Goal: Transaction & Acquisition: Purchase product/service

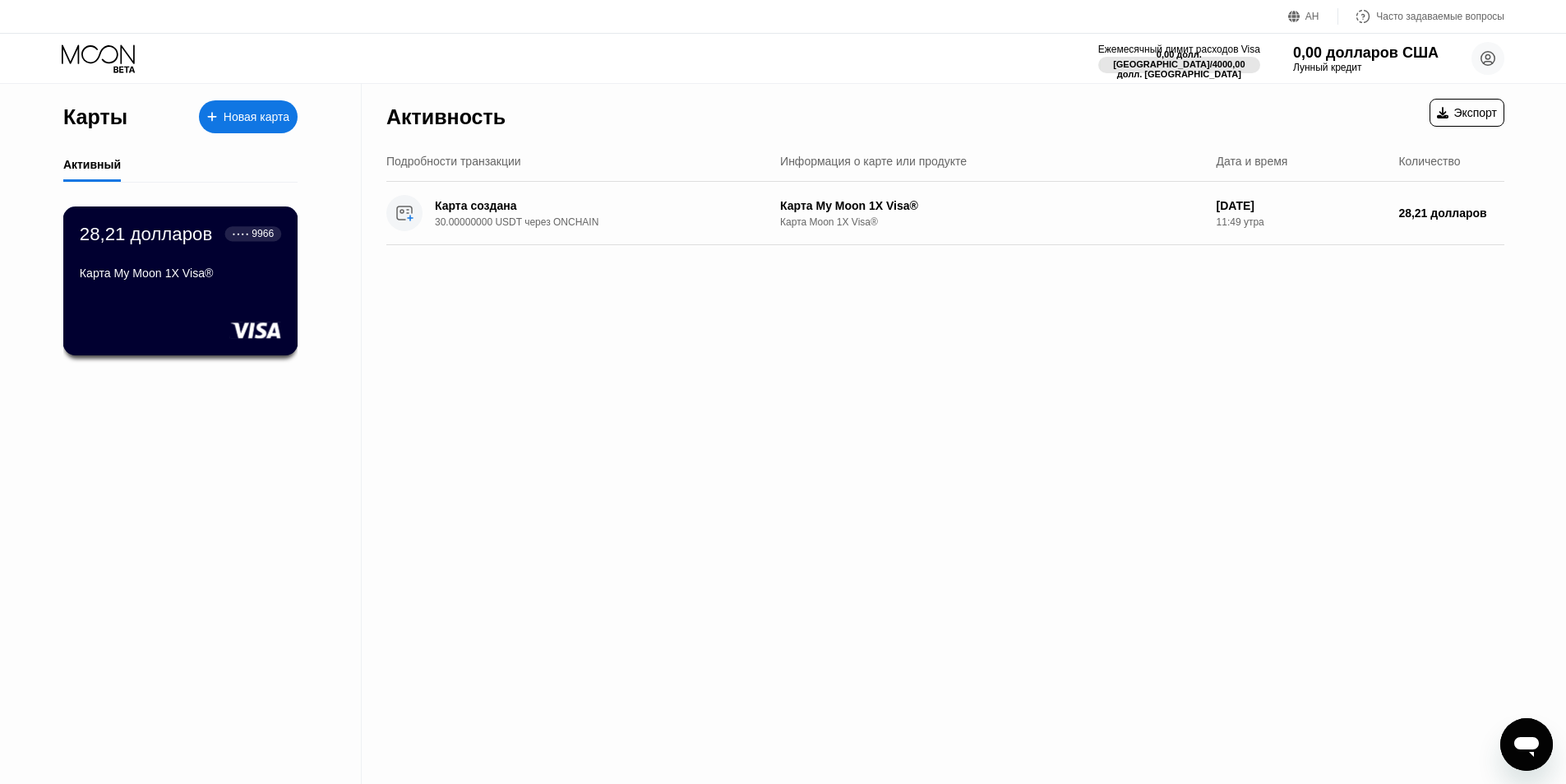
click at [206, 286] on div "Карта My Moon 1X Visa®" at bounding box center [180, 276] width 201 height 20
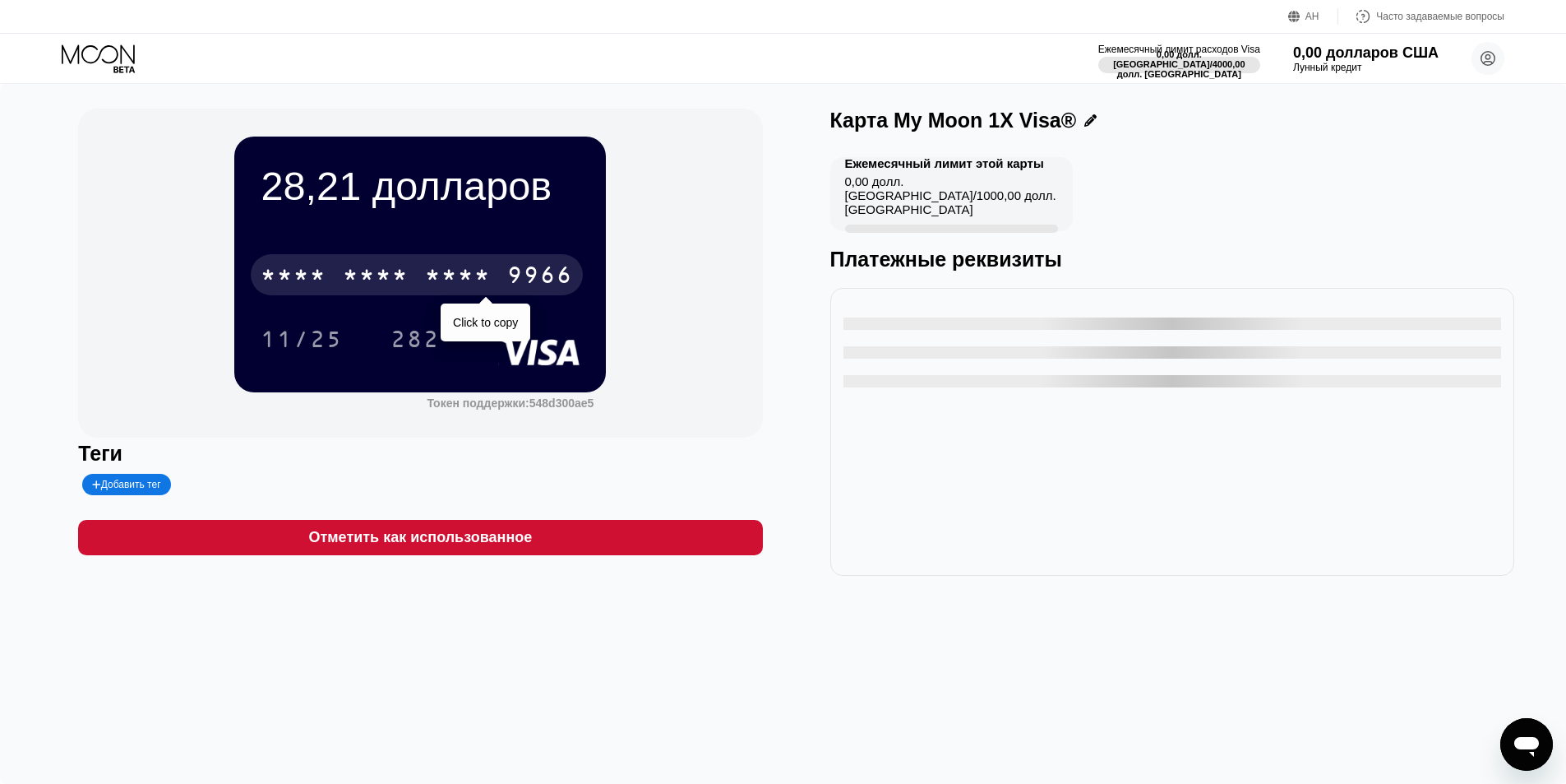
click at [474, 283] on font "*" at bounding box center [482, 277] width 16 height 26
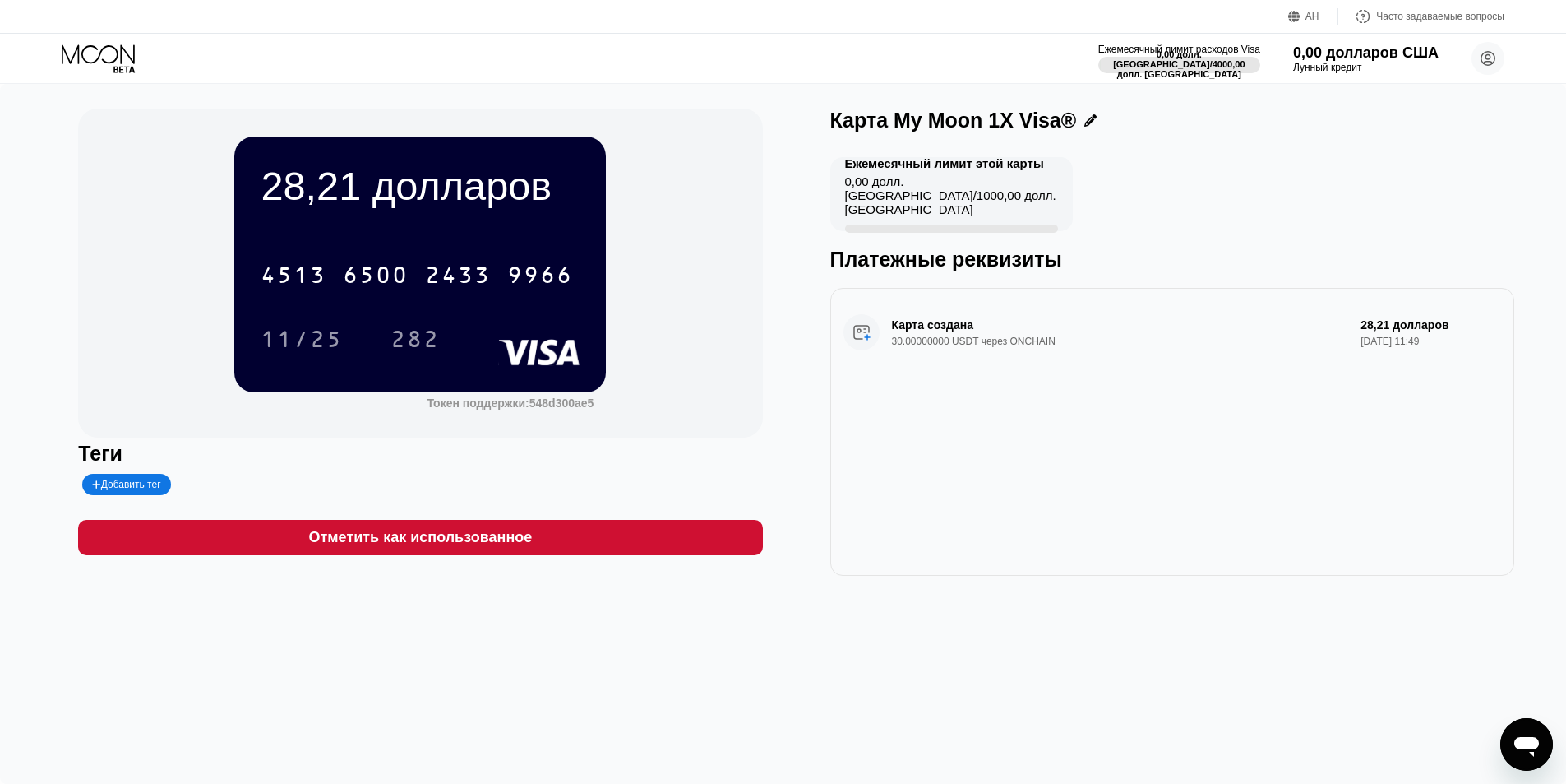
click at [1520, 746] on icon "Открытое окно обмена сообщениями" at bounding box center [1527, 747] width 25 height 20
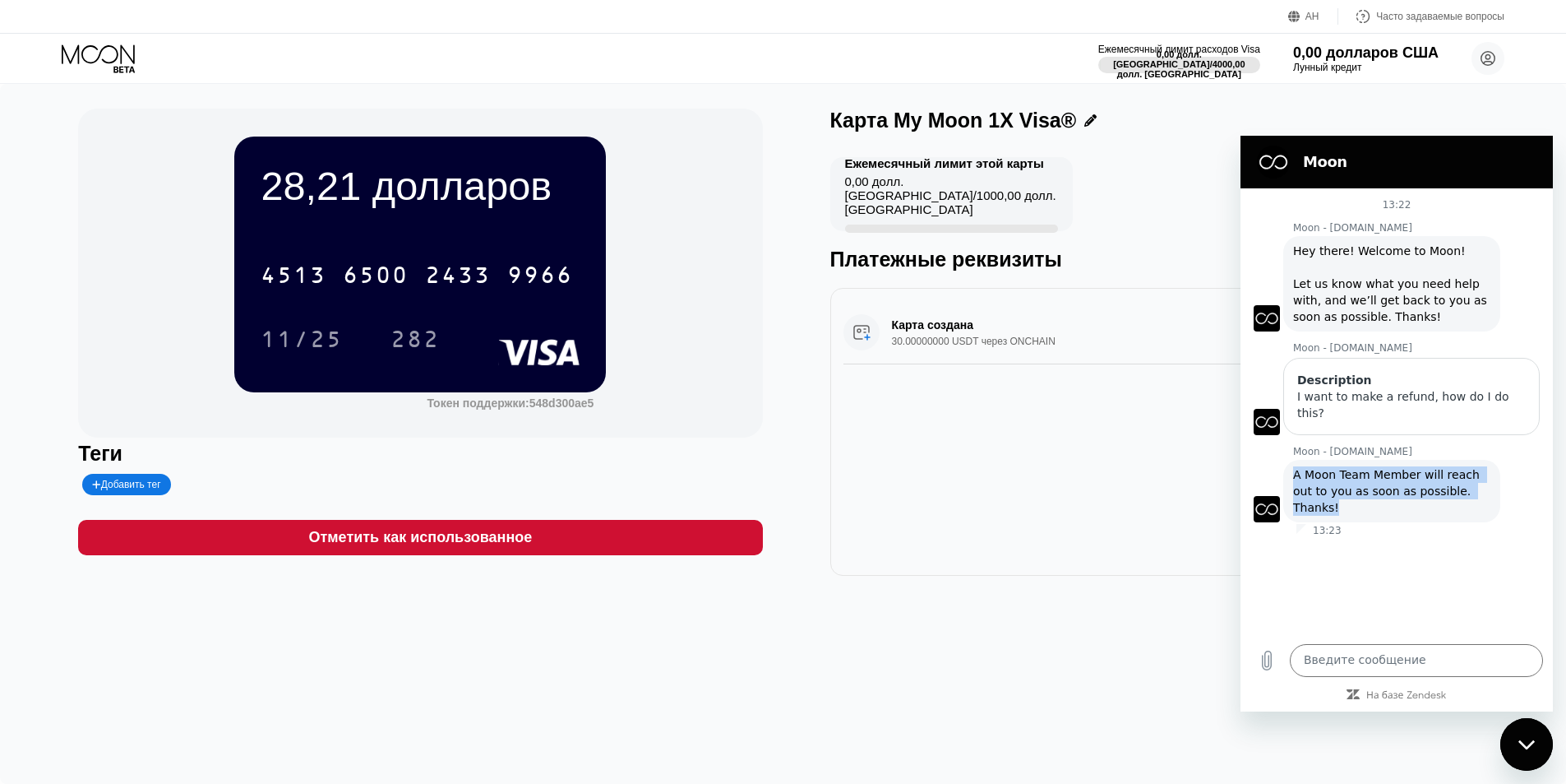
drag, startPoint x: 1483, startPoint y: 474, endPoint x: 1292, endPoint y: 458, distance: 191.4
click at [1292, 460] on div "Moon - paywithmoon.com говорит: A Moon Team Member will reach out to you as soo…" at bounding box center [1392, 491] width 217 height 62
click at [1427, 664] on textarea at bounding box center [1416, 660] width 253 height 33
click at [733, 294] on div "28,21 долларов 4513 6500 2433 9966 11/25 282 Токен поддержки: 548d300ae5" at bounding box center [420, 273] width 684 height 329
click at [1473, 123] on div "Карта My Moon 1X Visa®" at bounding box center [1173, 121] width 684 height 24
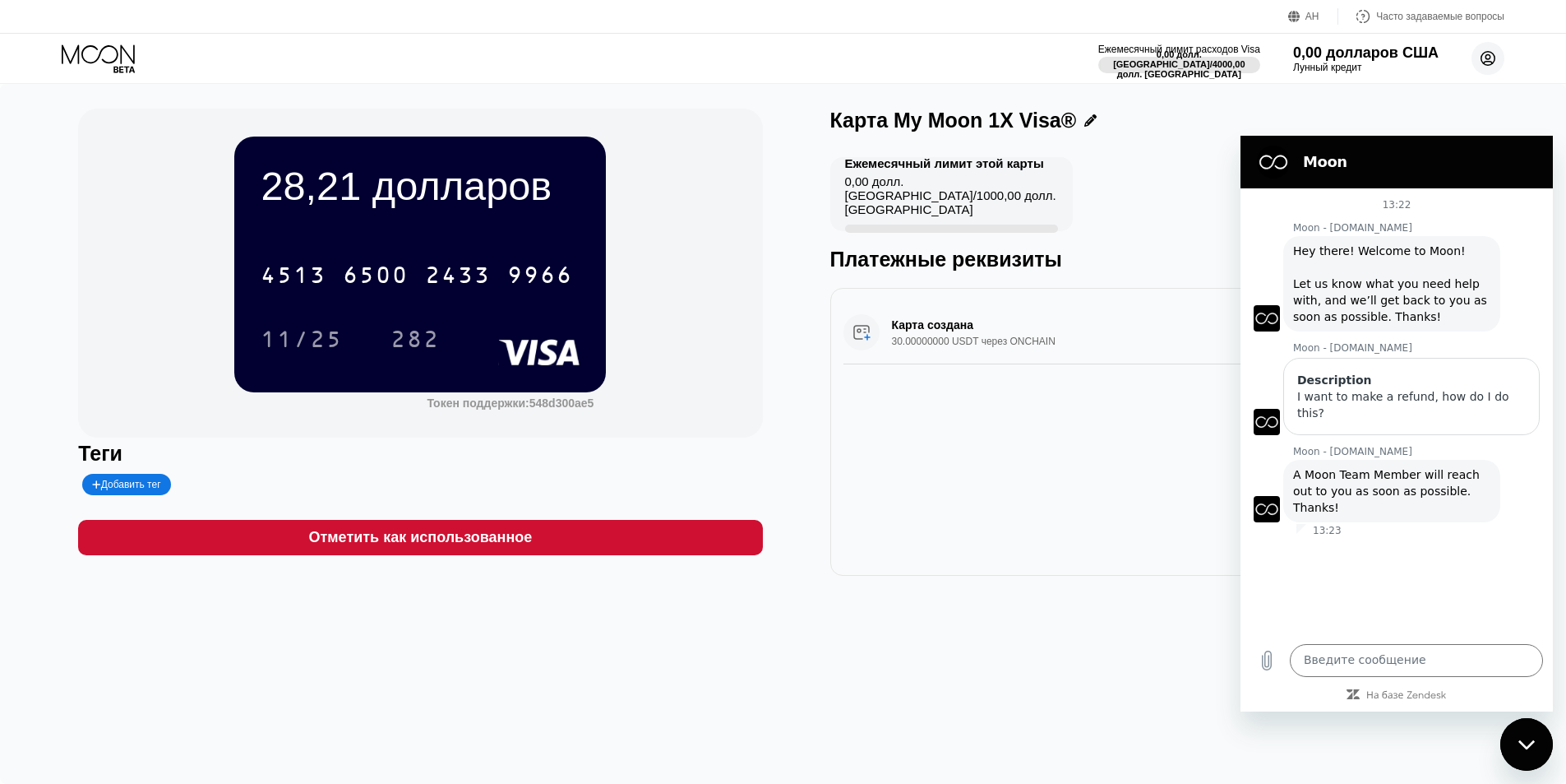
click at [1491, 64] on icon at bounding box center [1489, 59] width 14 height 14
click at [1209, 128] on div "Карта My Moon 1X Visa®" at bounding box center [1173, 121] width 684 height 24
click at [1525, 743] on icon "Закрыть окно обмена сообщениями" at bounding box center [1527, 744] width 17 height 11
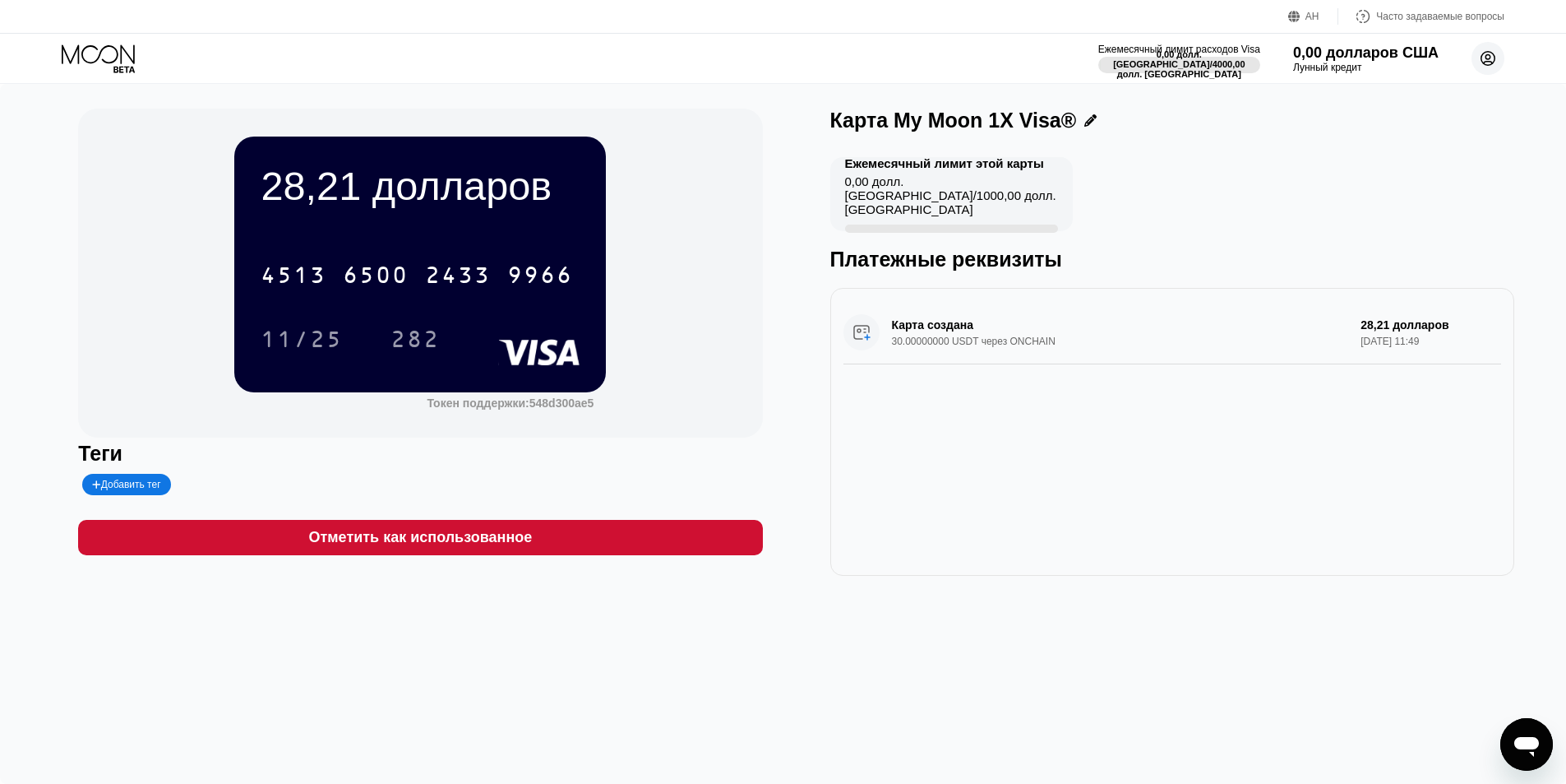
click at [1486, 73] on circle at bounding box center [1488, 58] width 33 height 33
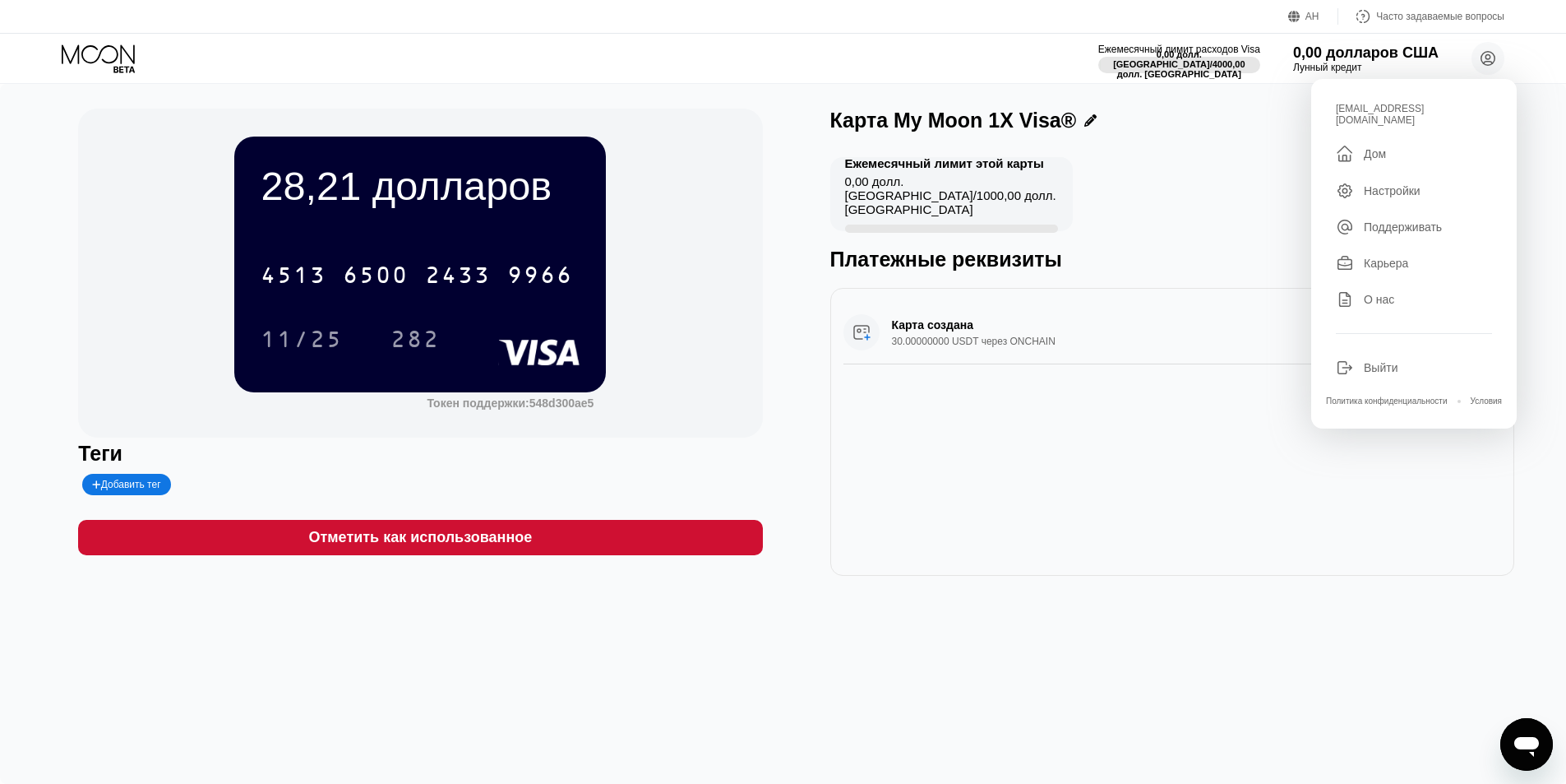
click at [1397, 187] on font "Настройки" at bounding box center [1392, 190] width 57 height 13
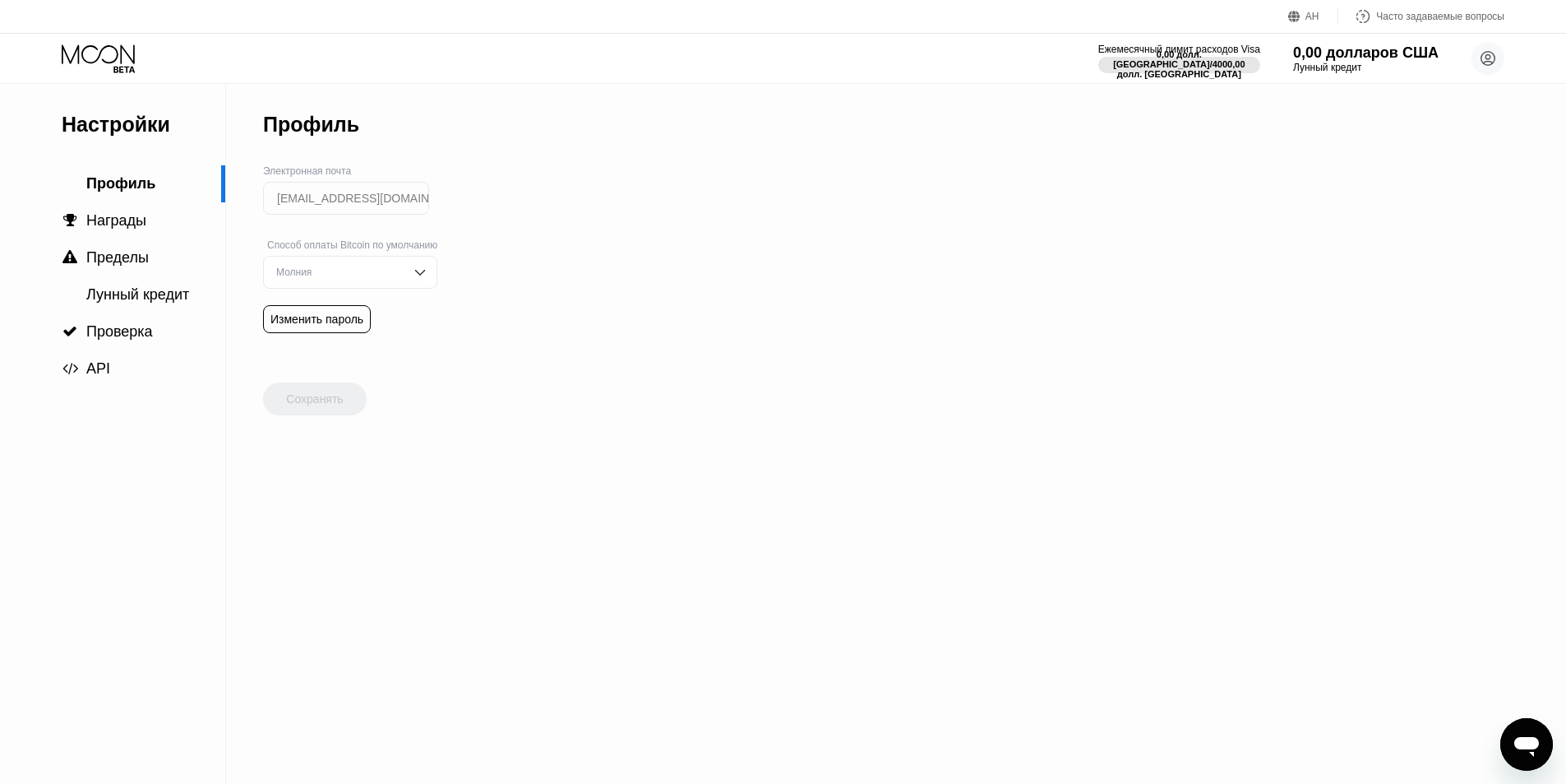
click at [418, 272] on img at bounding box center [420, 272] width 16 height 16
click at [136, 310] on div " Лунный кредит" at bounding box center [112, 294] width 225 height 37
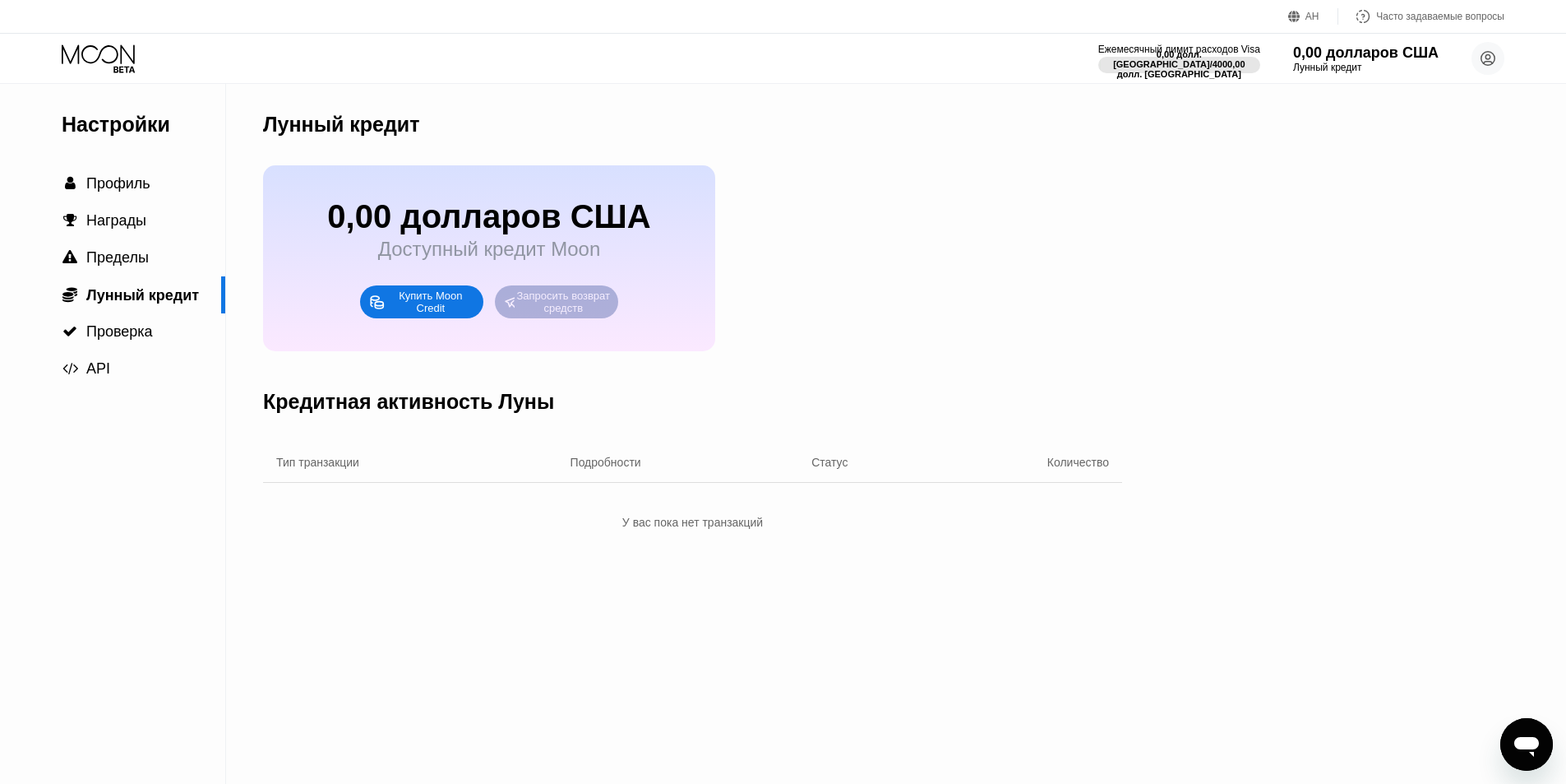
click at [553, 312] on font "Запросить возврат средств" at bounding box center [564, 301] width 96 height 25
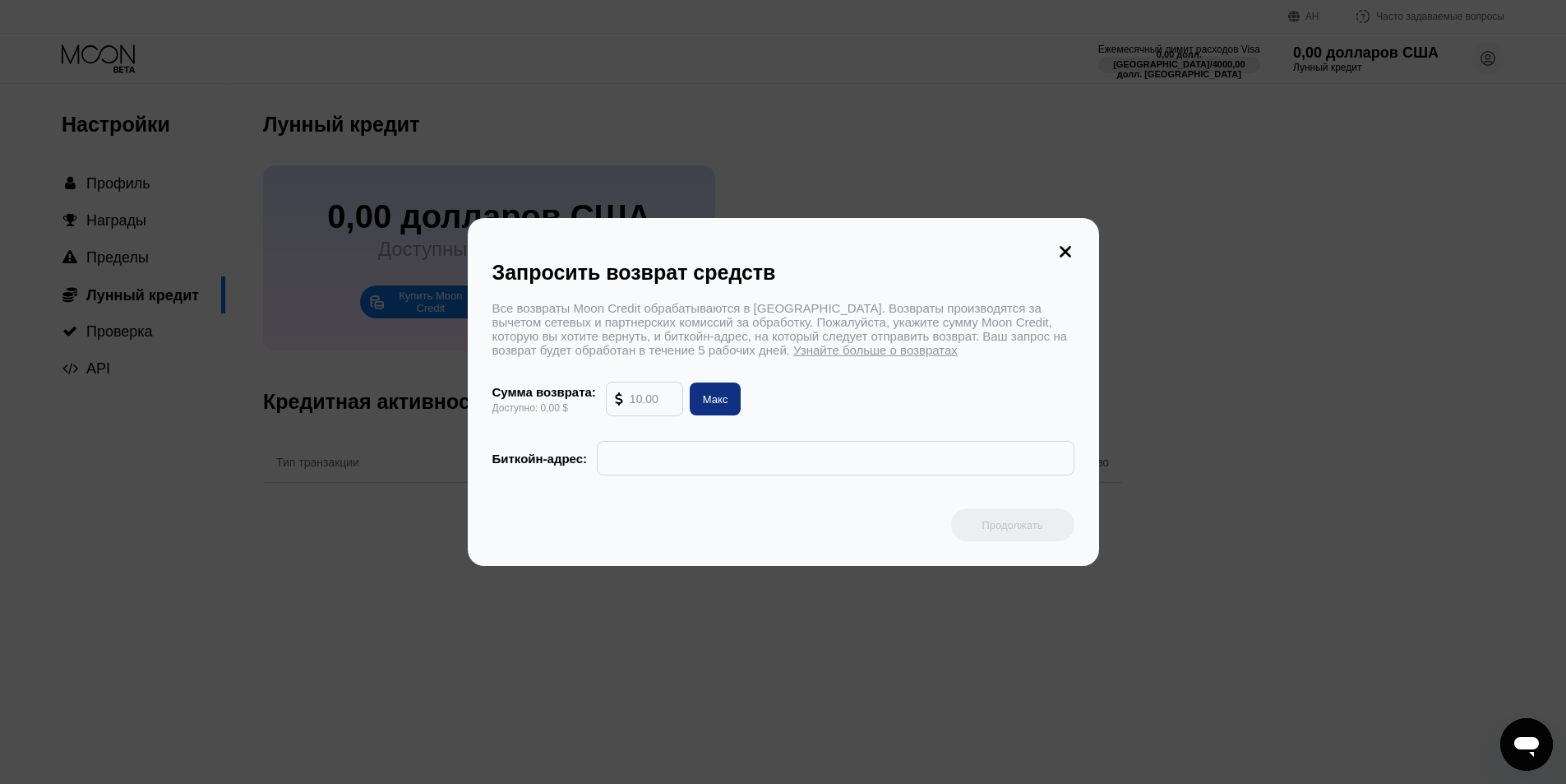
click at [709, 404] on font "Макс" at bounding box center [715, 399] width 25 height 12
type input "0.00"
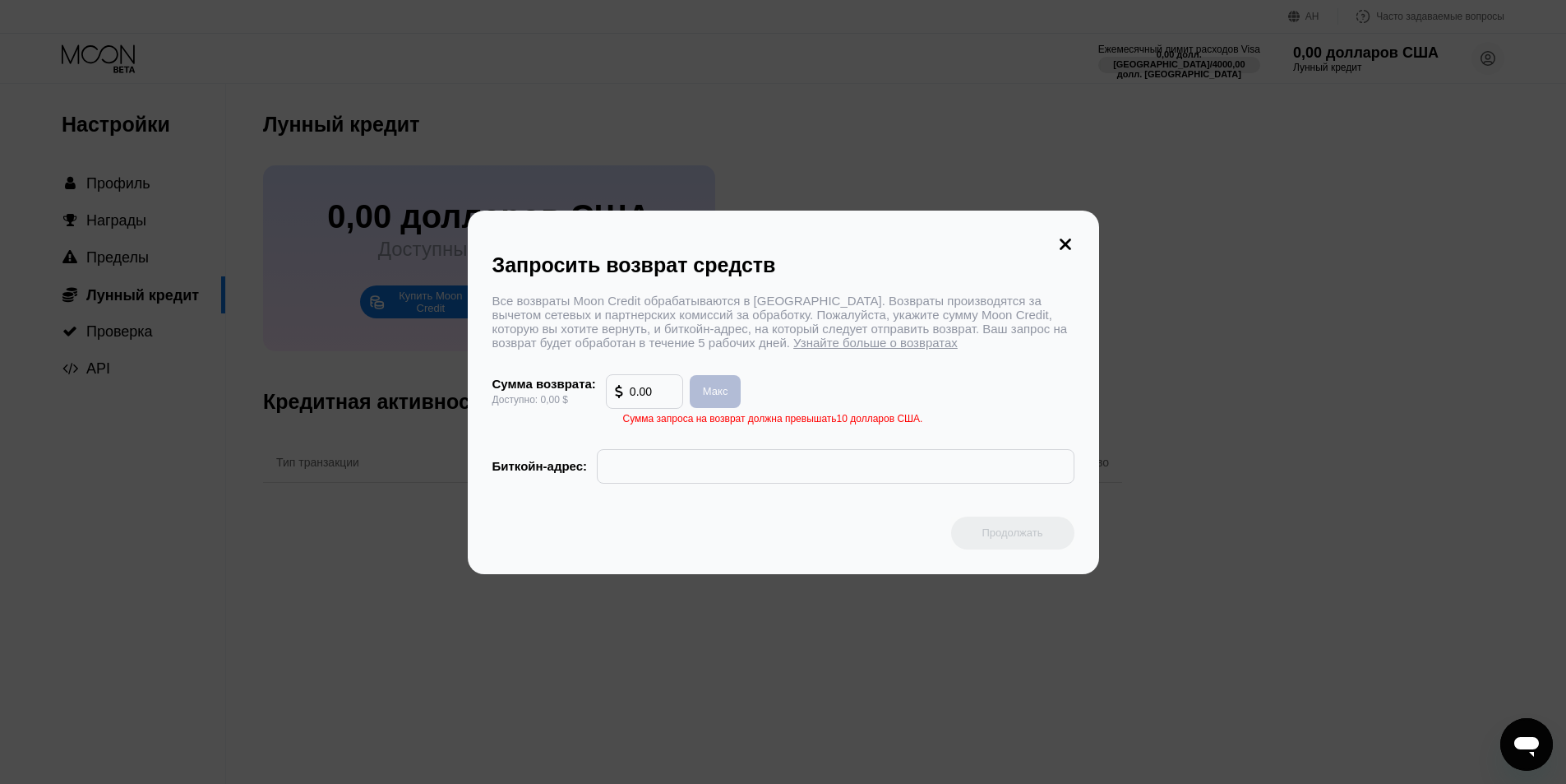
click at [712, 397] on font "Макс" at bounding box center [715, 391] width 25 height 12
click at [713, 397] on font "Макс" at bounding box center [715, 391] width 25 height 12
click at [719, 464] on input "text" at bounding box center [835, 466] width 459 height 33
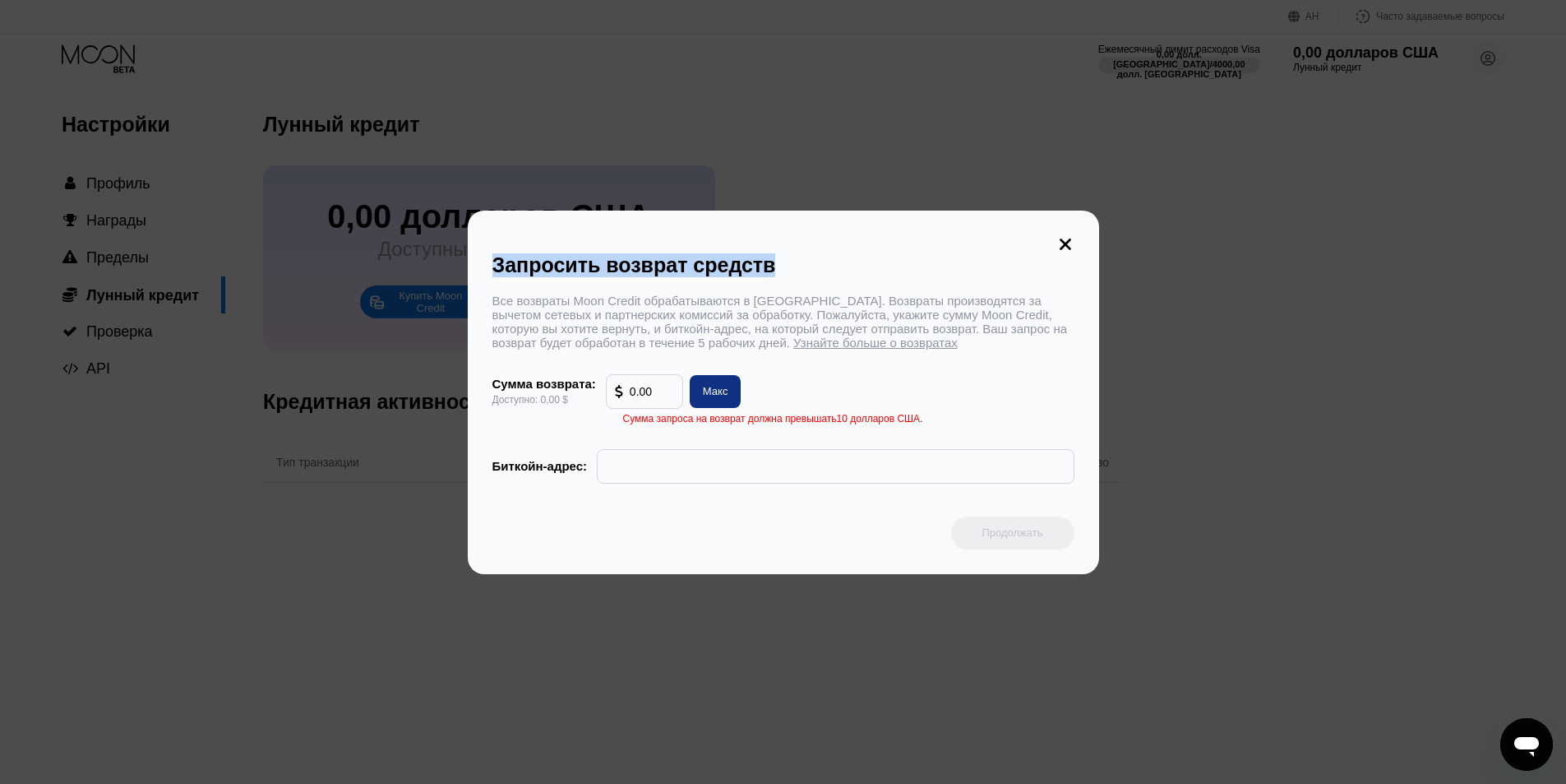
drag, startPoint x: 793, startPoint y: 229, endPoint x: 893, endPoint y: 185, distance: 108.6
click at [893, 185] on div "Запросить возврат средств Все возвраты Moon Credit обрабатываются в биткойнах. …" at bounding box center [783, 392] width 1566 height 784
click at [1065, 238] on icon at bounding box center [1066, 244] width 18 height 18
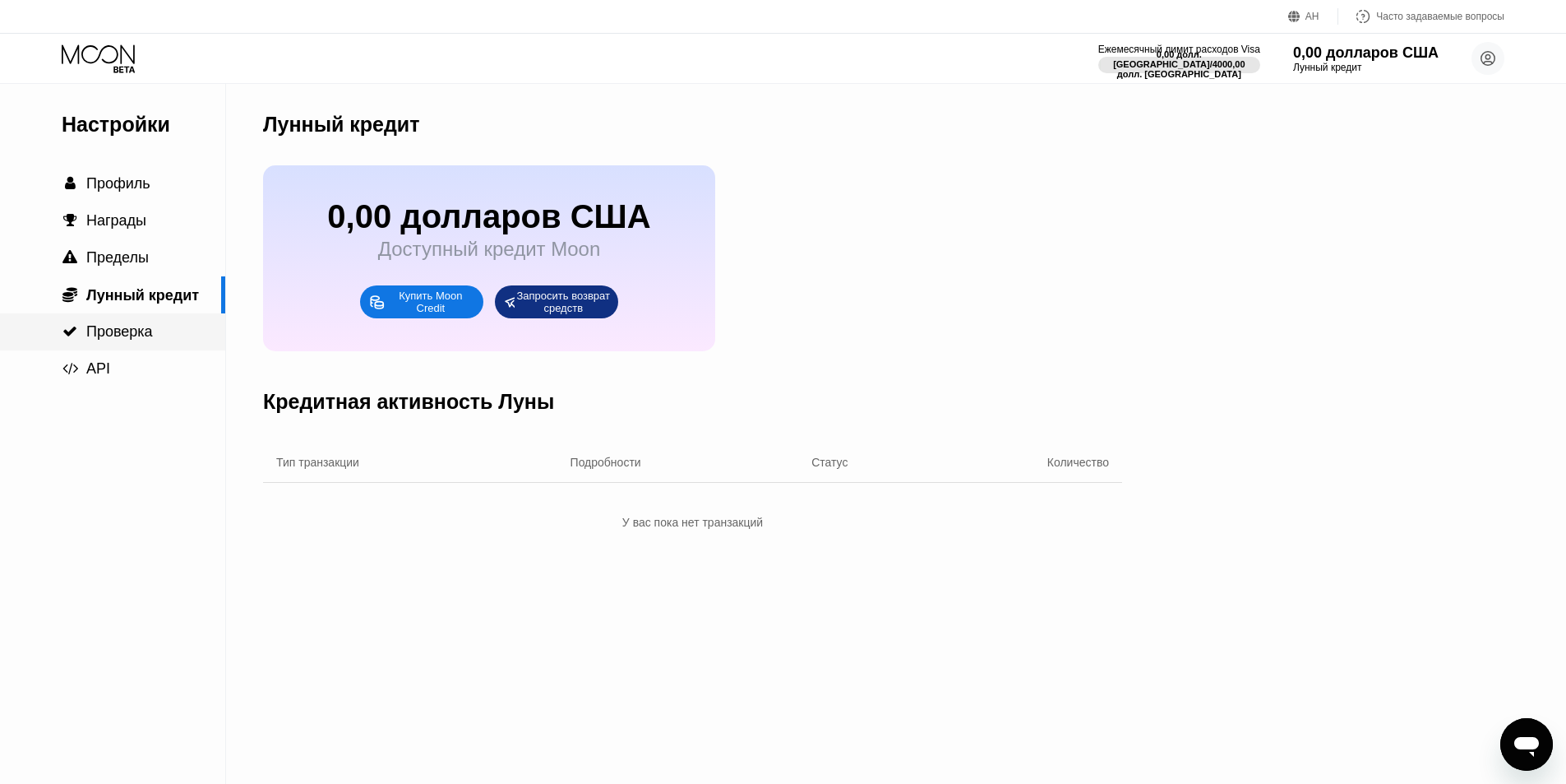
click at [136, 333] on font "Проверка" at bounding box center [119, 331] width 67 height 16
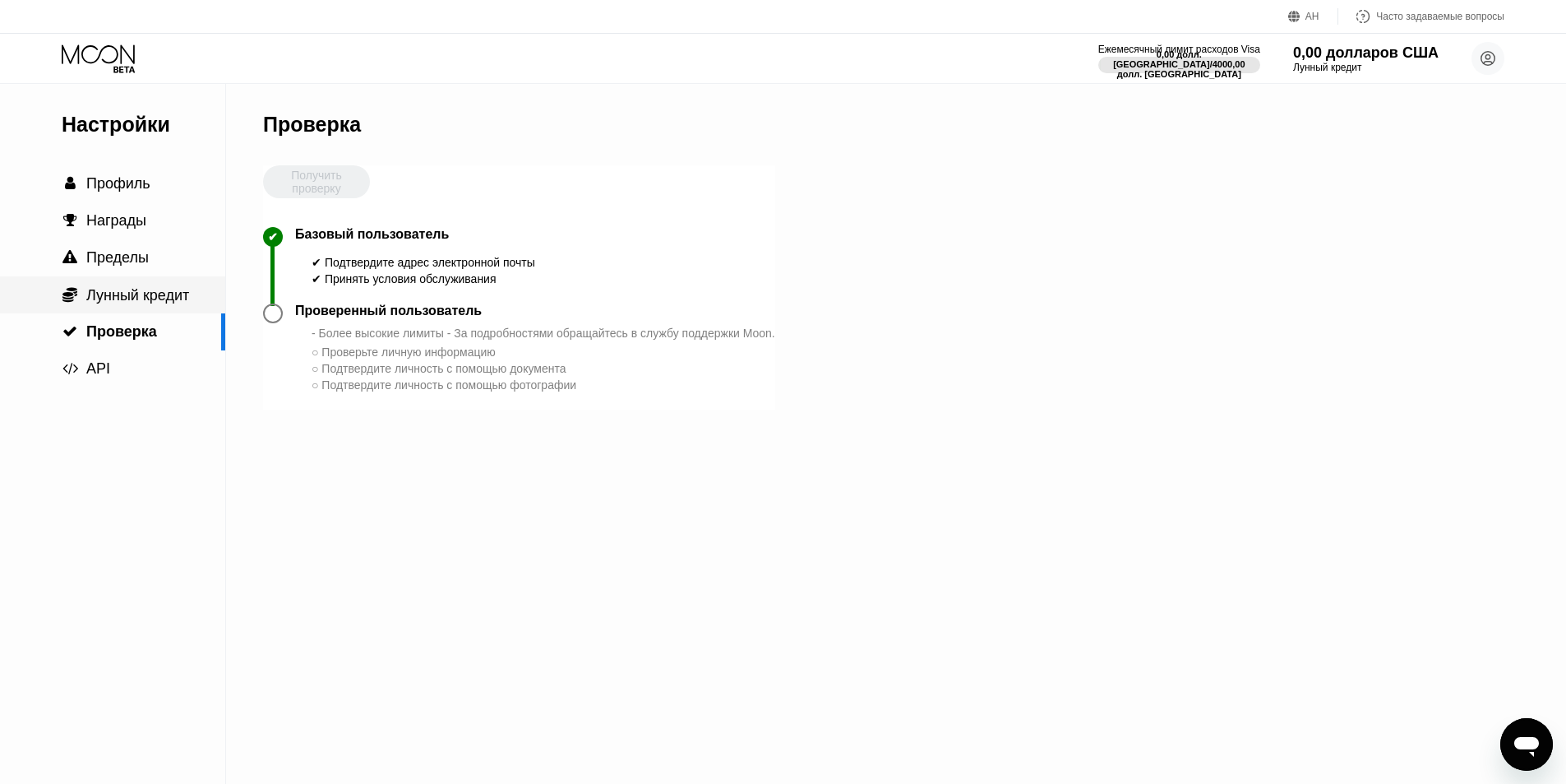
click at [138, 303] on font "Лунный кредит" at bounding box center [137, 295] width 103 height 16
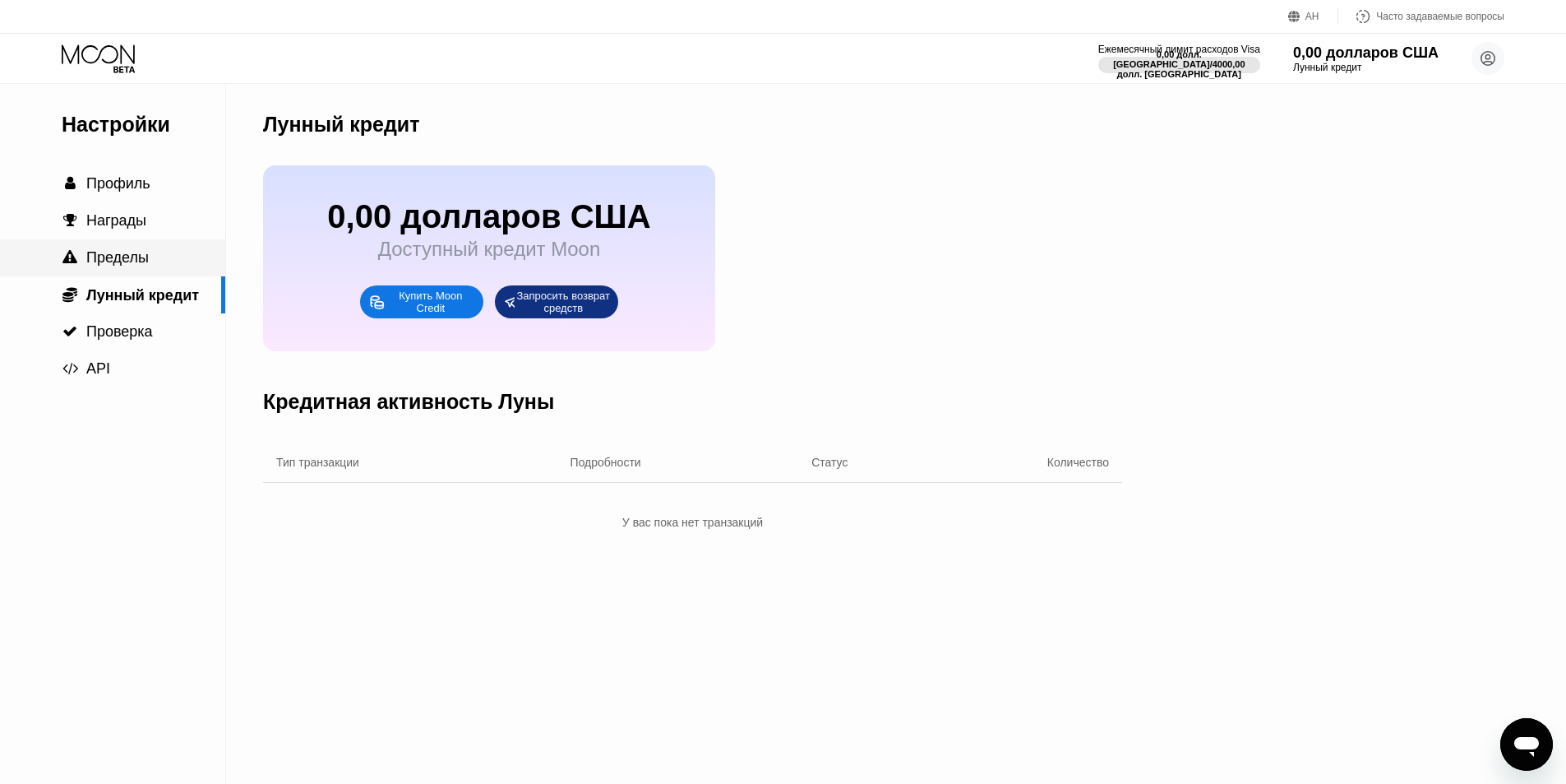
click at [116, 264] on font "Пределы" at bounding box center [117, 257] width 62 height 16
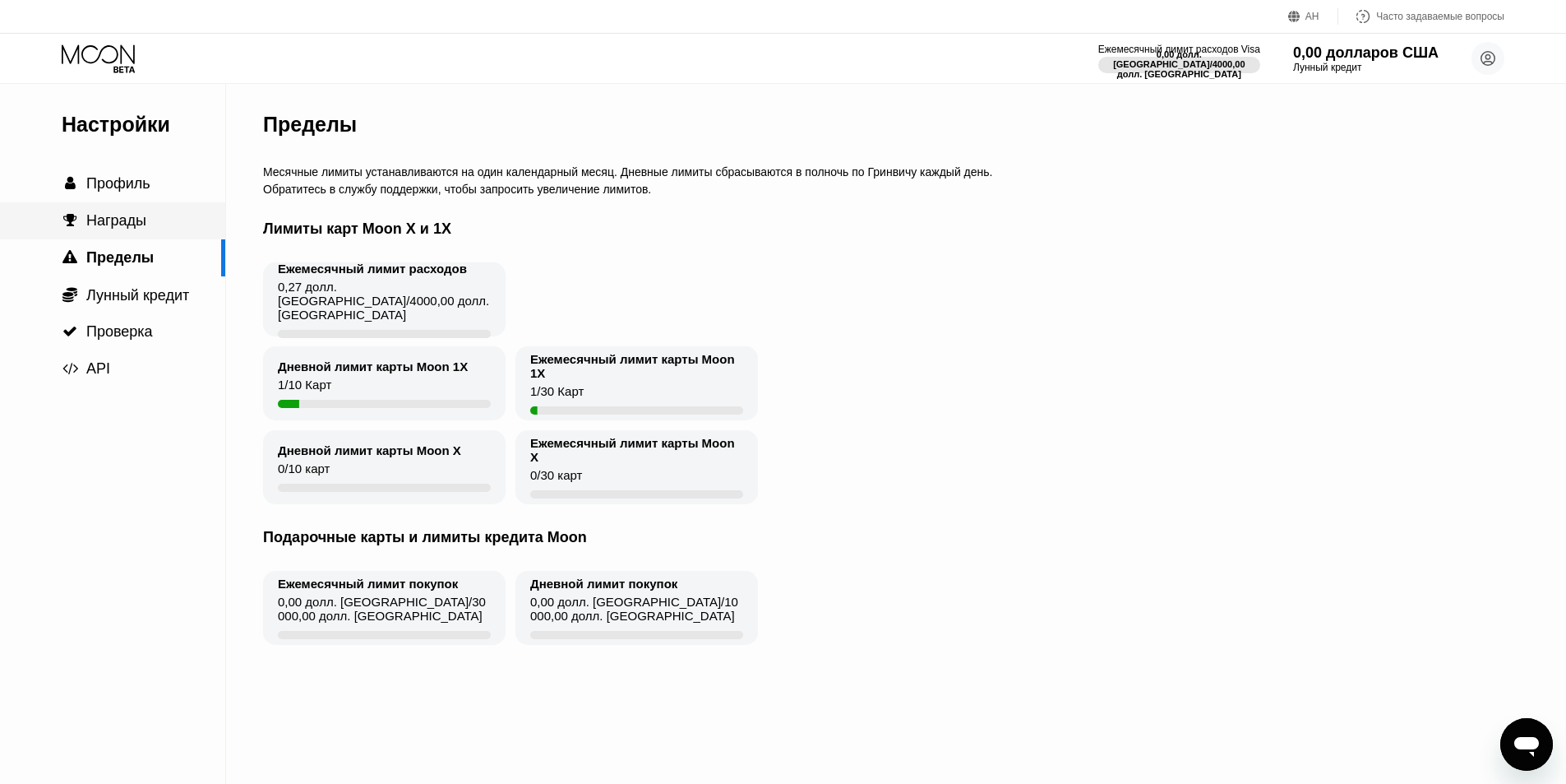
click at [129, 221] on font "Награды" at bounding box center [116, 220] width 60 height 16
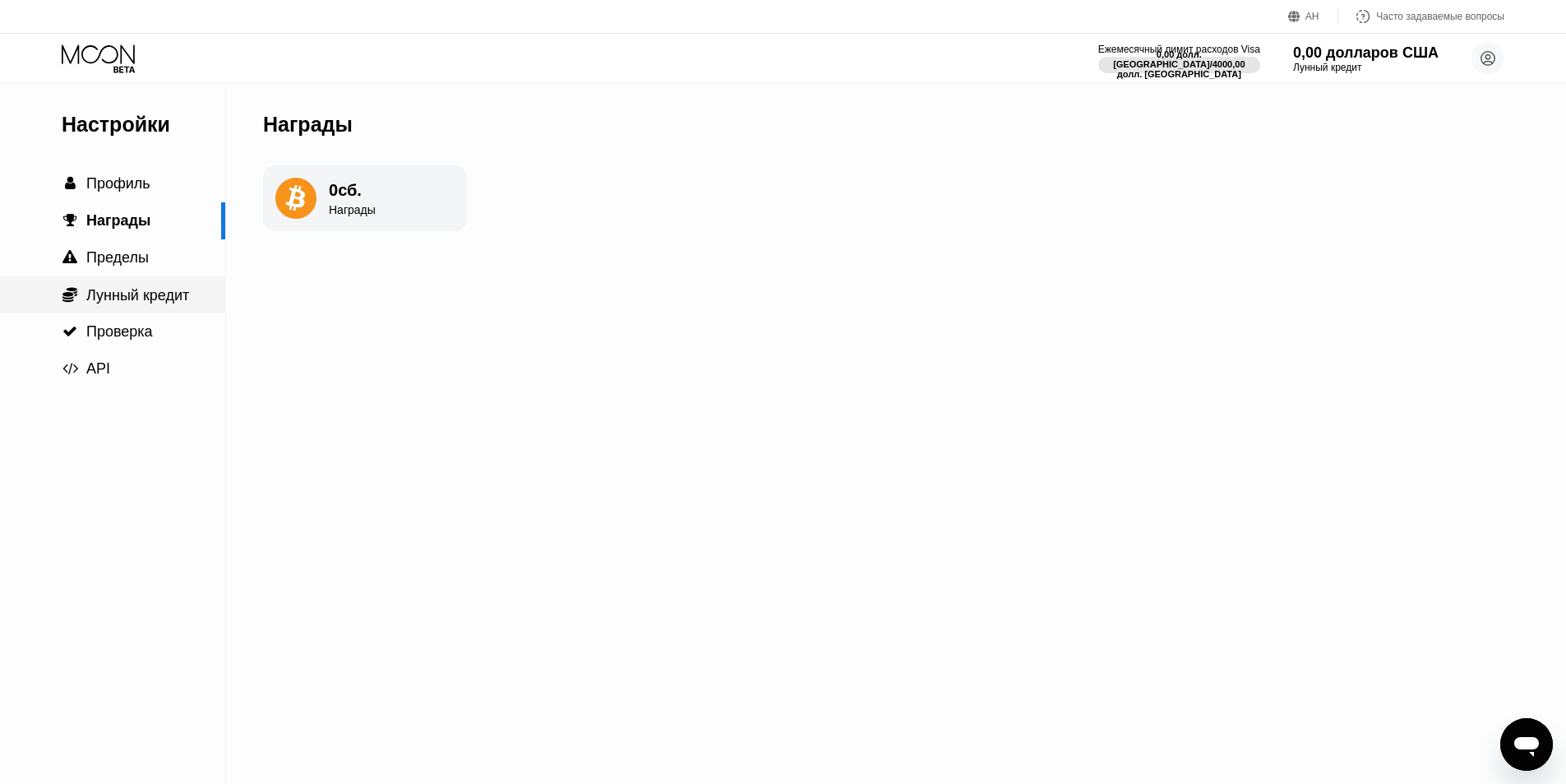
click at [130, 303] on font "Лунный кредит" at bounding box center [137, 295] width 103 height 16
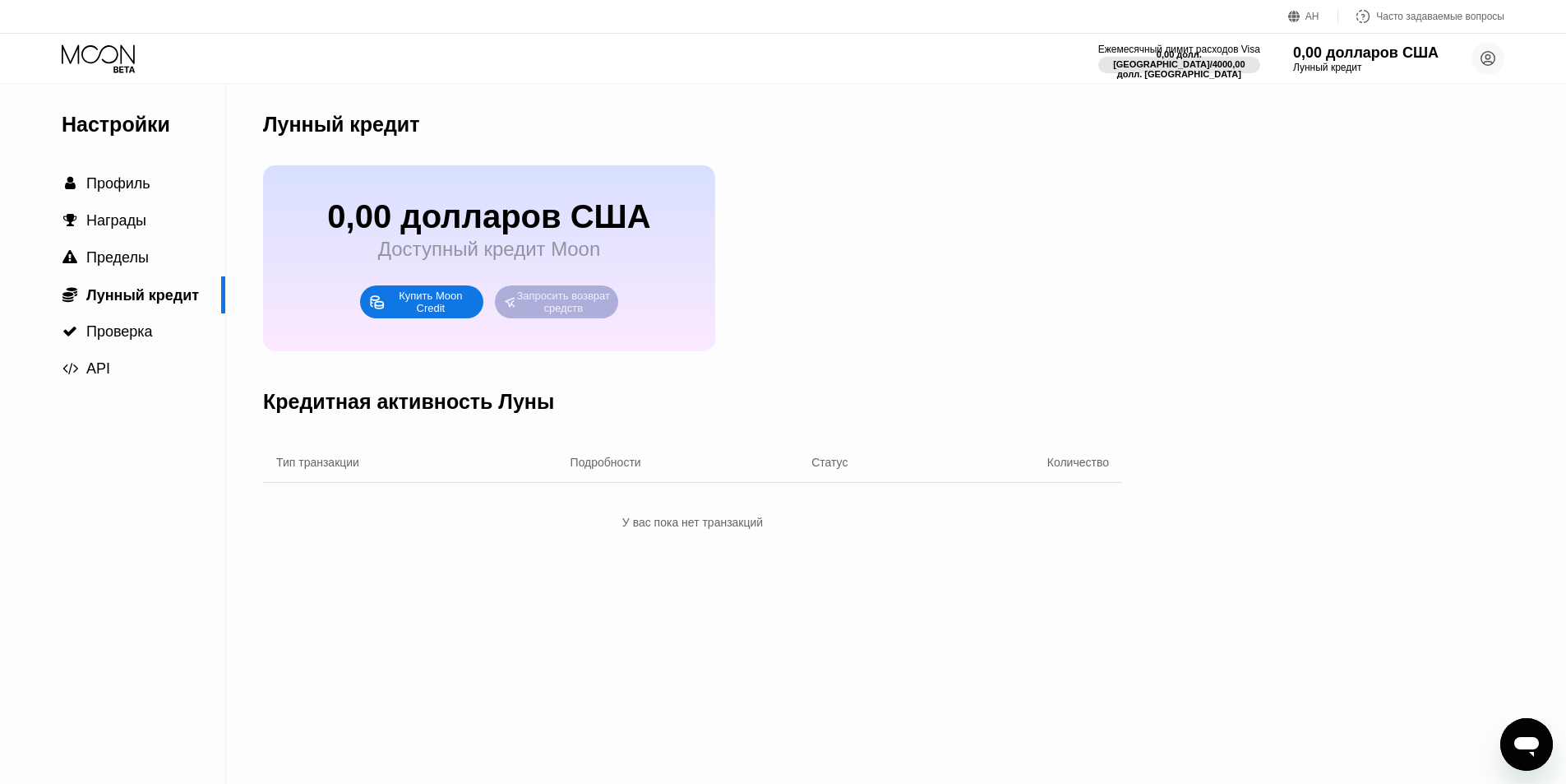
click at [565, 310] on font "Запросить возврат средств" at bounding box center [564, 301] width 96 height 25
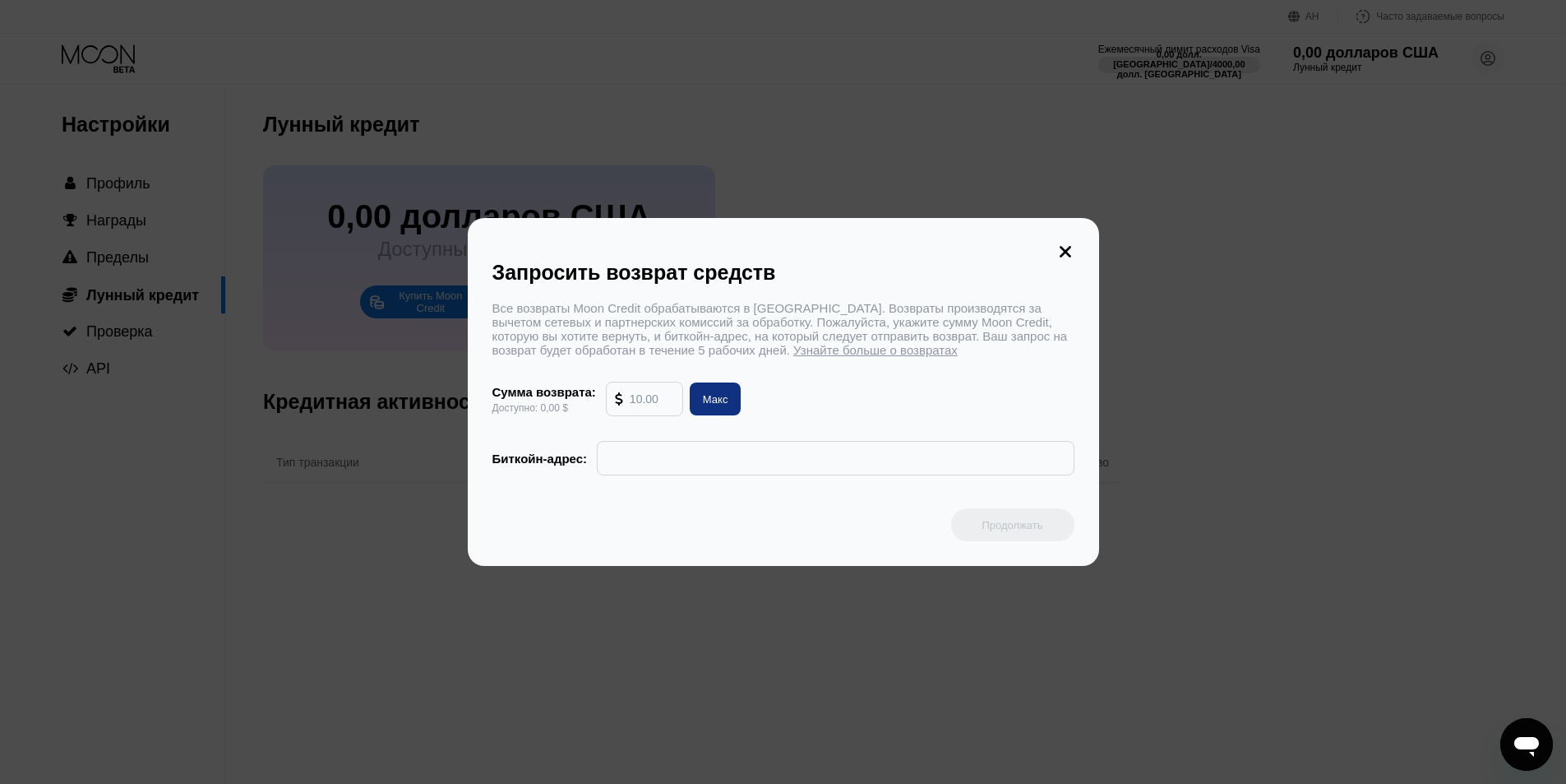
click at [1062, 246] on icon at bounding box center [1066, 252] width 12 height 12
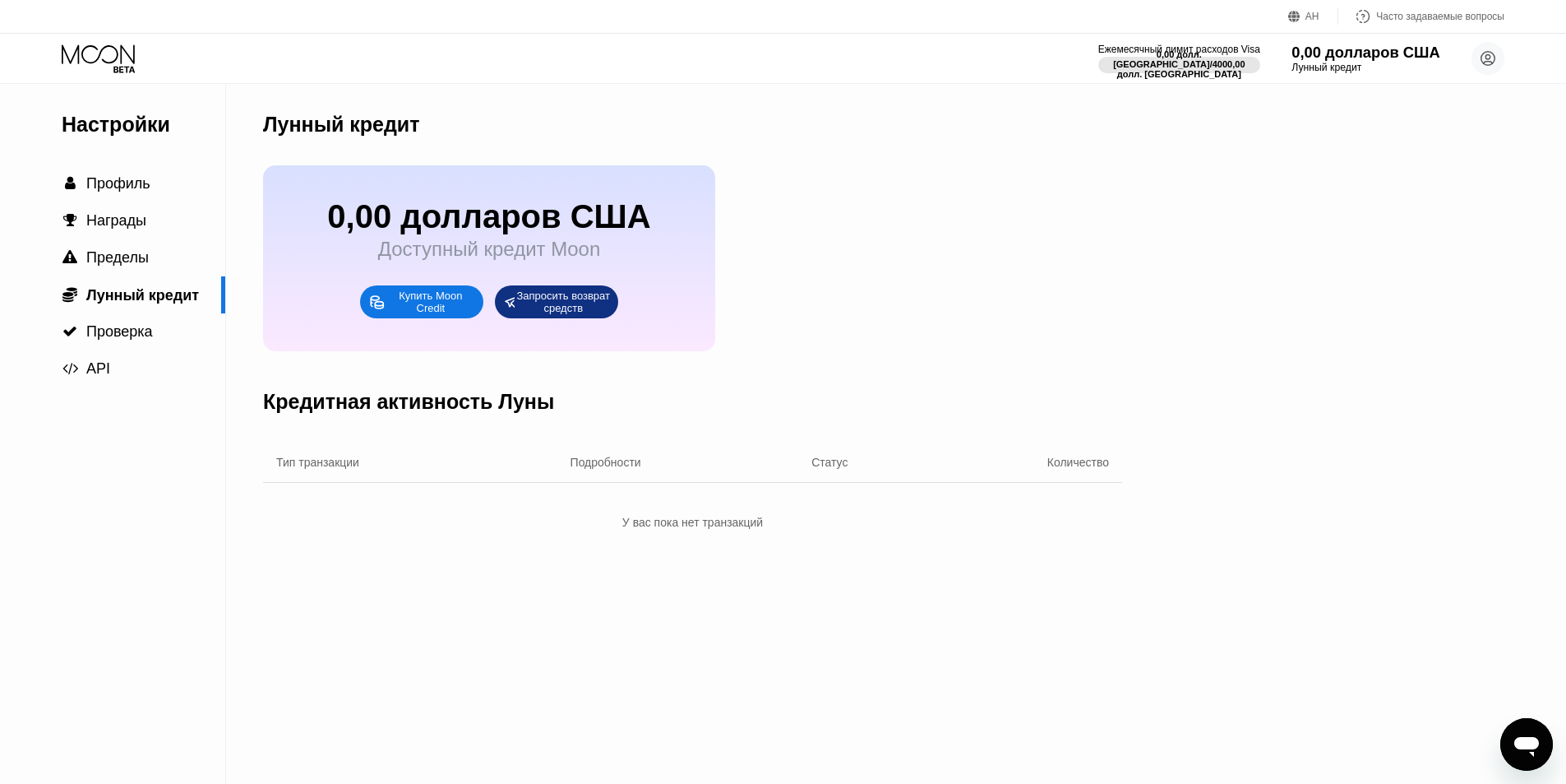
click at [1362, 68] on font "Лунный кредит" at bounding box center [1327, 68] width 70 height 12
click at [1372, 65] on div "Лунный кредит" at bounding box center [1366, 68] width 149 height 12
click at [1376, 65] on div "Лунный кредит" at bounding box center [1366, 68] width 149 height 12
click at [1372, 73] on div "Лунный кредит" at bounding box center [1366, 68] width 149 height 12
click at [1301, 16] on icon at bounding box center [1295, 17] width 12 height 12
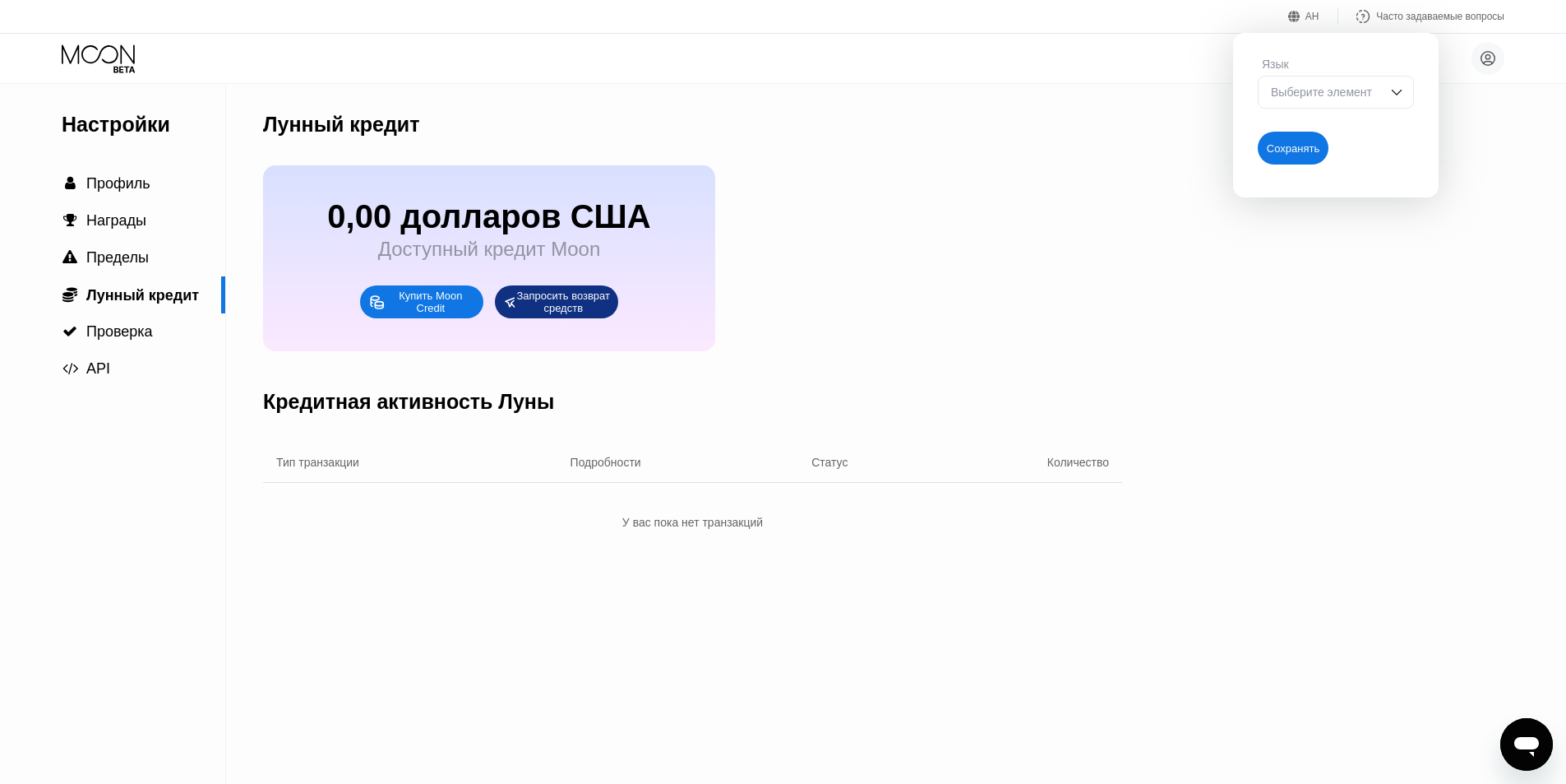
click at [1316, 94] on font "Выберите элемент" at bounding box center [1321, 92] width 101 height 13
click at [1387, 97] on div "Выберите элемент" at bounding box center [1336, 92] width 156 height 33
click at [1140, 123] on div "Настройки  Профиль  Награды  Пределы  Лунный кредит  Проверка  API Лунный…" at bounding box center [783, 434] width 1566 height 700
click at [1509, 104] on div "Настройки  Профиль  Награды  Пределы  Лунный кредит  Проверка  API Лунный…" at bounding box center [783, 434] width 1566 height 700
click at [1493, 59] on circle at bounding box center [1488, 58] width 33 height 33
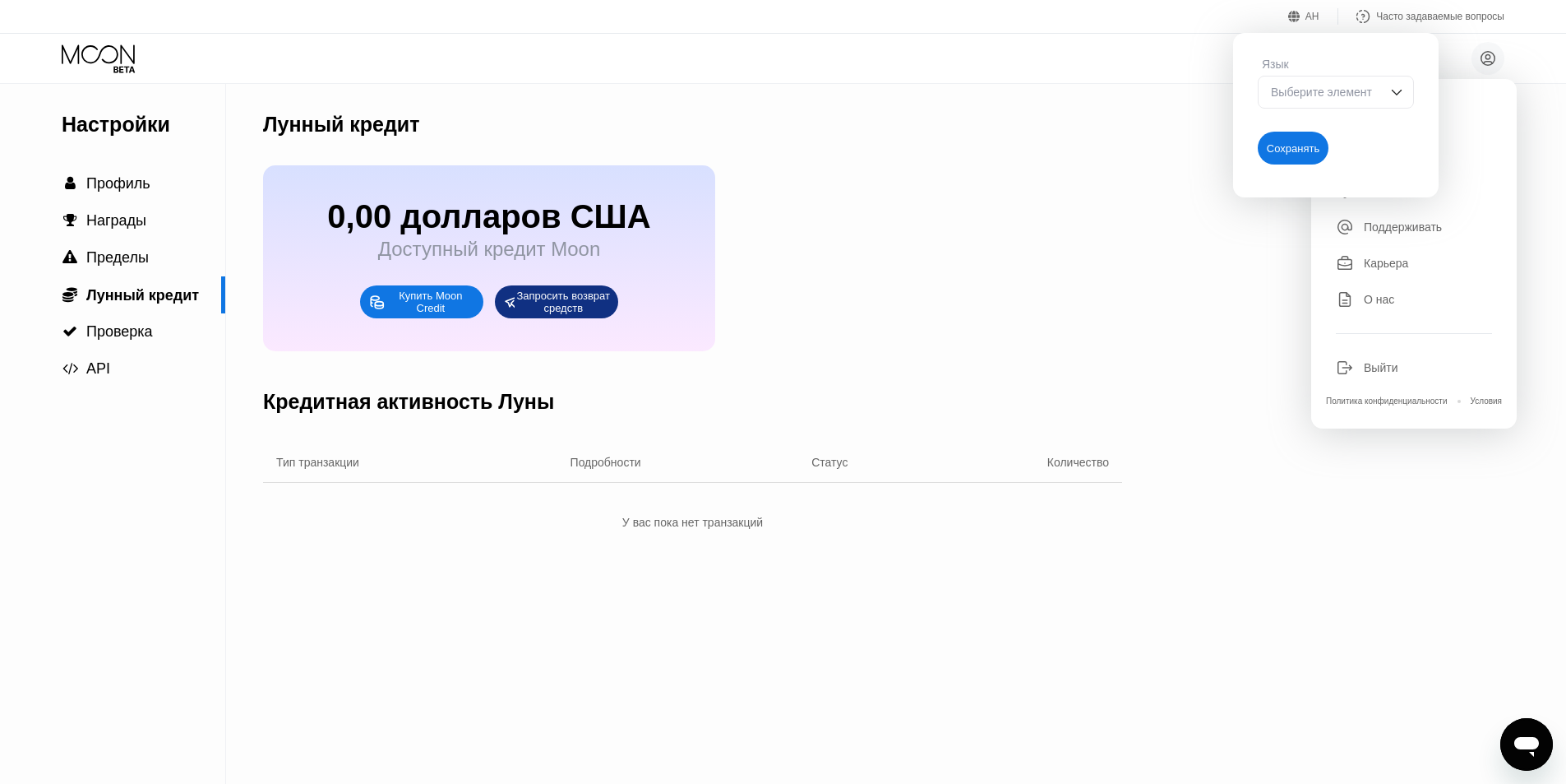
drag, startPoint x: 1068, startPoint y: 152, endPoint x: 1119, endPoint y: 149, distance: 51.1
click at [1071, 152] on div "Лунный кредит" at bounding box center [692, 124] width 859 height 81
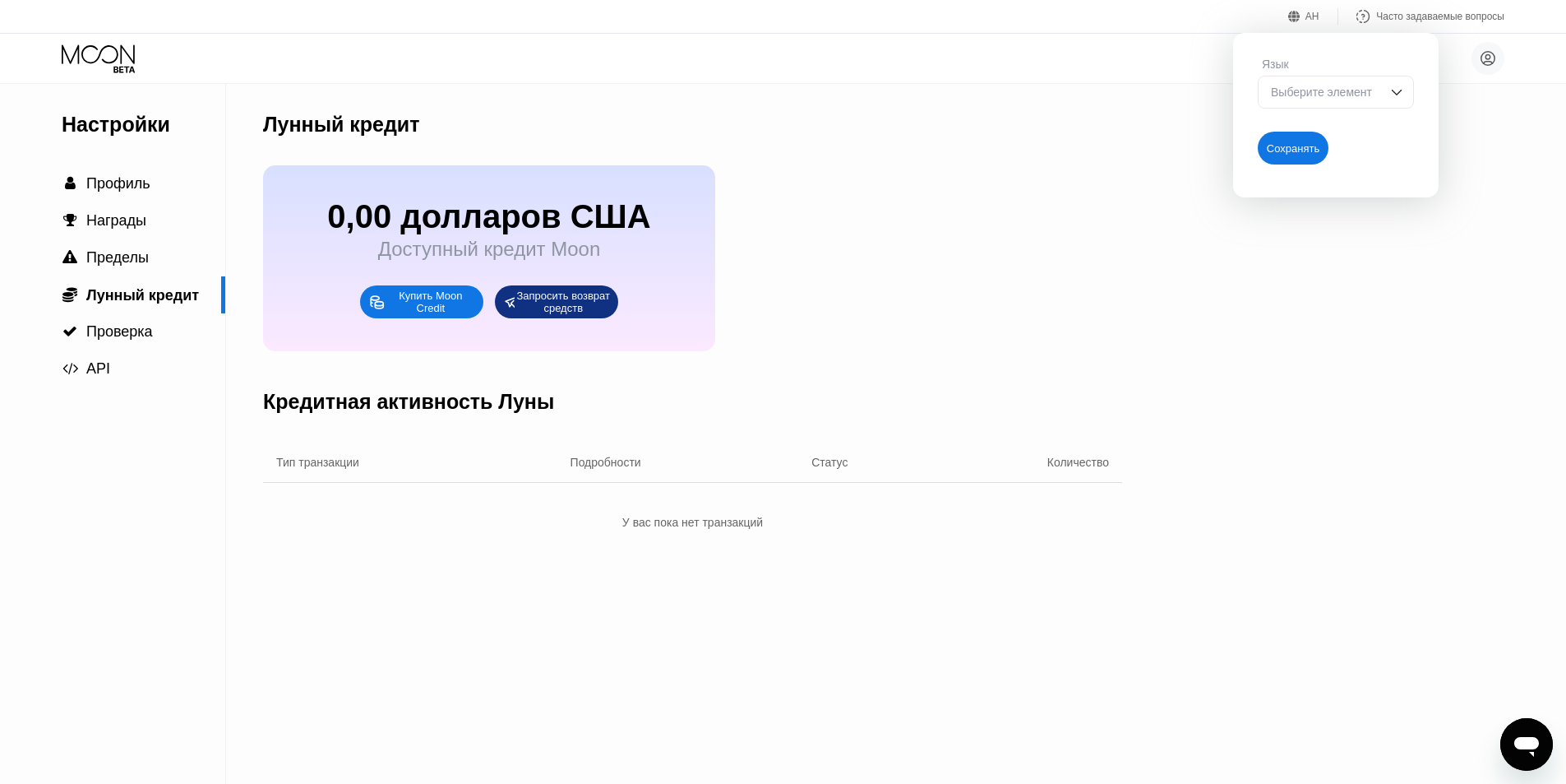
click at [128, 136] on font "Настройки" at bounding box center [116, 124] width 109 height 23
click at [111, 57] on icon at bounding box center [100, 58] width 76 height 29
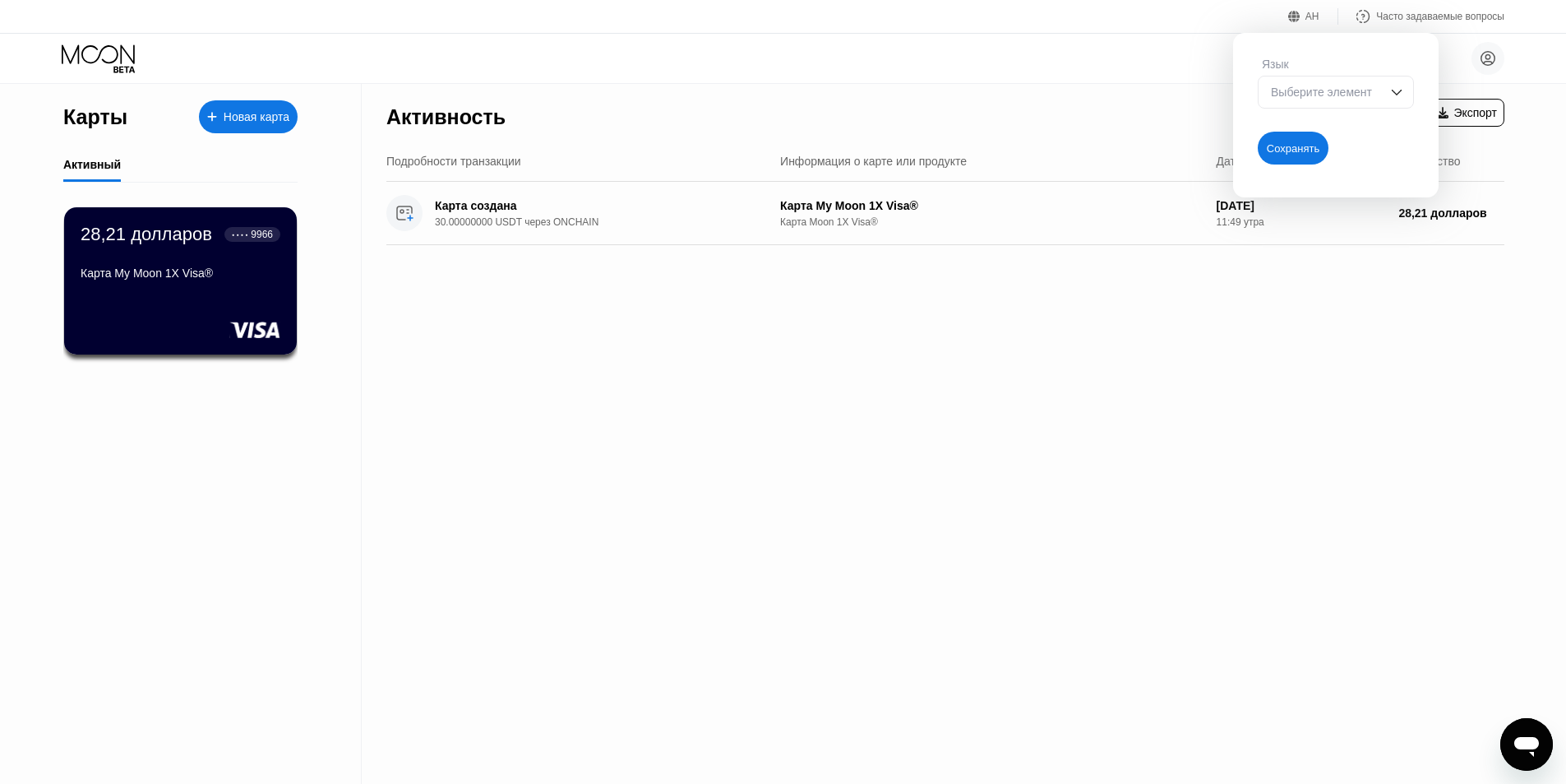
click at [1392, 97] on img at bounding box center [1397, 92] width 16 height 16
click at [1399, 95] on img at bounding box center [1397, 92] width 16 height 16
click at [1316, 155] on div "Сохранять" at bounding box center [1293, 148] width 53 height 14
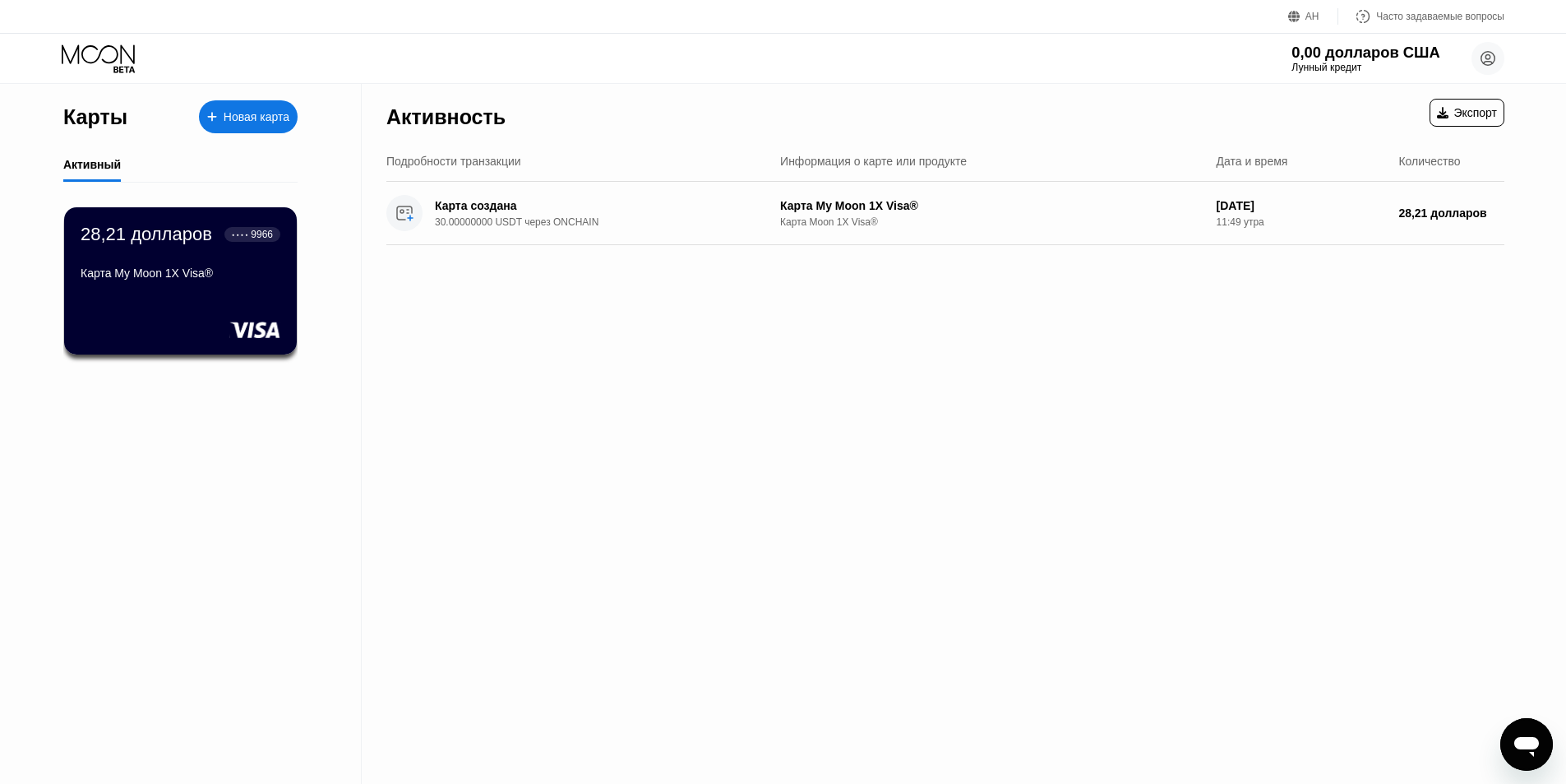
click at [1362, 66] on font "Лунный кредит" at bounding box center [1327, 68] width 70 height 12
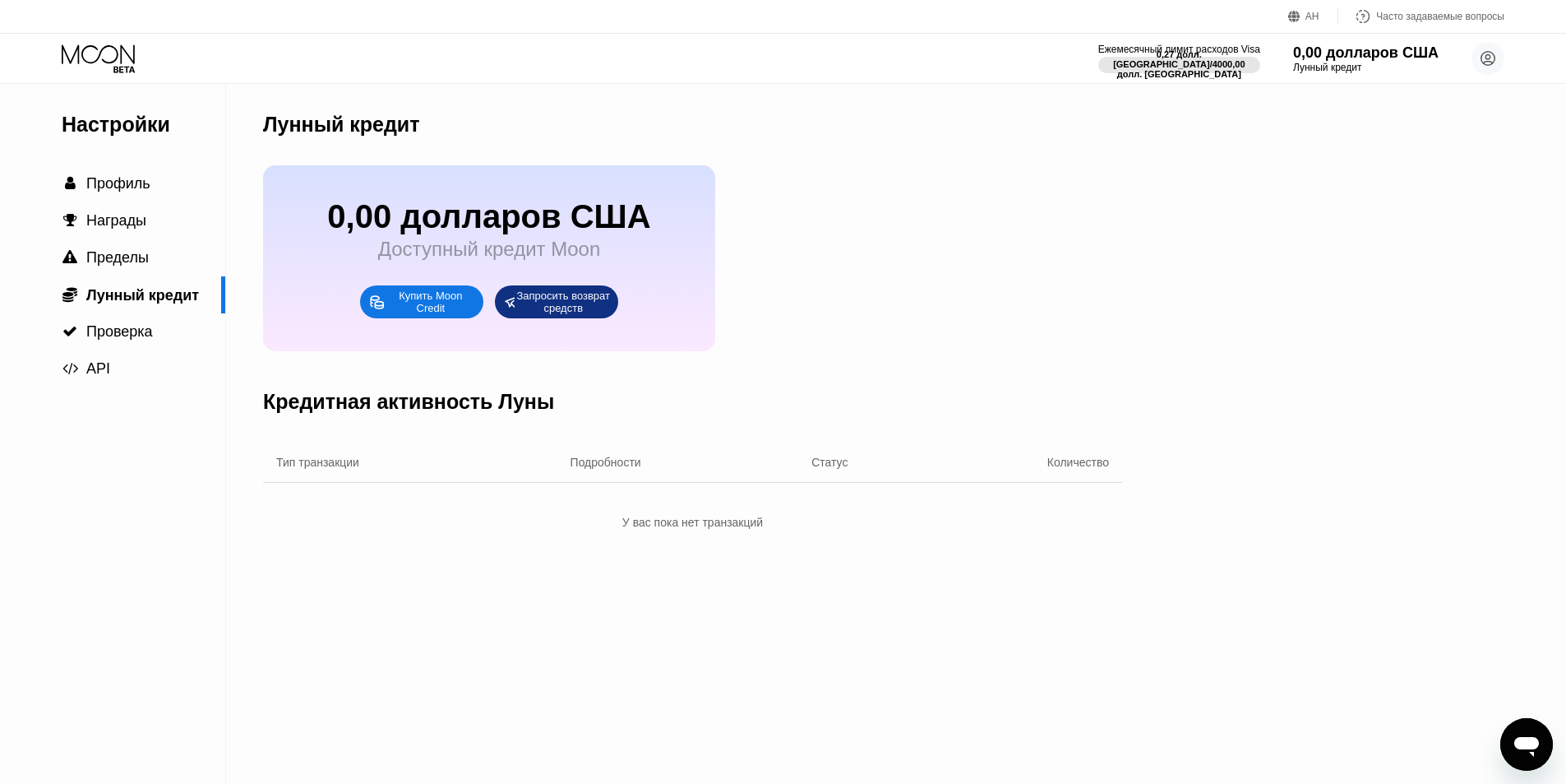
click at [456, 315] on div "Купить Moon Credit" at bounding box center [430, 302] width 89 height 26
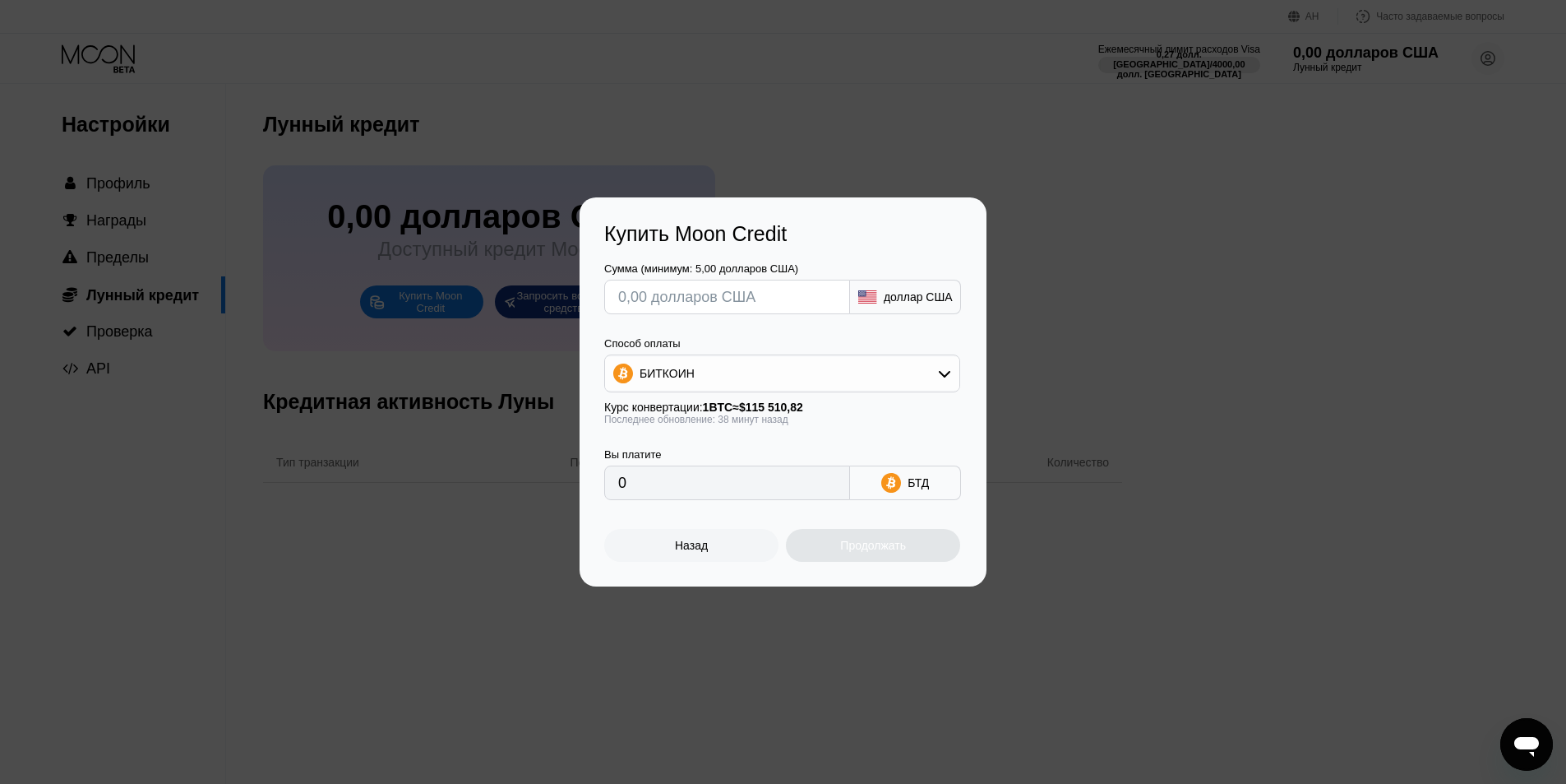
click at [770, 366] on div "БИТКОИН" at bounding box center [782, 373] width 354 height 33
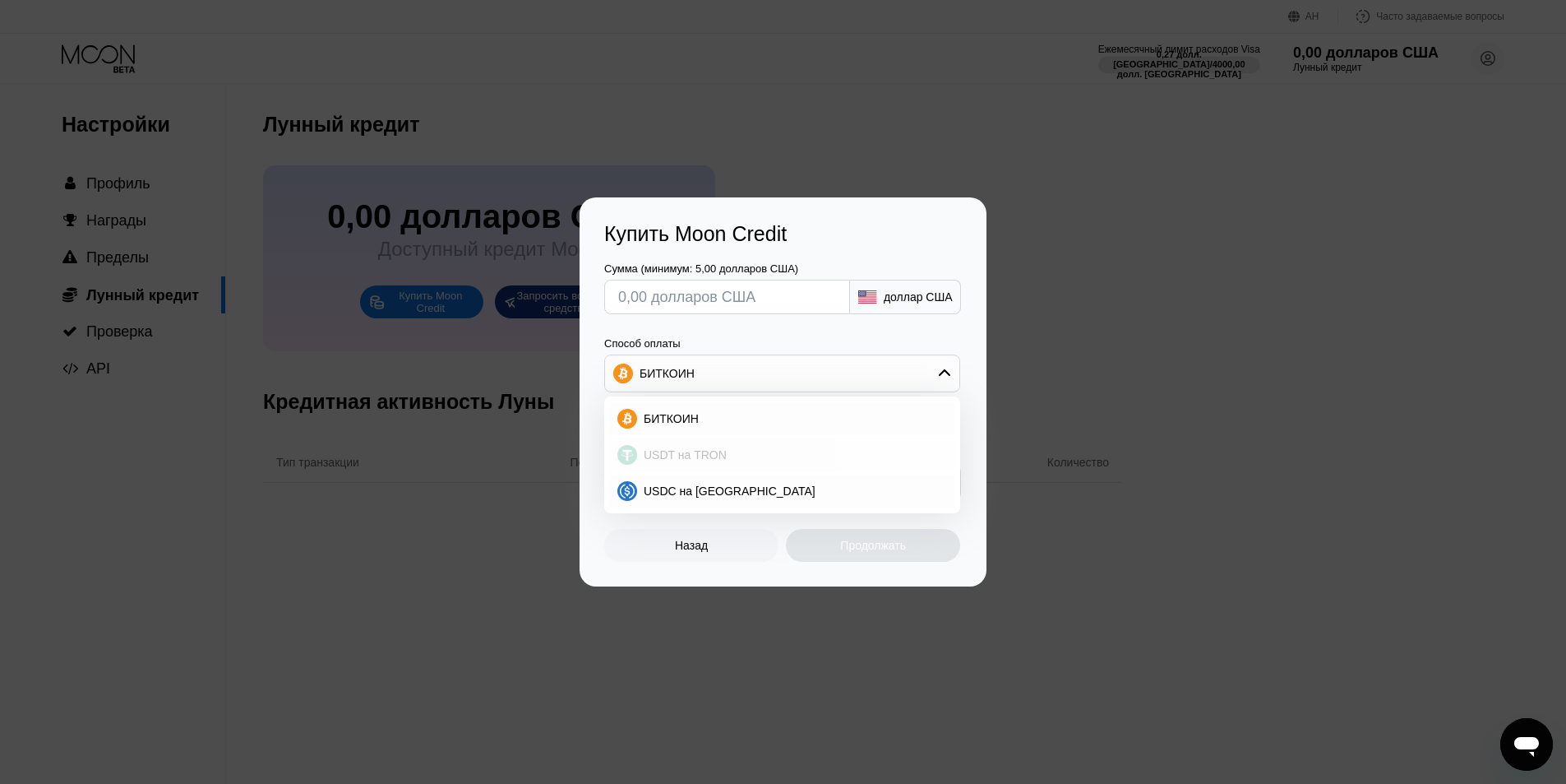
click at [694, 456] on font "USDT на TRON" at bounding box center [685, 454] width 83 height 13
type input "0.00"
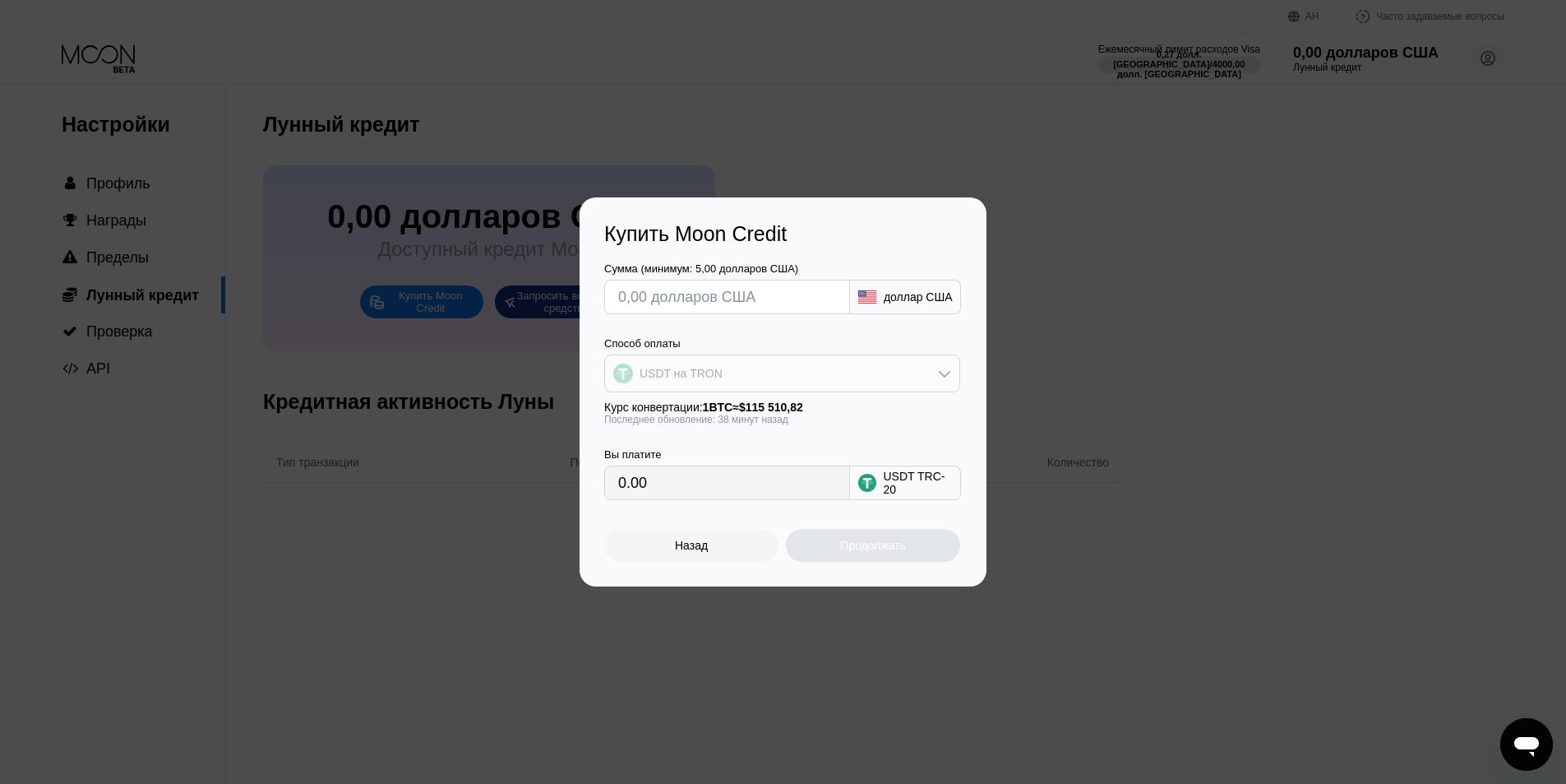
click at [793, 379] on div "USDT на TRON" at bounding box center [782, 373] width 354 height 33
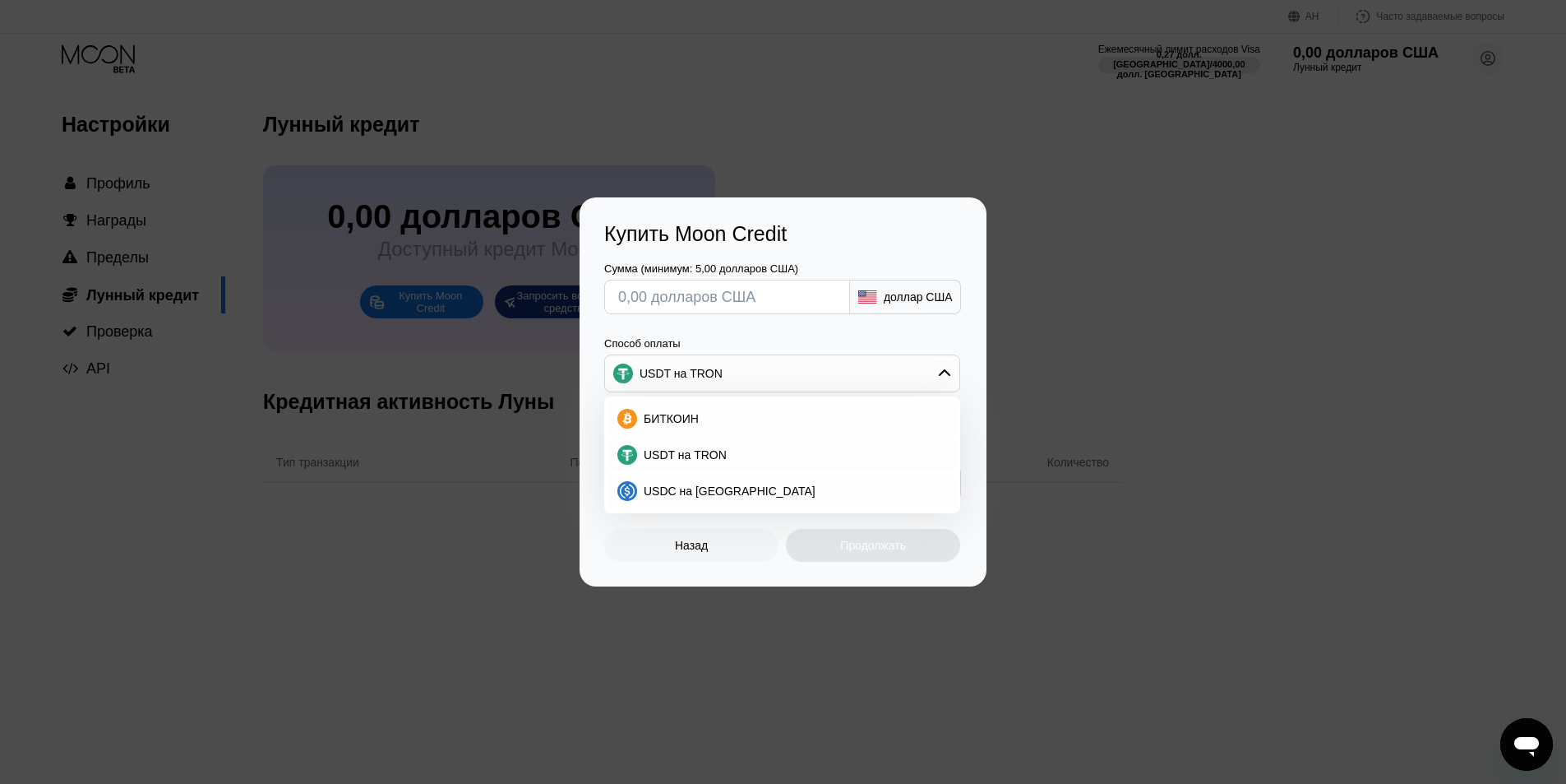
click at [1043, 335] on div "Купить Moon Credit Сумма (минимум: 5,00 долларов США) доллар США Способ оплаты …" at bounding box center [783, 391] width 1566 height 389
click at [872, 339] on div "Способ оплаты" at bounding box center [782, 343] width 356 height 12
click at [896, 367] on div "USDT на TRON" at bounding box center [782, 373] width 354 height 33
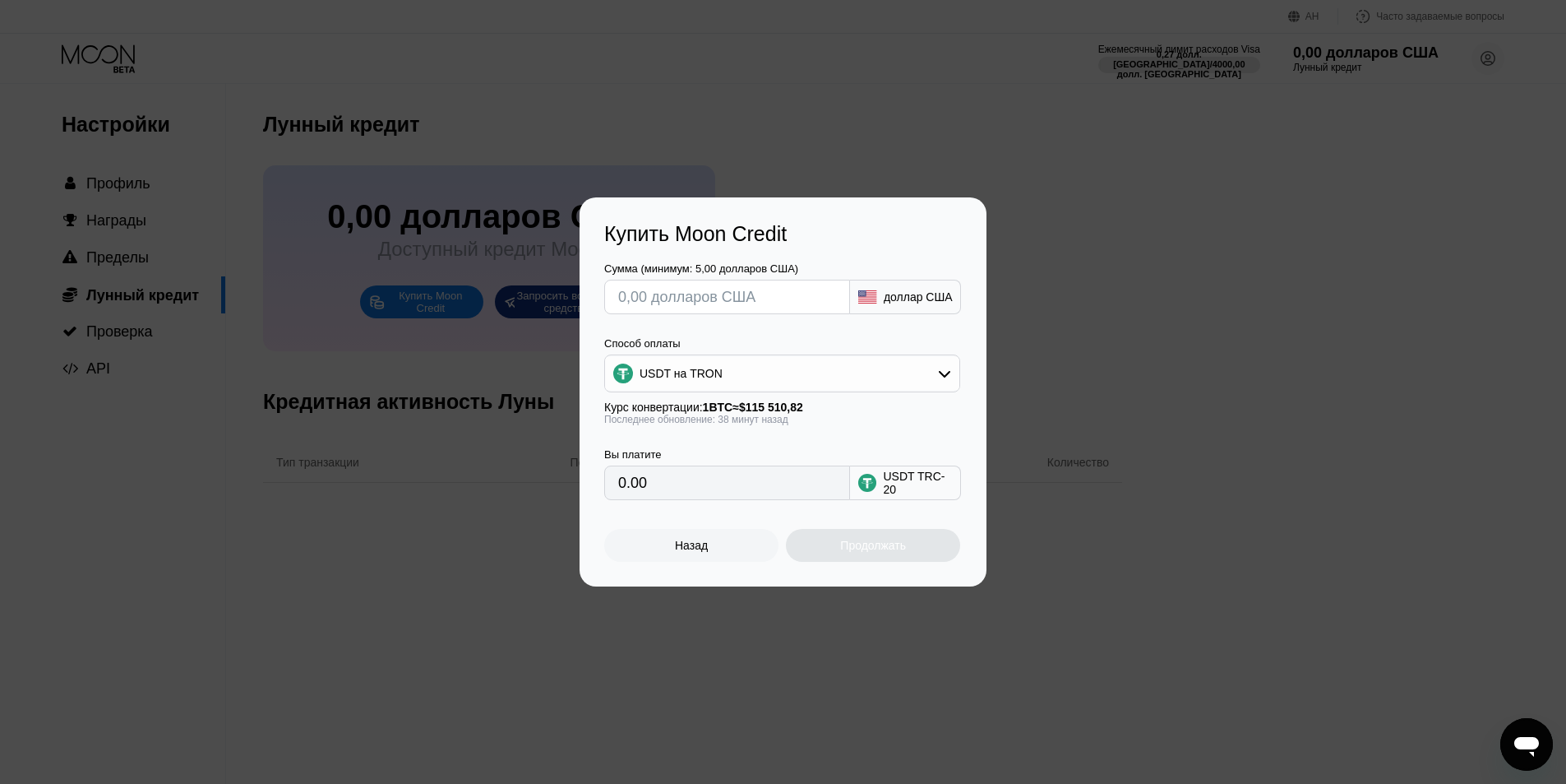
click at [729, 301] on input "text" at bounding box center [727, 296] width 218 height 33
type input "$123"
type input "124.24"
type input "$12321"
type input "12445.45"
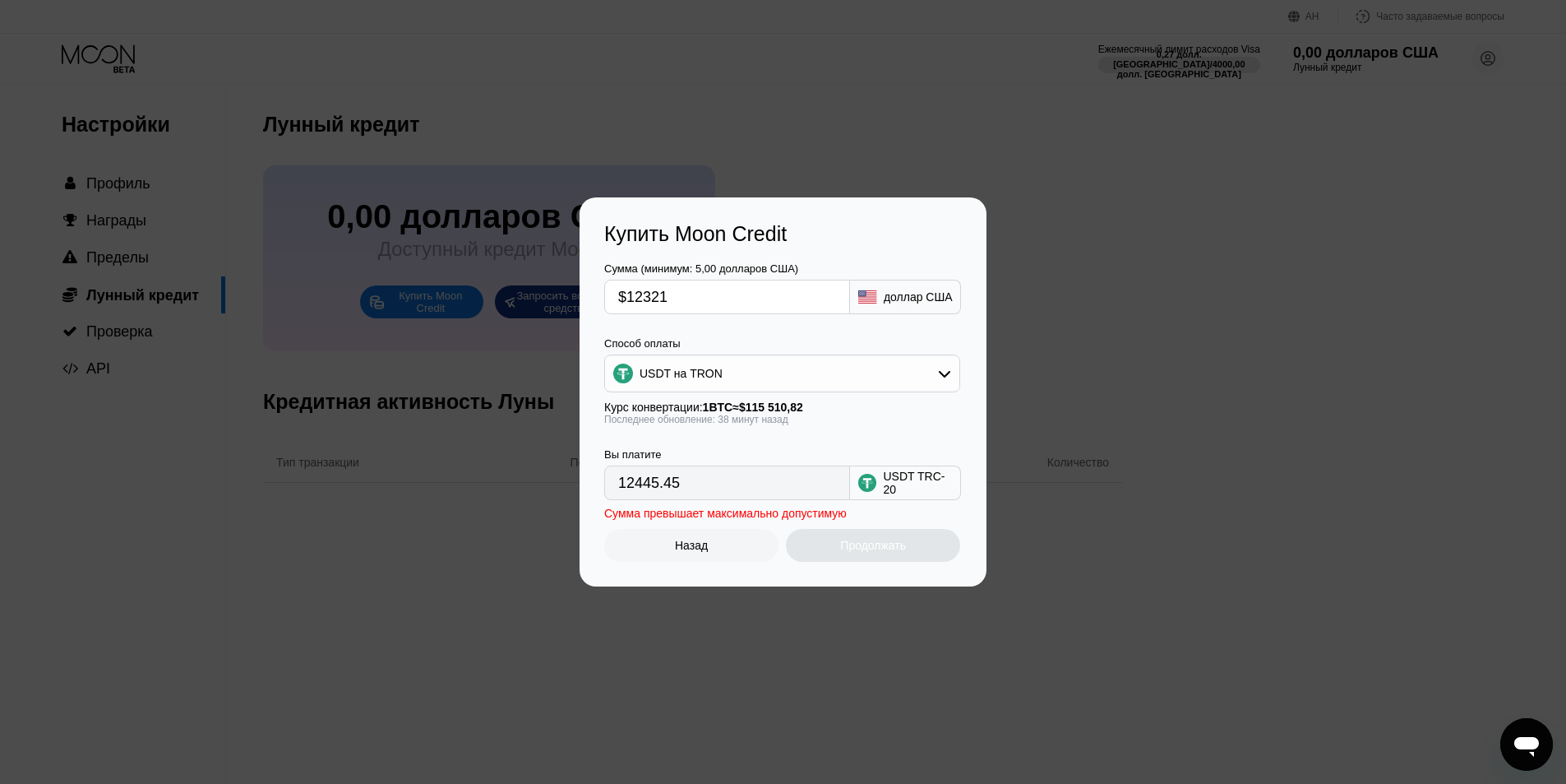
click at [1110, 359] on div "Купить Moon Credit Сумма (минимум: 5,00 долларов США) $12321 доллар США Способ …" at bounding box center [783, 391] width 1566 height 389
type input "$1999.99"
type input "2020.19"
click at [923, 496] on div "USDT TRC-20" at bounding box center [917, 483] width 69 height 26
click at [901, 485] on font "USDT TRC-20" at bounding box center [914, 483] width 62 height 26
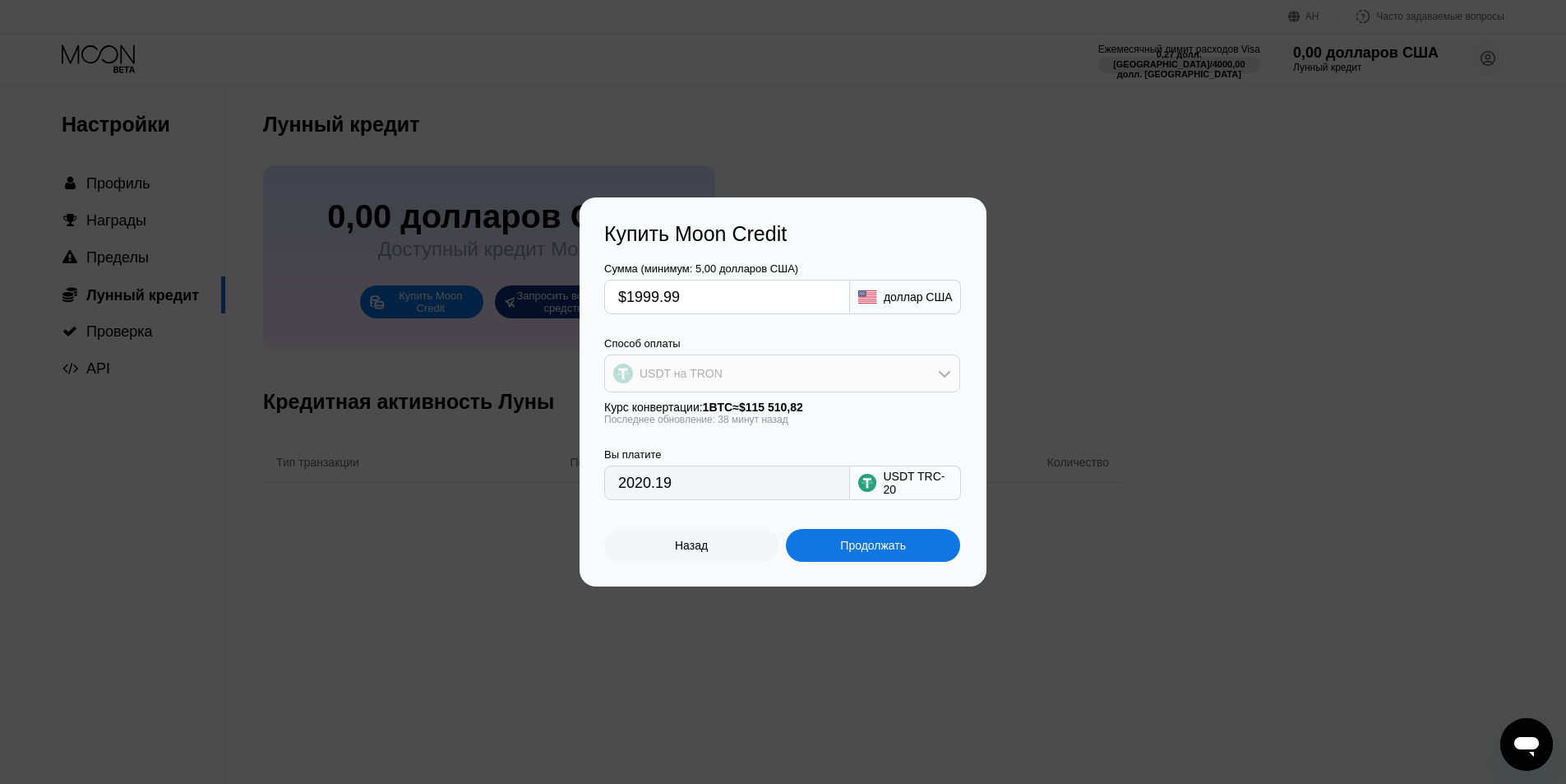
click at [914, 372] on div "USDT на TRON" at bounding box center [782, 373] width 354 height 33
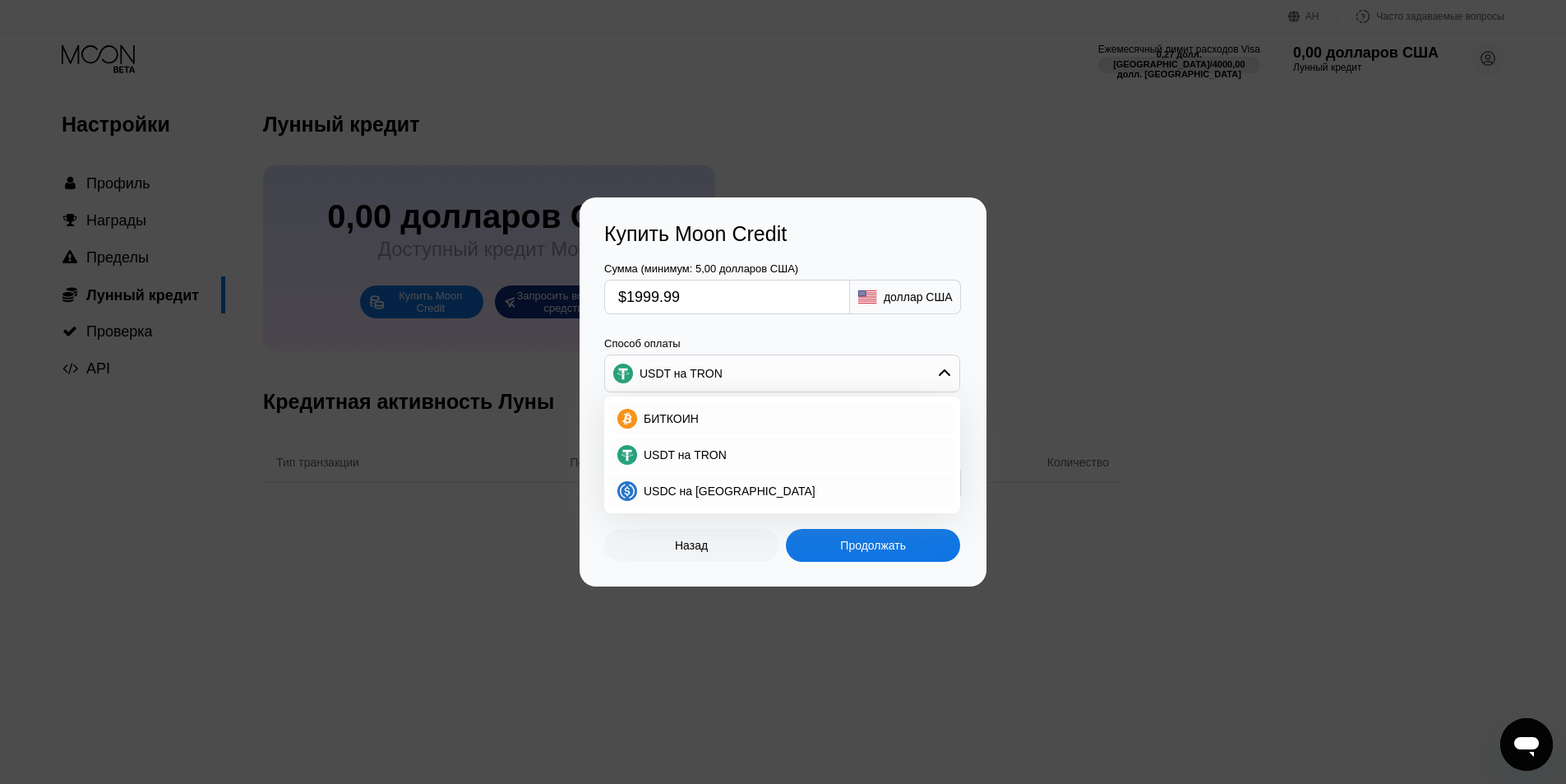
click at [1084, 361] on div "Купить Moon Credit Сумма (минимум: 5,00 долларов США) $1999.99 доллар США Спосо…" at bounding box center [783, 391] width 1566 height 389
click at [696, 144] on div at bounding box center [789, 392] width 1579 height 784
click at [671, 548] on div "Назад" at bounding box center [691, 545] width 174 height 33
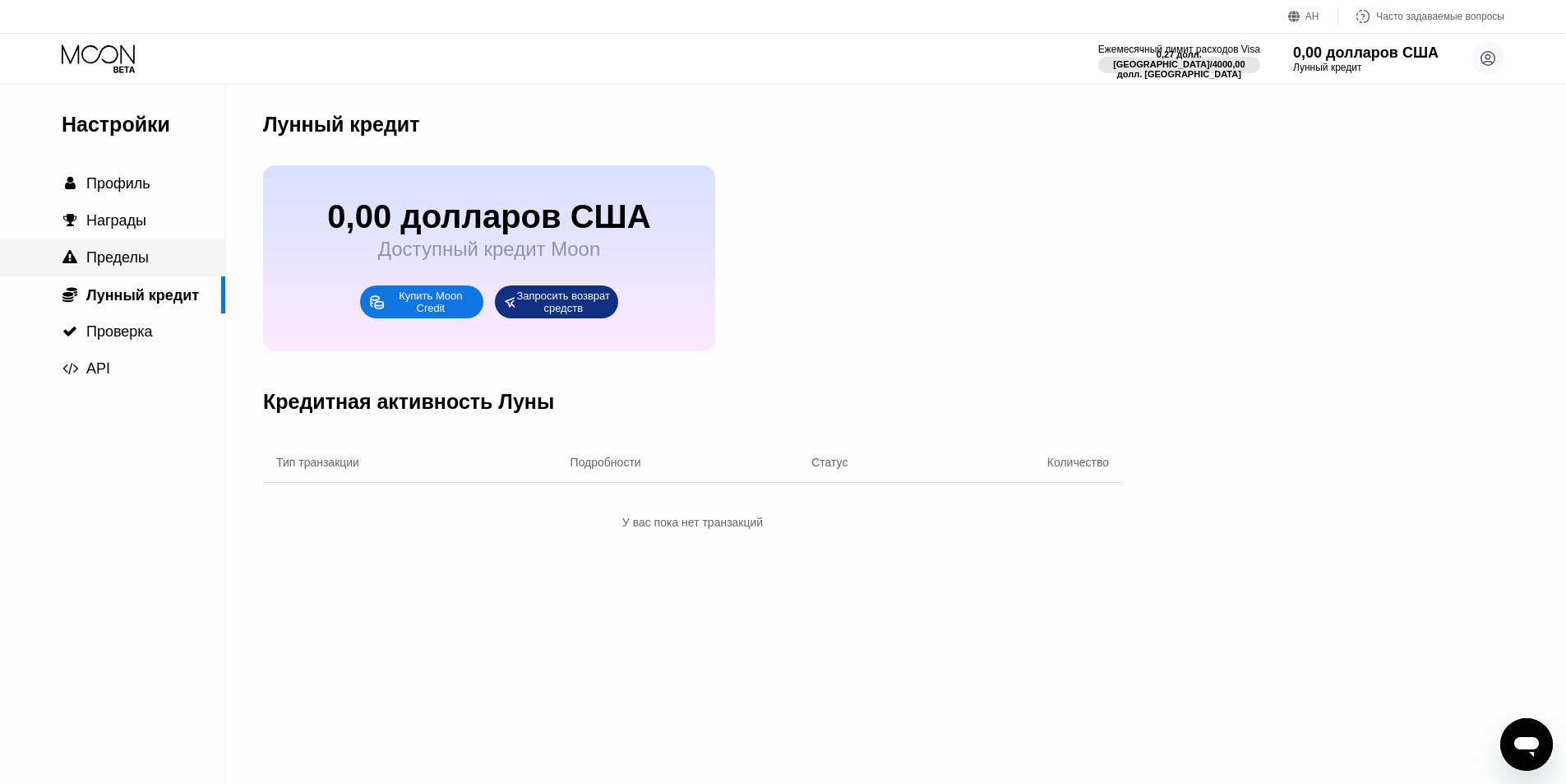
click at [136, 263] on font "Пределы" at bounding box center [117, 257] width 62 height 16
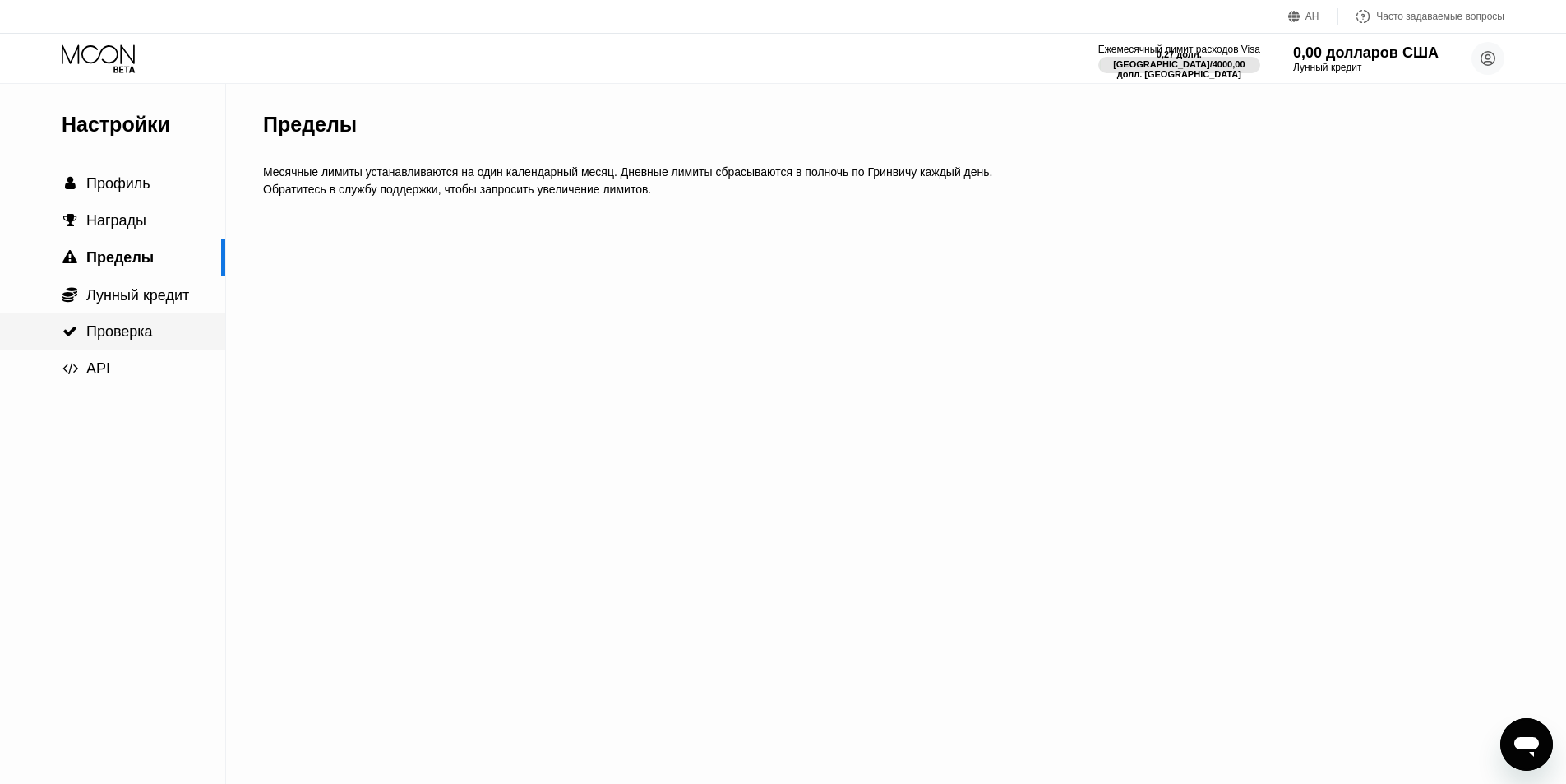
click at [123, 331] on font "Проверка" at bounding box center [119, 331] width 67 height 16
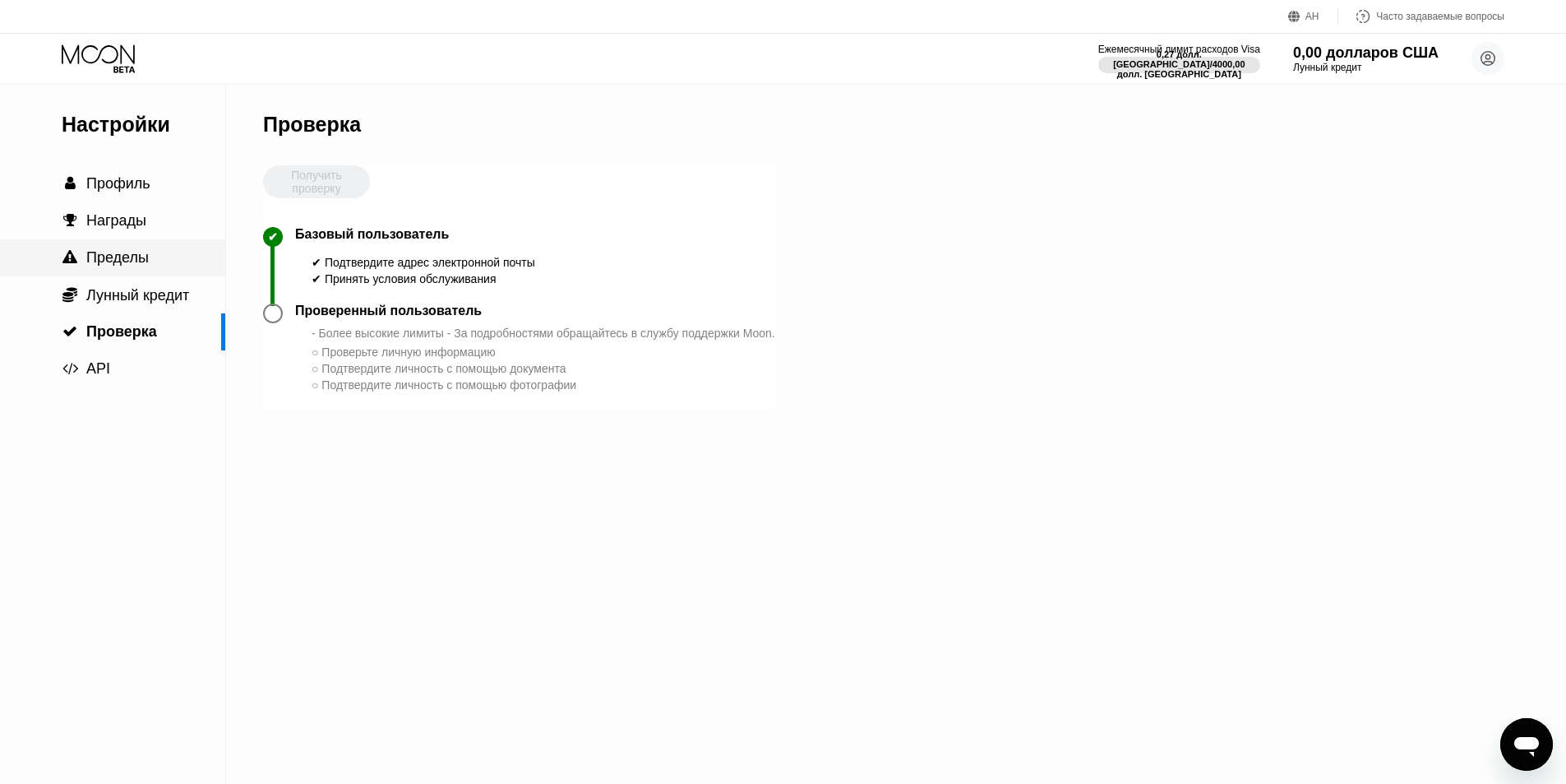
click at [130, 262] on font "Пределы" at bounding box center [117, 257] width 62 height 16
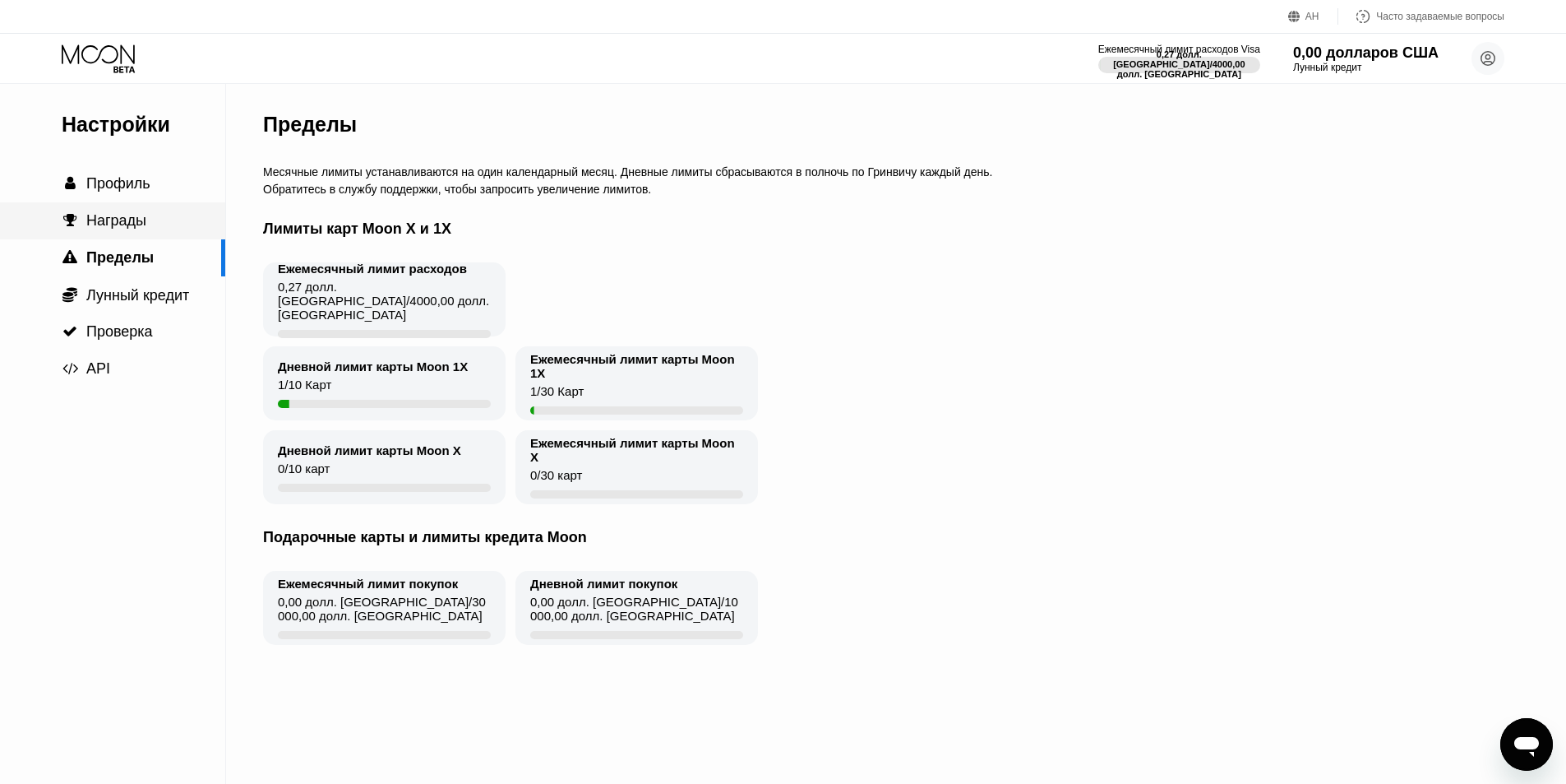
click at [137, 229] on font "Награды" at bounding box center [116, 220] width 60 height 16
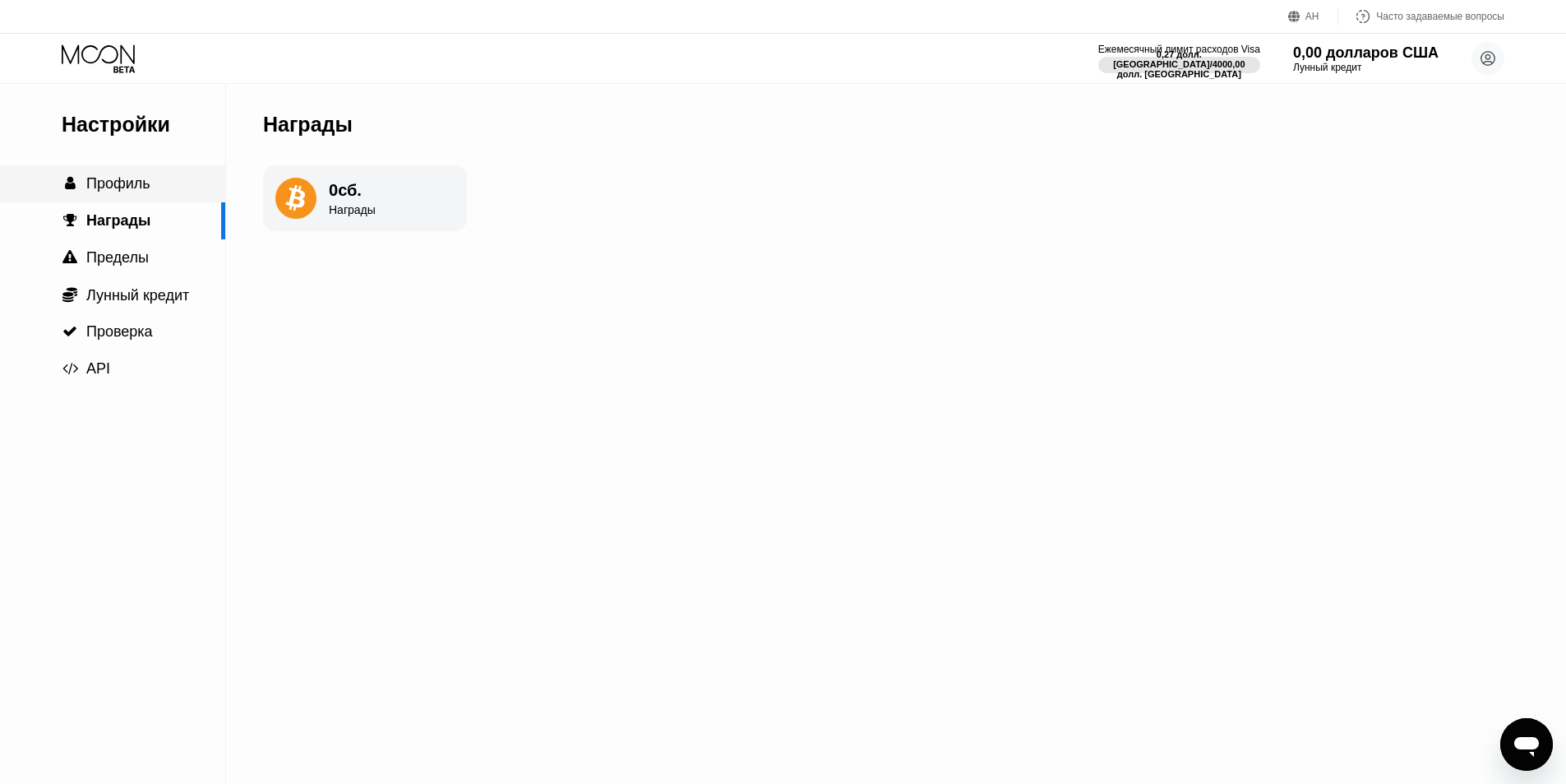
click at [139, 183] on font "Профиль" at bounding box center [118, 183] width 64 height 16
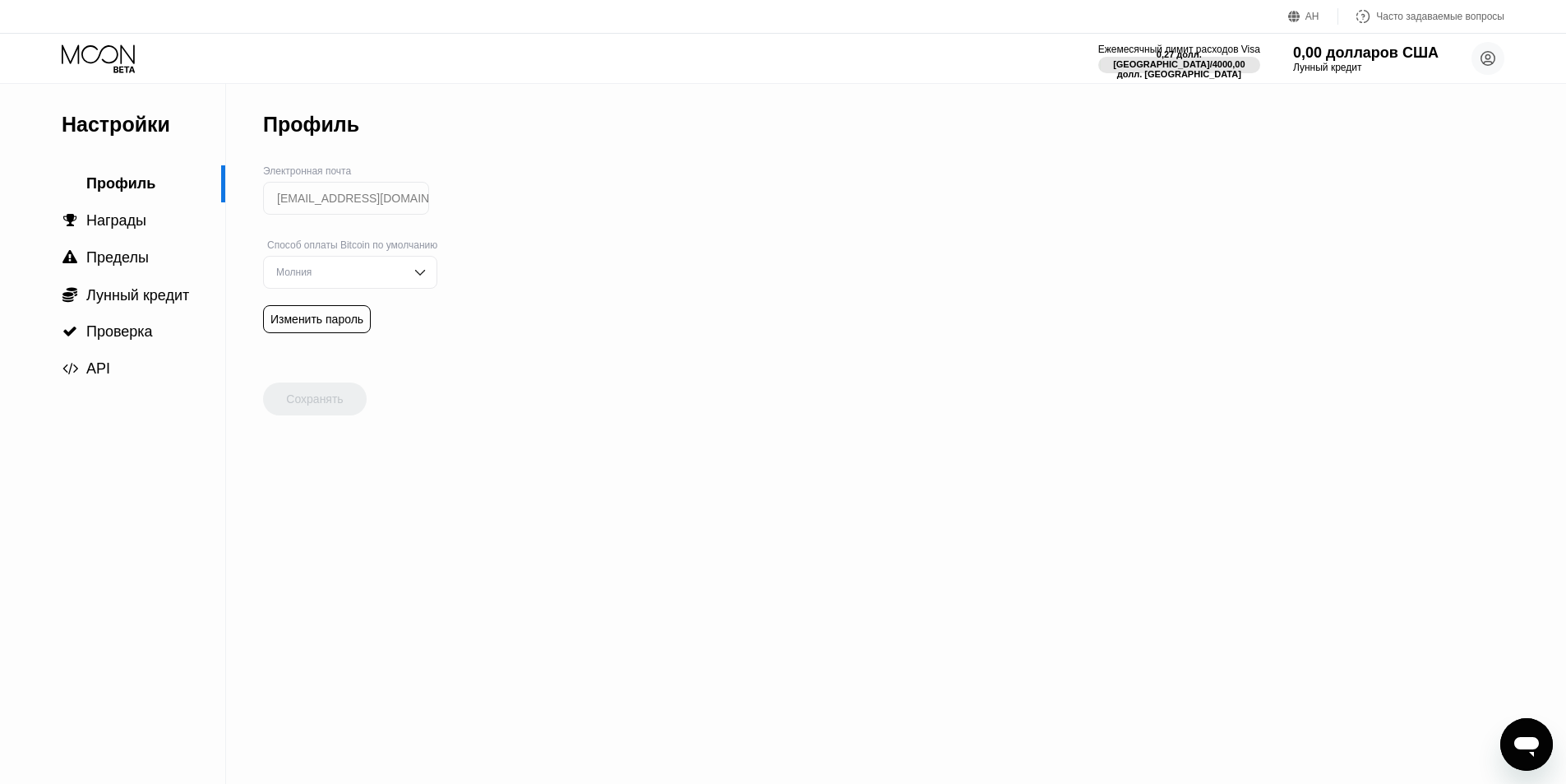
click at [354, 266] on div "Молния" at bounding box center [350, 272] width 174 height 33
click at [300, 344] on font "Он-чейн" at bounding box center [295, 338] width 38 height 12
click at [315, 397] on div "Сохранять" at bounding box center [315, 398] width 104 height 33
click at [118, 294] on font "Лунный кредит" at bounding box center [137, 295] width 103 height 16
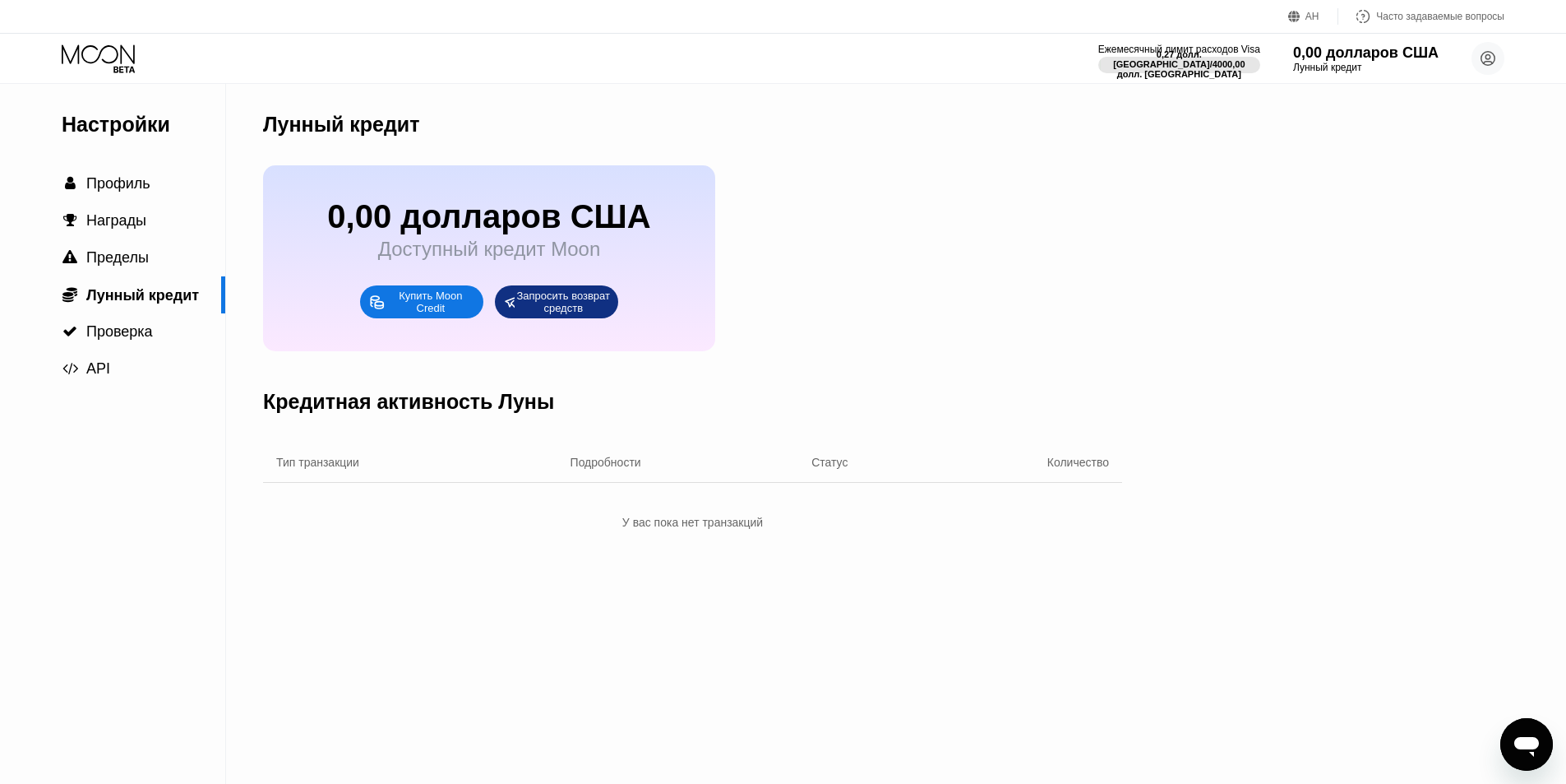
click at [382, 310] on icon at bounding box center [376, 302] width 16 height 17
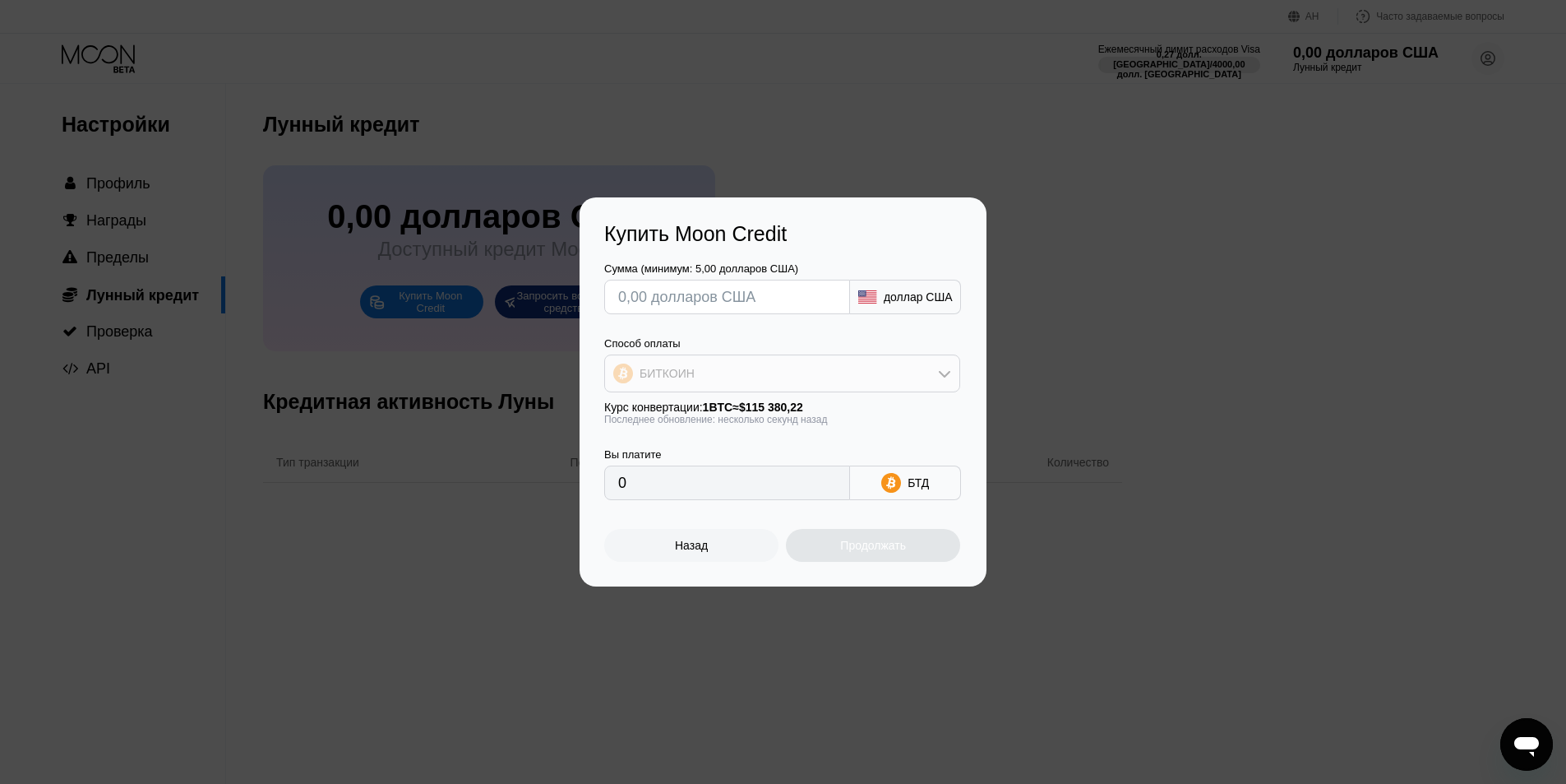
click at [856, 382] on div "БИТКОИН" at bounding box center [782, 373] width 354 height 33
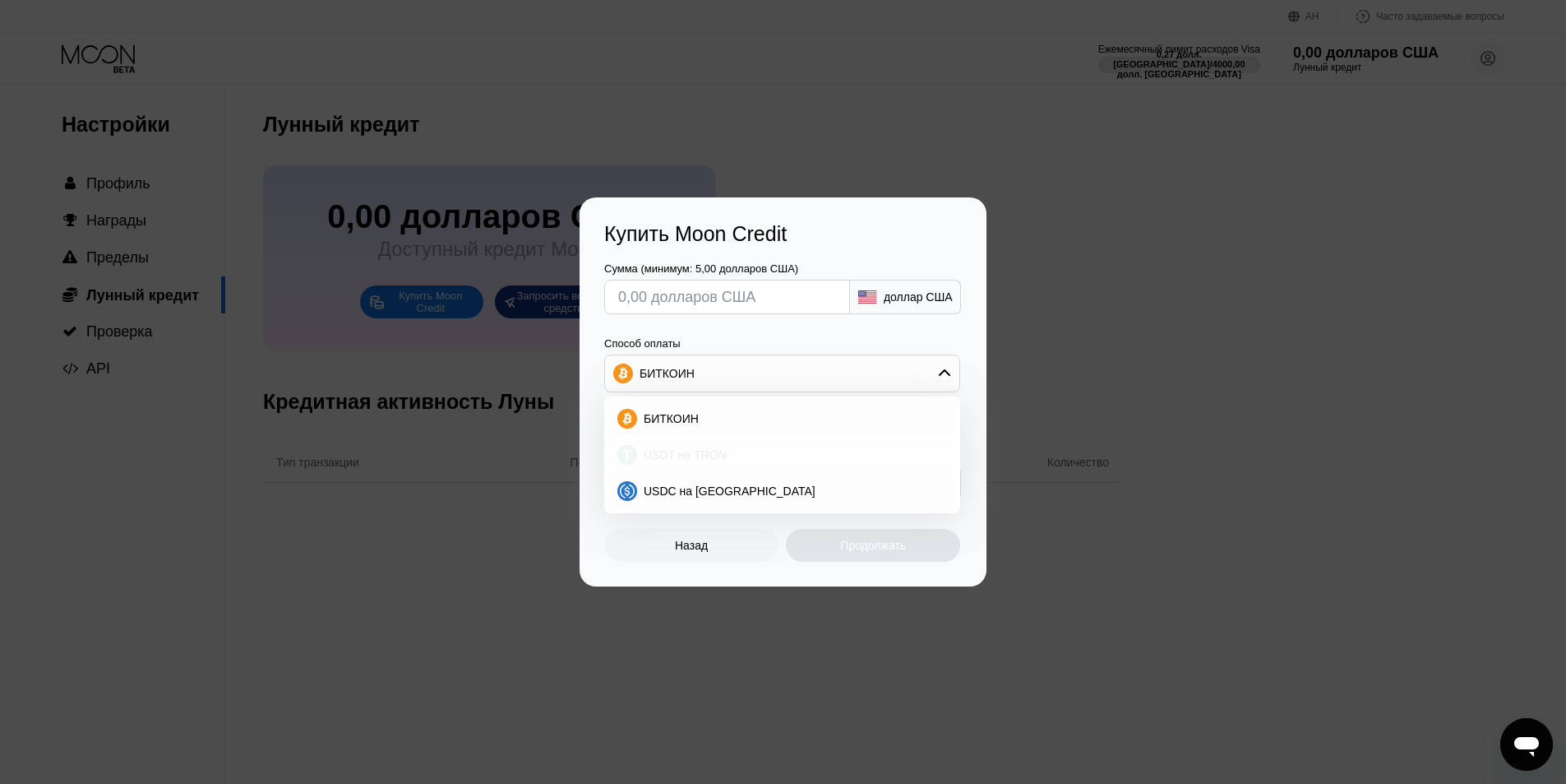
drag, startPoint x: 706, startPoint y: 454, endPoint x: 797, endPoint y: 446, distance: 90.8
click at [707, 454] on font "USDT на TRON" at bounding box center [685, 454] width 83 height 13
type input "0.00"
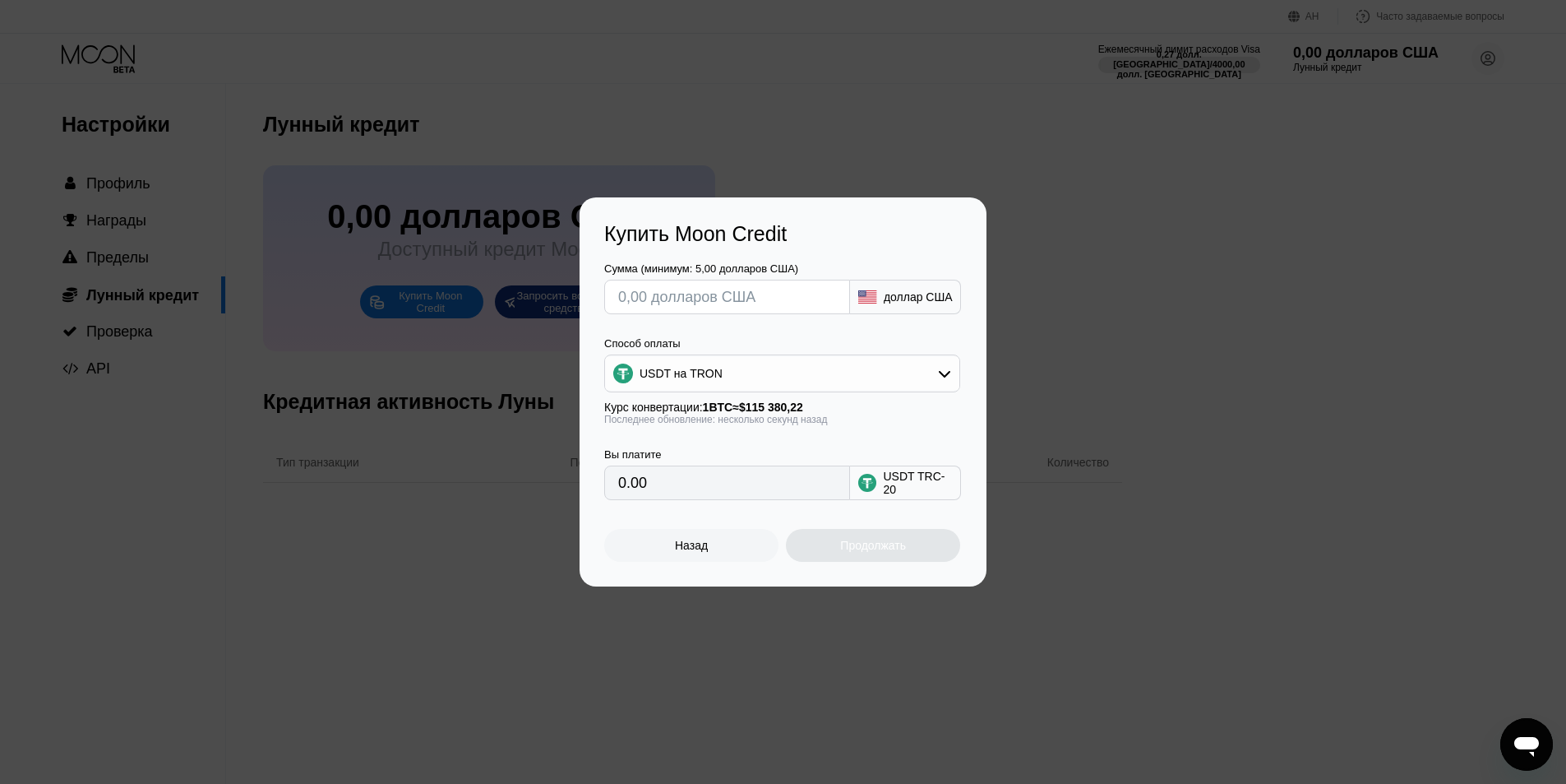
click at [958, 377] on div "USDT на TRON" at bounding box center [782, 373] width 354 height 33
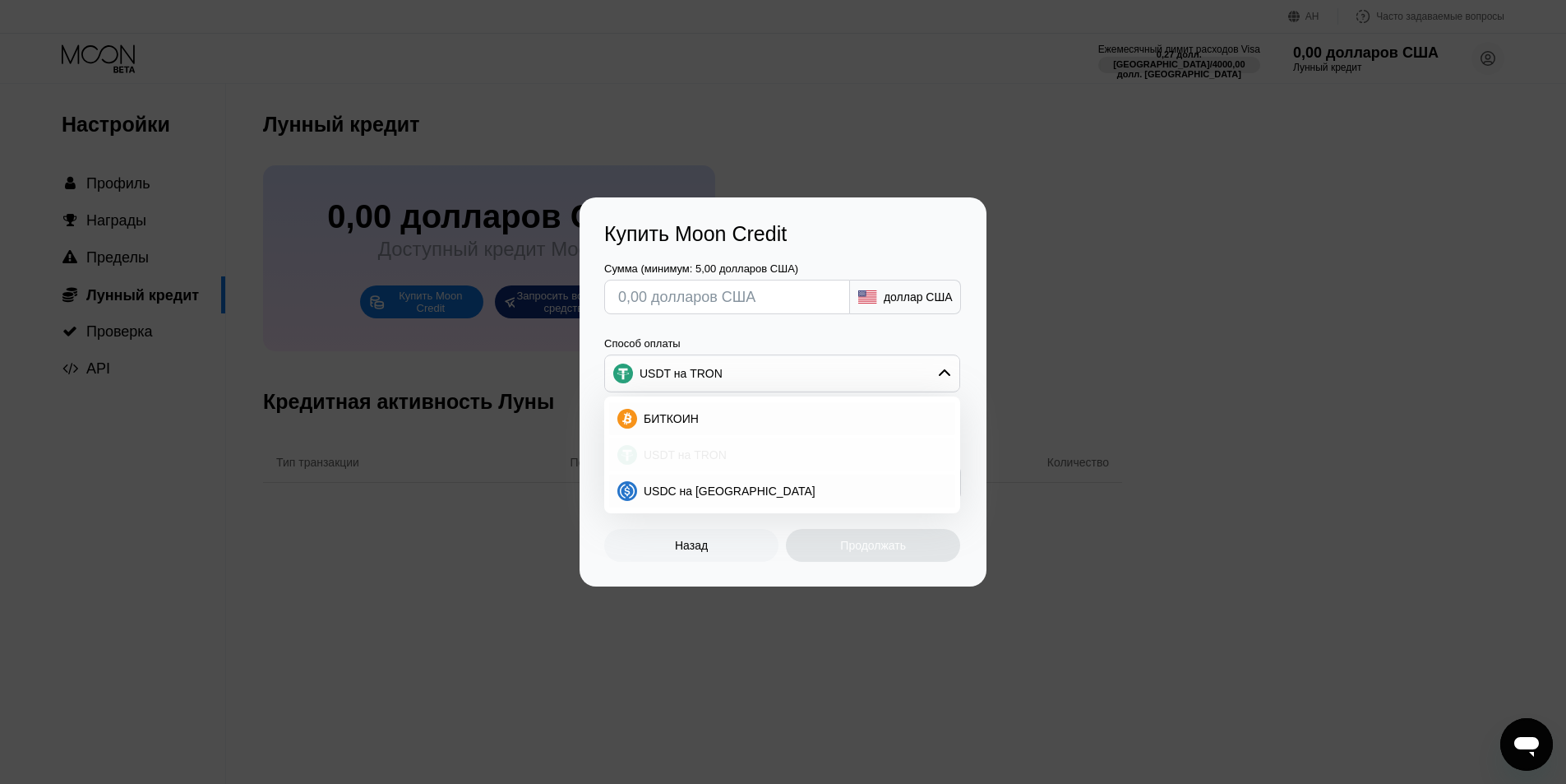
click at [754, 457] on div "USDT на TRON" at bounding box center [792, 454] width 310 height 13
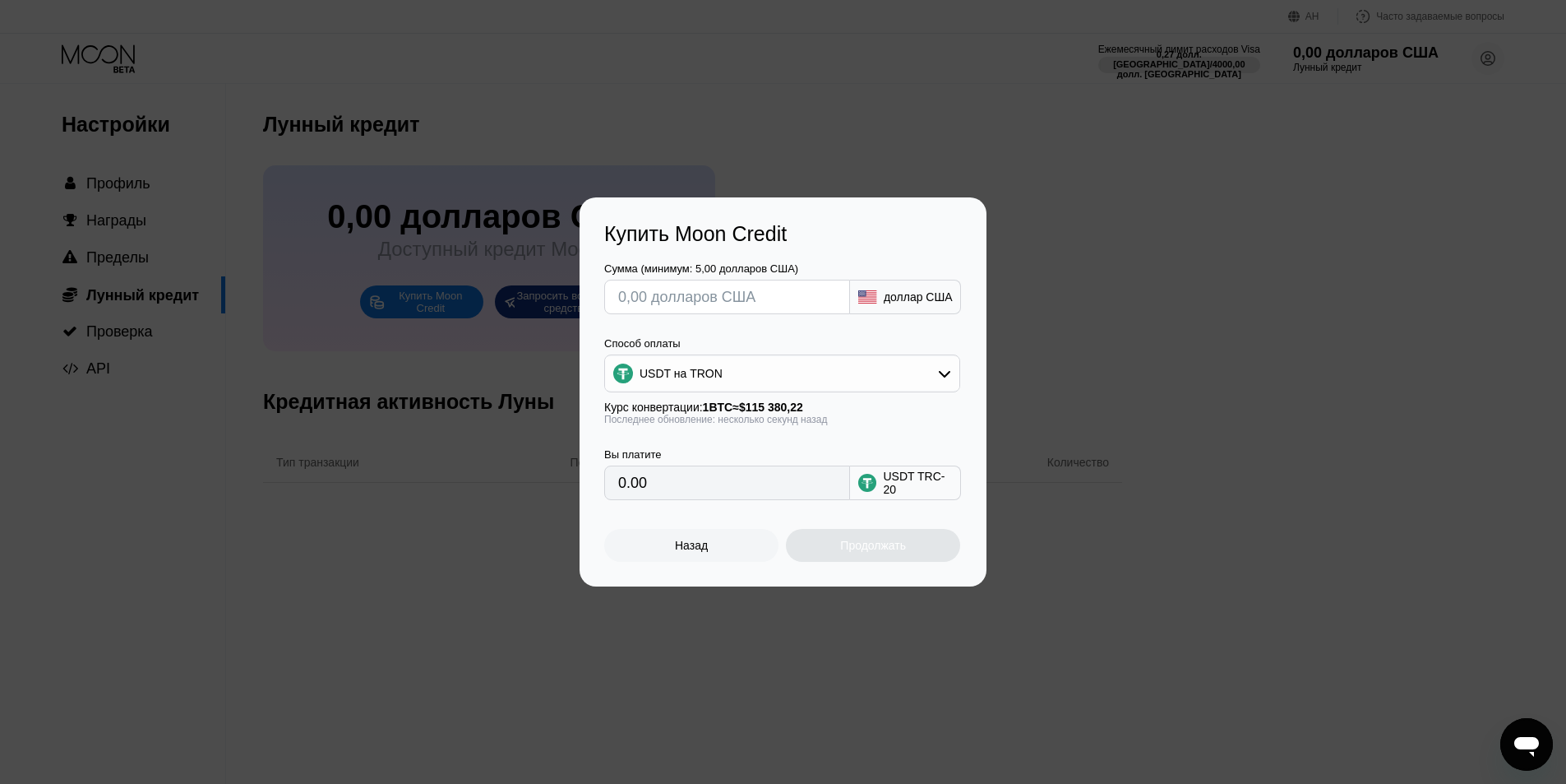
click at [237, 249] on div "Купить Moon Credit Сумма (минимум: 5,00 долларов США) доллар США Способ оплаты …" at bounding box center [783, 391] width 1566 height 389
drag, startPoint x: 710, startPoint y: 553, endPoint x: 664, endPoint y: 532, distance: 50.4
click at [710, 553] on div "Назад" at bounding box center [691, 545] width 174 height 33
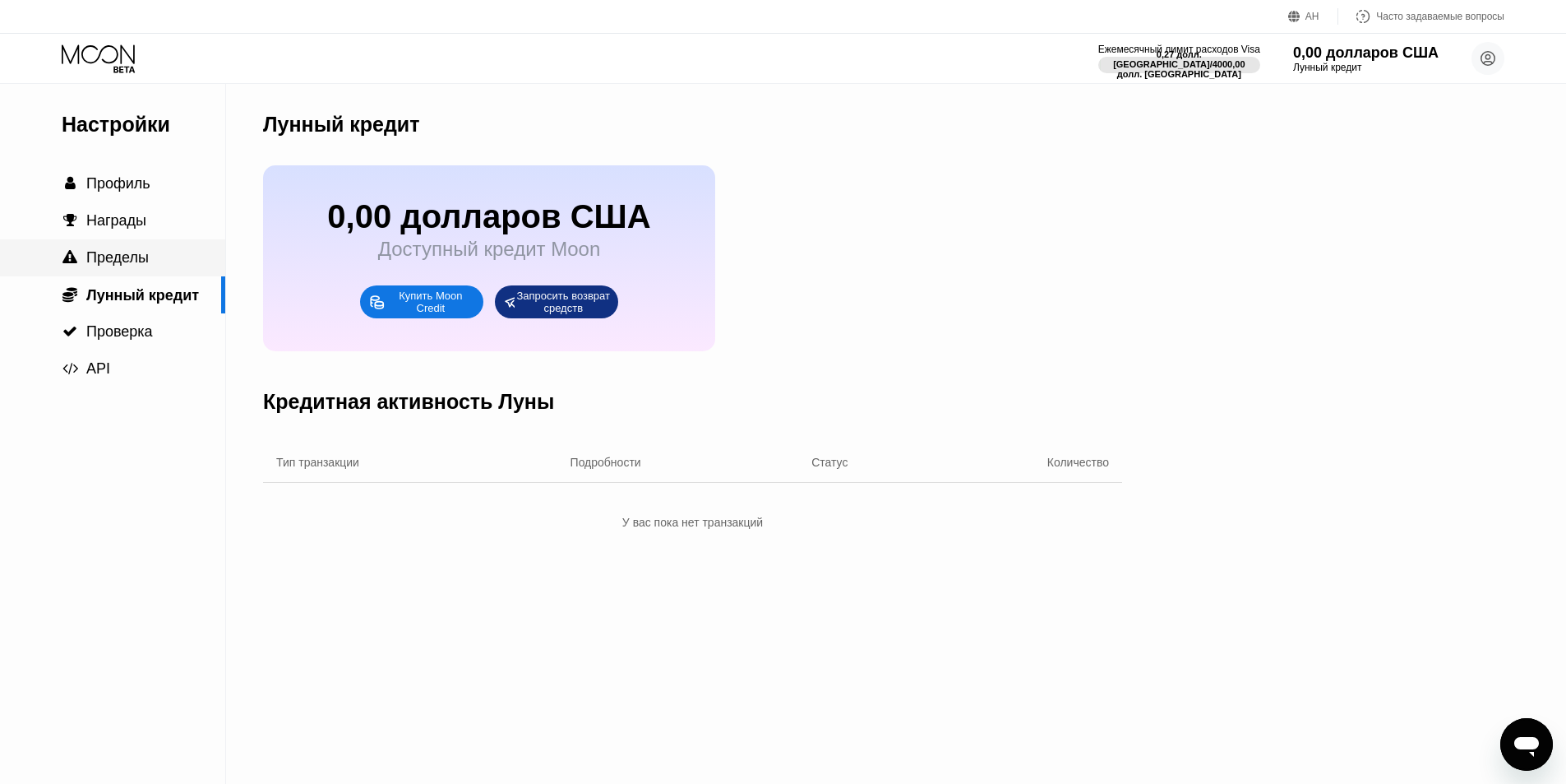
click at [112, 248] on div " Пределы" at bounding box center [112, 257] width 225 height 37
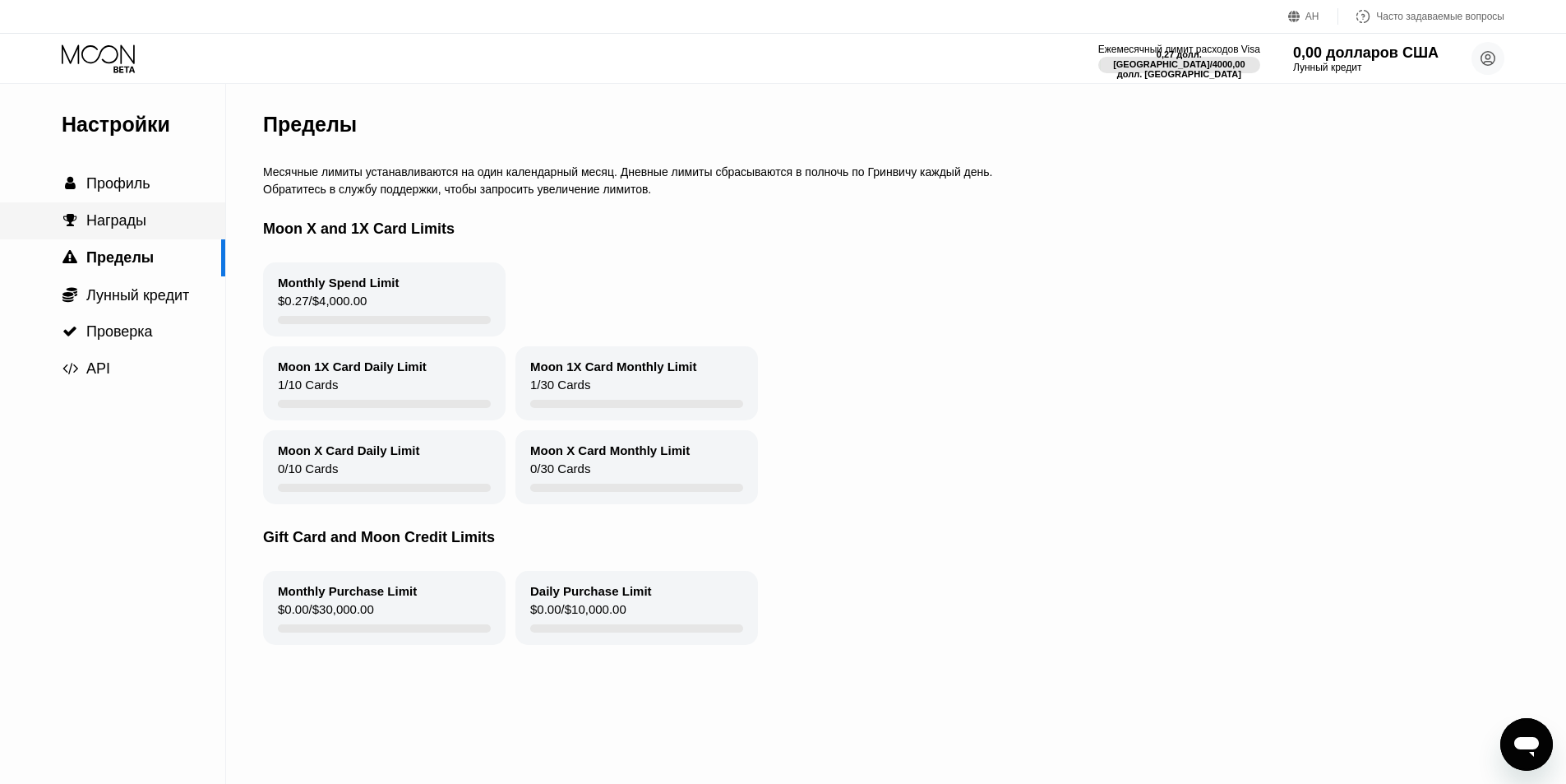
click at [131, 229] on font "Награды" at bounding box center [116, 220] width 60 height 16
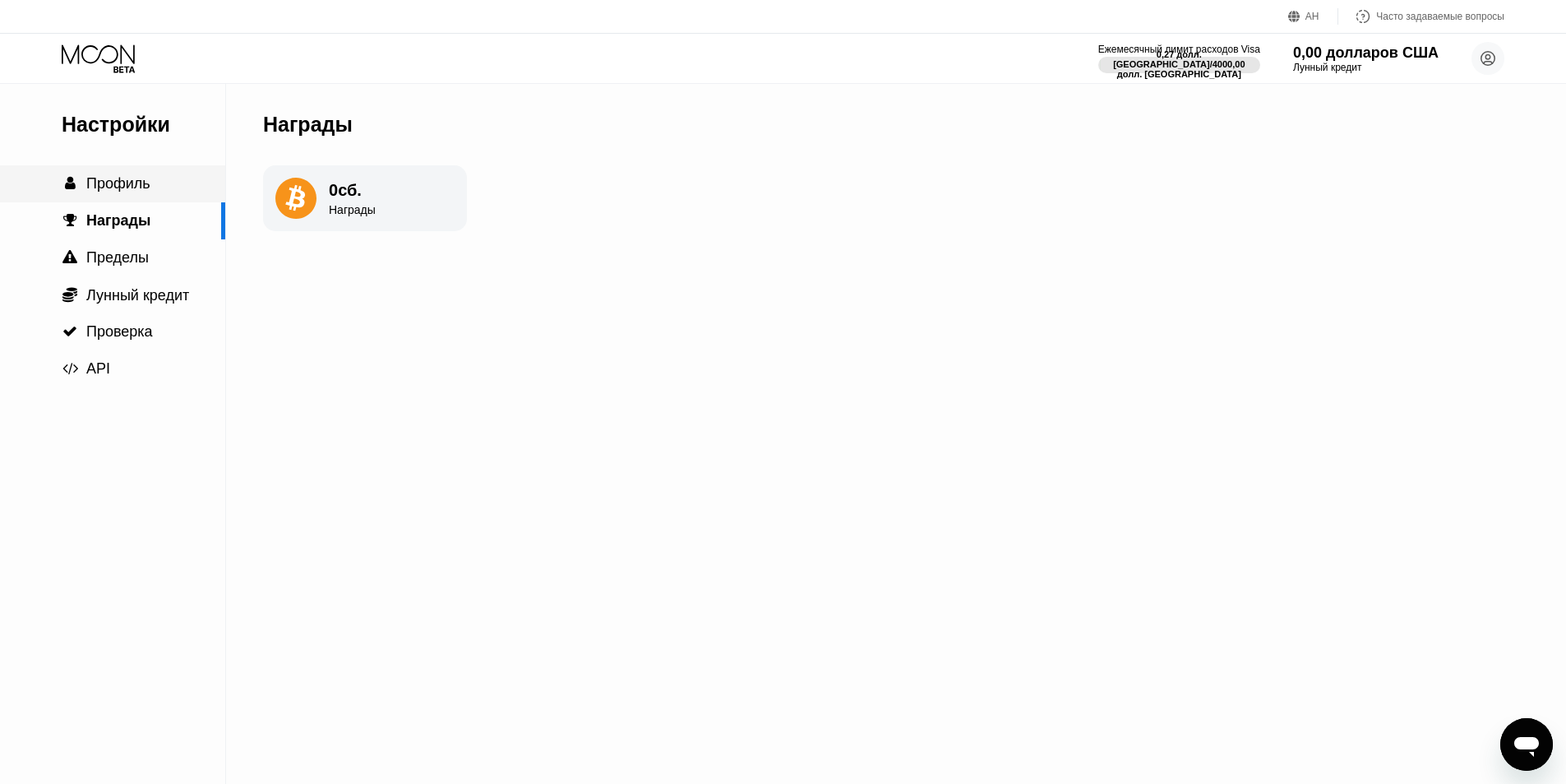
click at [136, 201] on div " Профиль" at bounding box center [112, 183] width 225 height 37
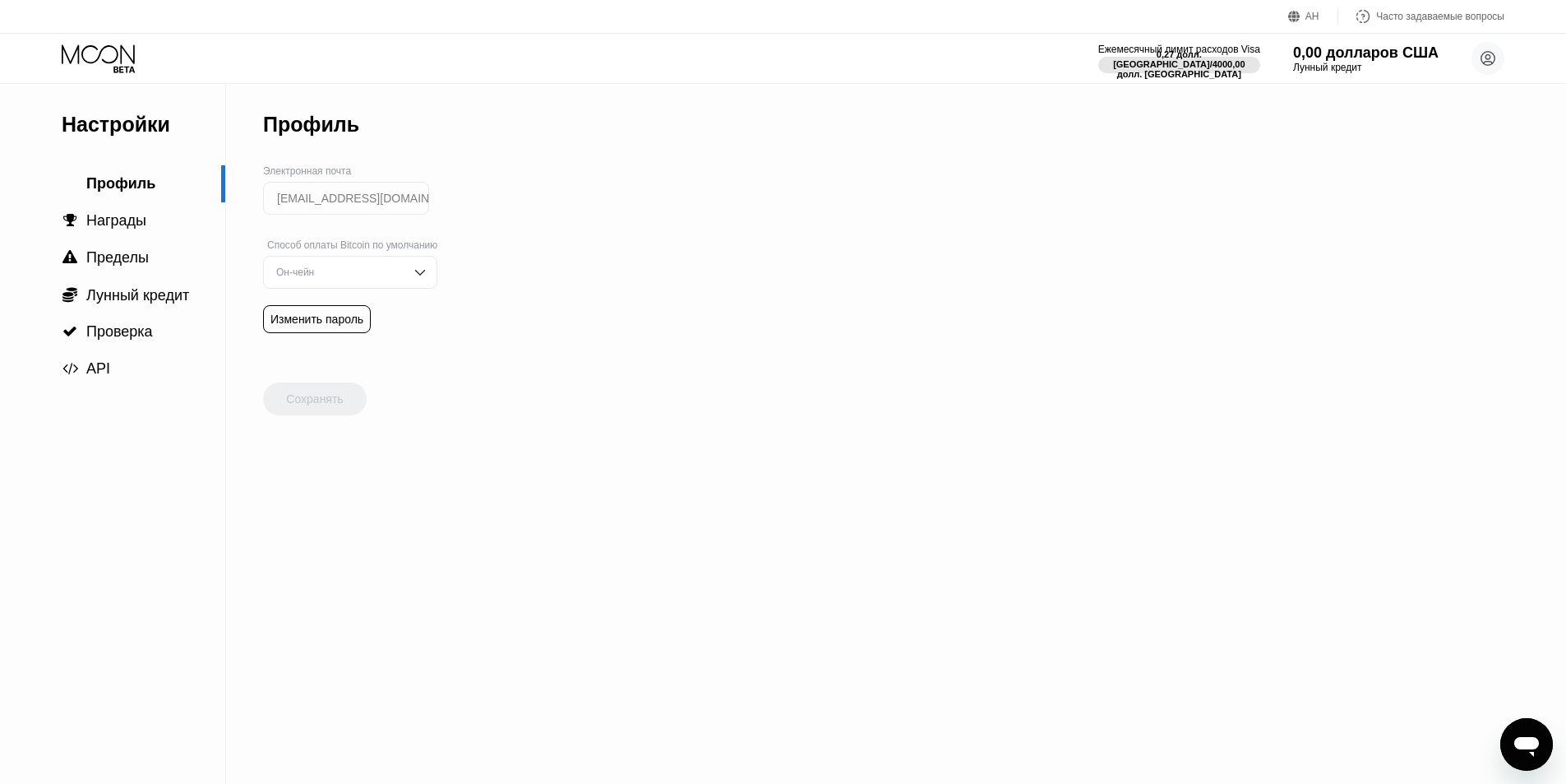
click at [401, 271] on div "Он-чейн" at bounding box center [350, 272] width 174 height 33
click at [304, 311] on font "Молния" at bounding box center [293, 305] width 35 height 12
click at [301, 404] on font "Сохранять" at bounding box center [314, 398] width 57 height 13
click at [1197, 76] on font "4000,00 долл. США" at bounding box center [1182, 69] width 133 height 20
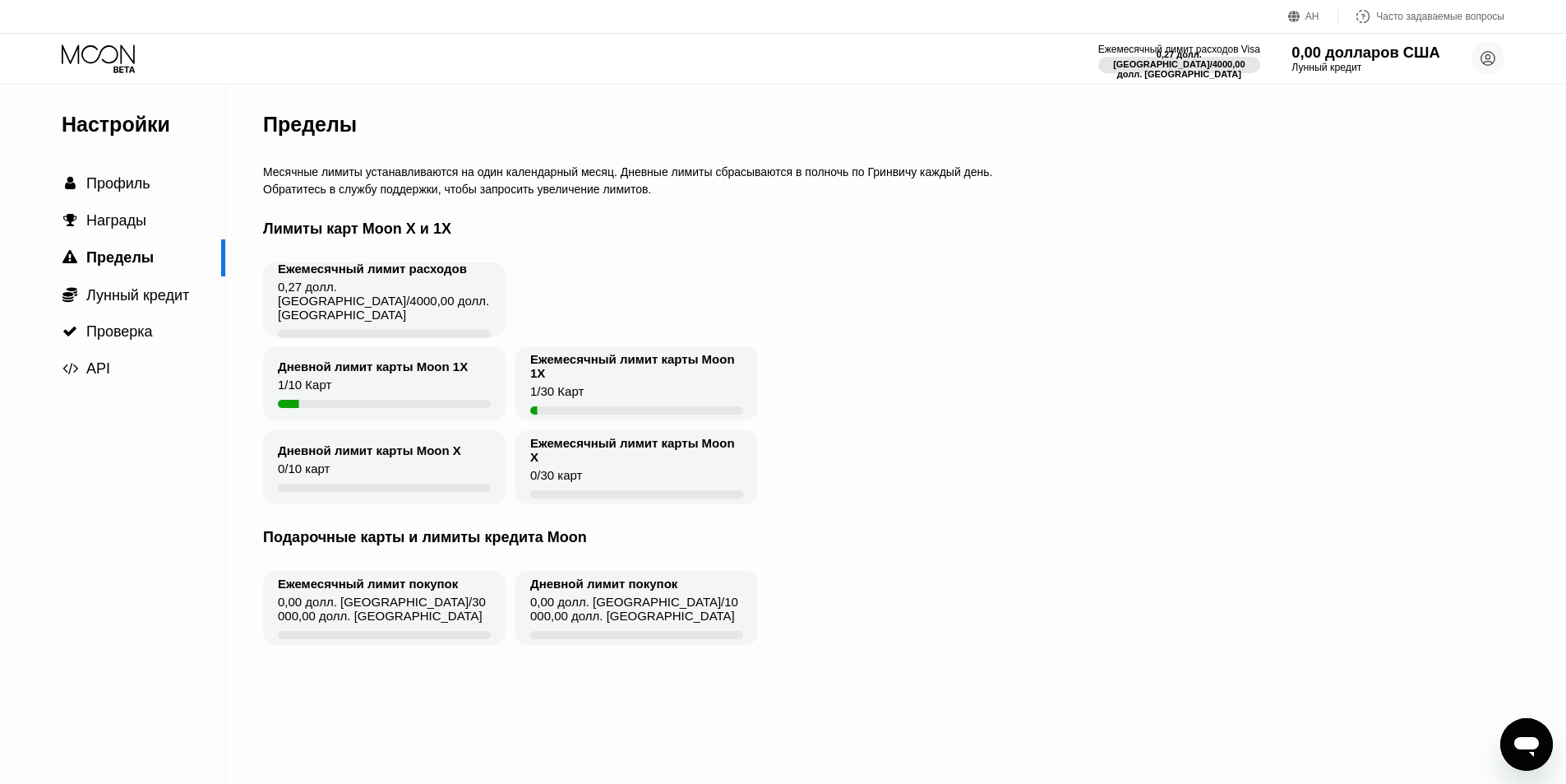
click at [1339, 67] on font "Лунный кредит" at bounding box center [1327, 68] width 70 height 12
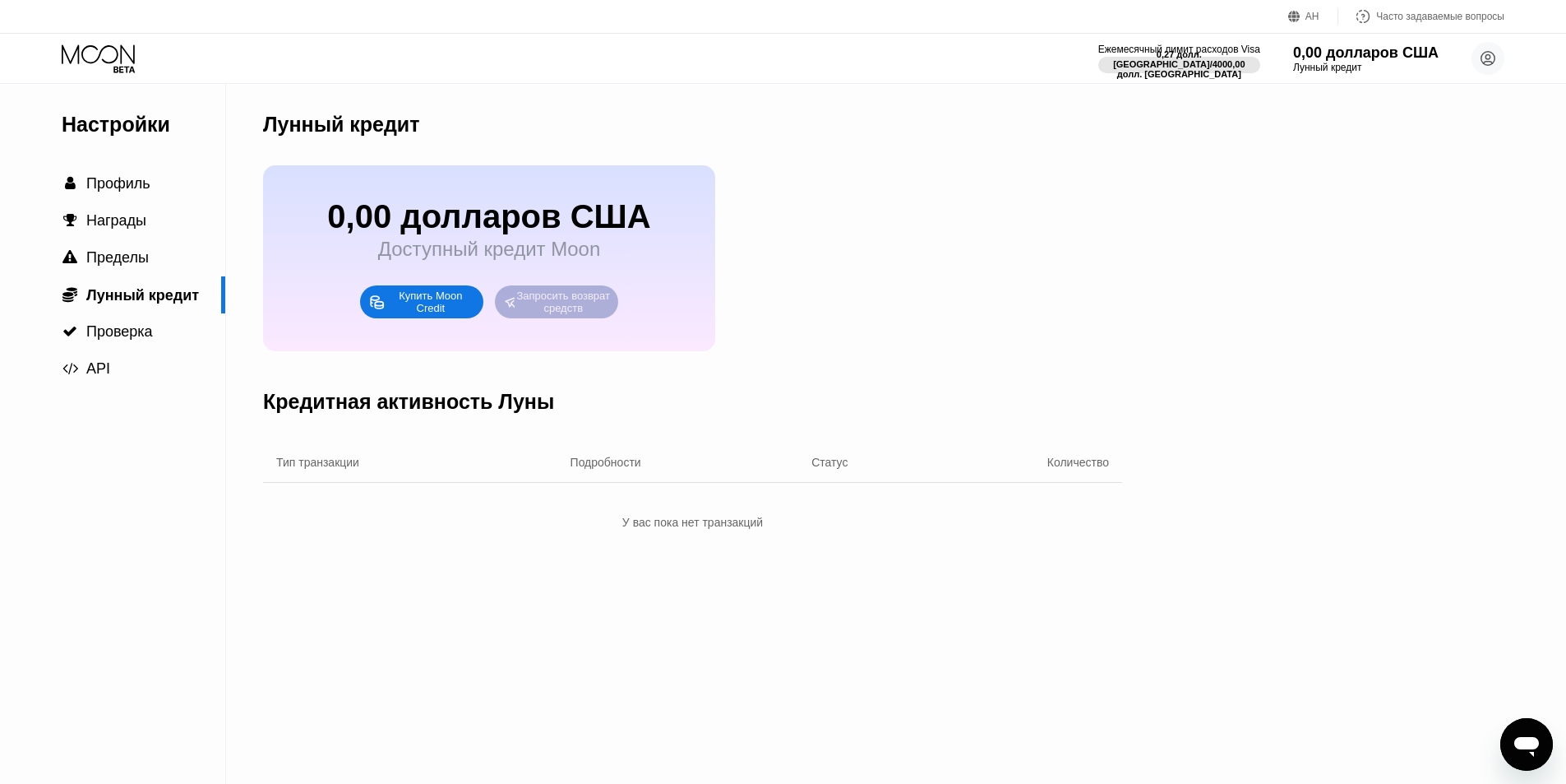
click at [567, 314] on font "Запросить возврат средств" at bounding box center [564, 301] width 96 height 25
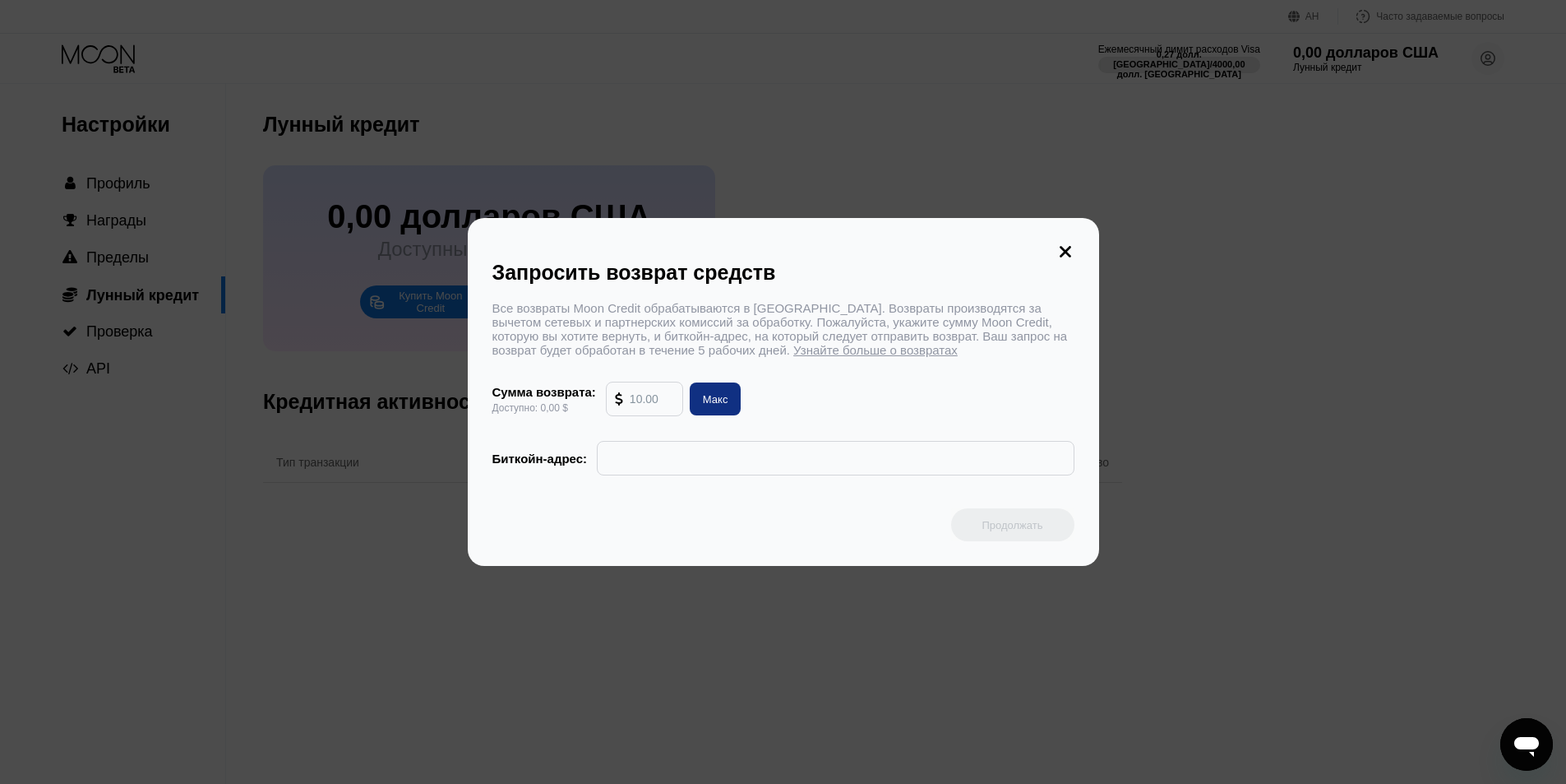
click at [807, 357] on font "Узнайте больше о возвратах" at bounding box center [875, 350] width 164 height 14
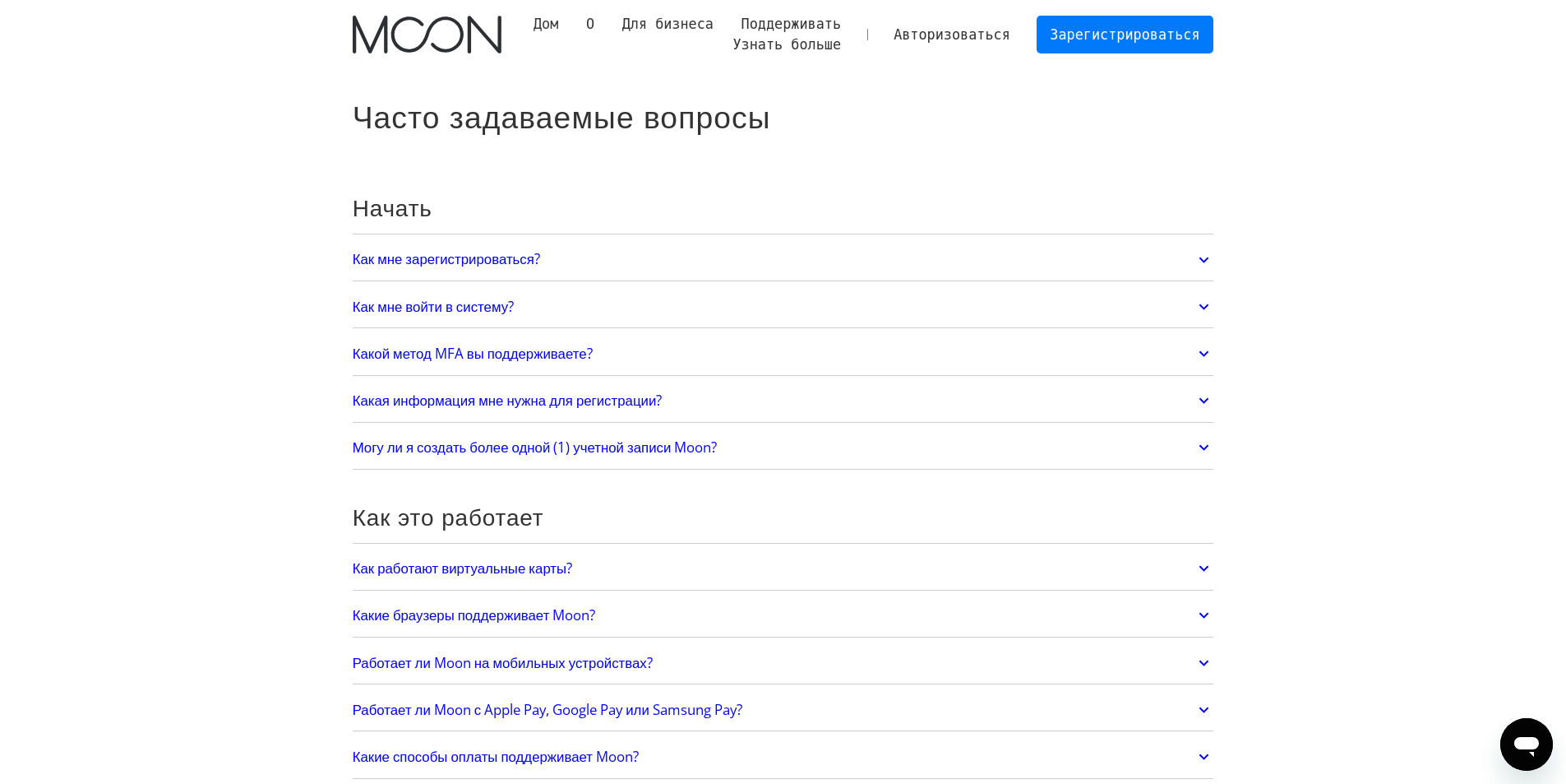
click at [572, 30] on link "Дом" at bounding box center [546, 24] width 53 height 21
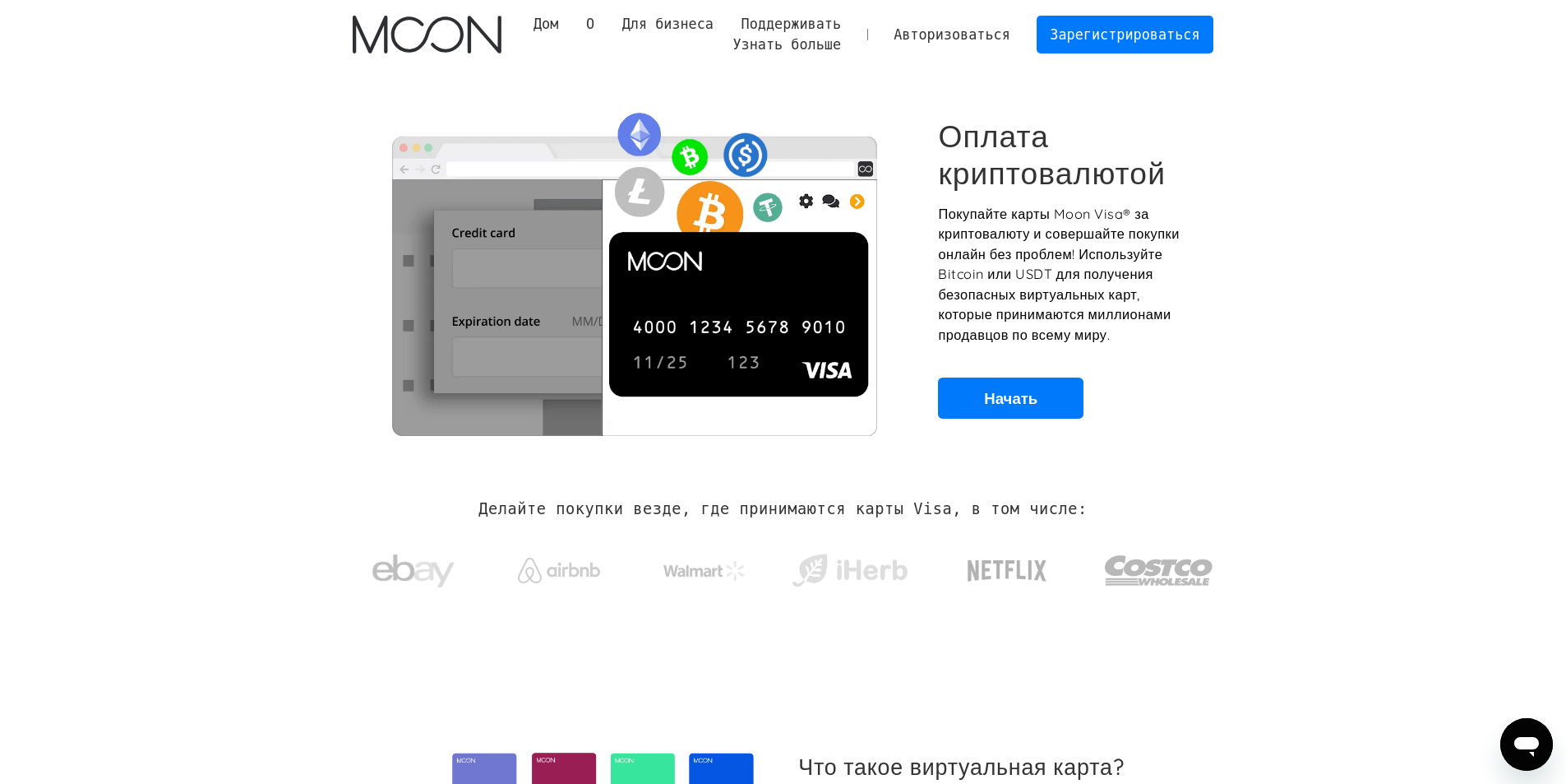
click at [971, 34] on font "Авторизоваться" at bounding box center [952, 34] width 117 height 16
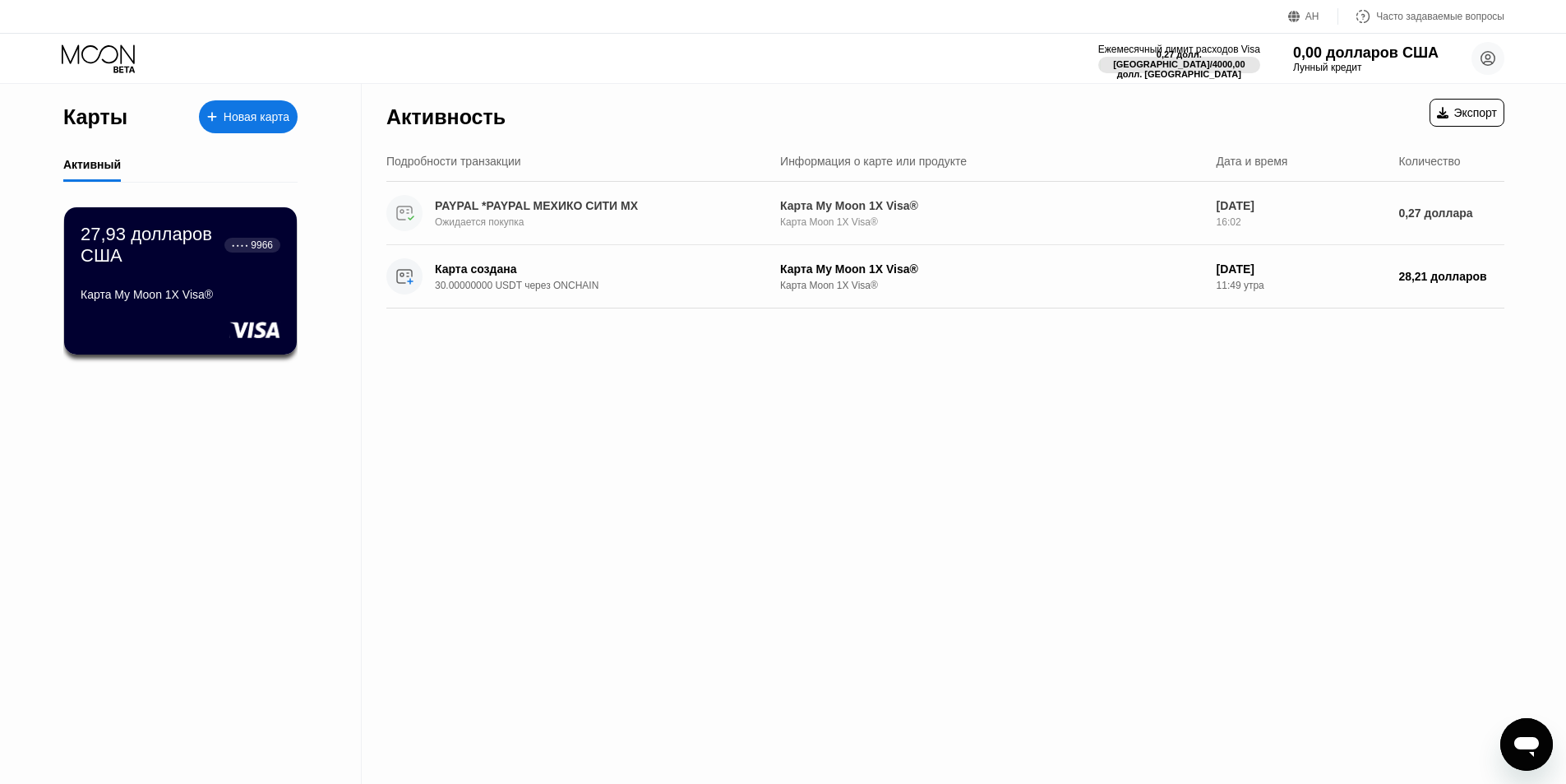
click at [499, 224] on font "Ожидается покупка" at bounding box center [479, 222] width 89 height 12
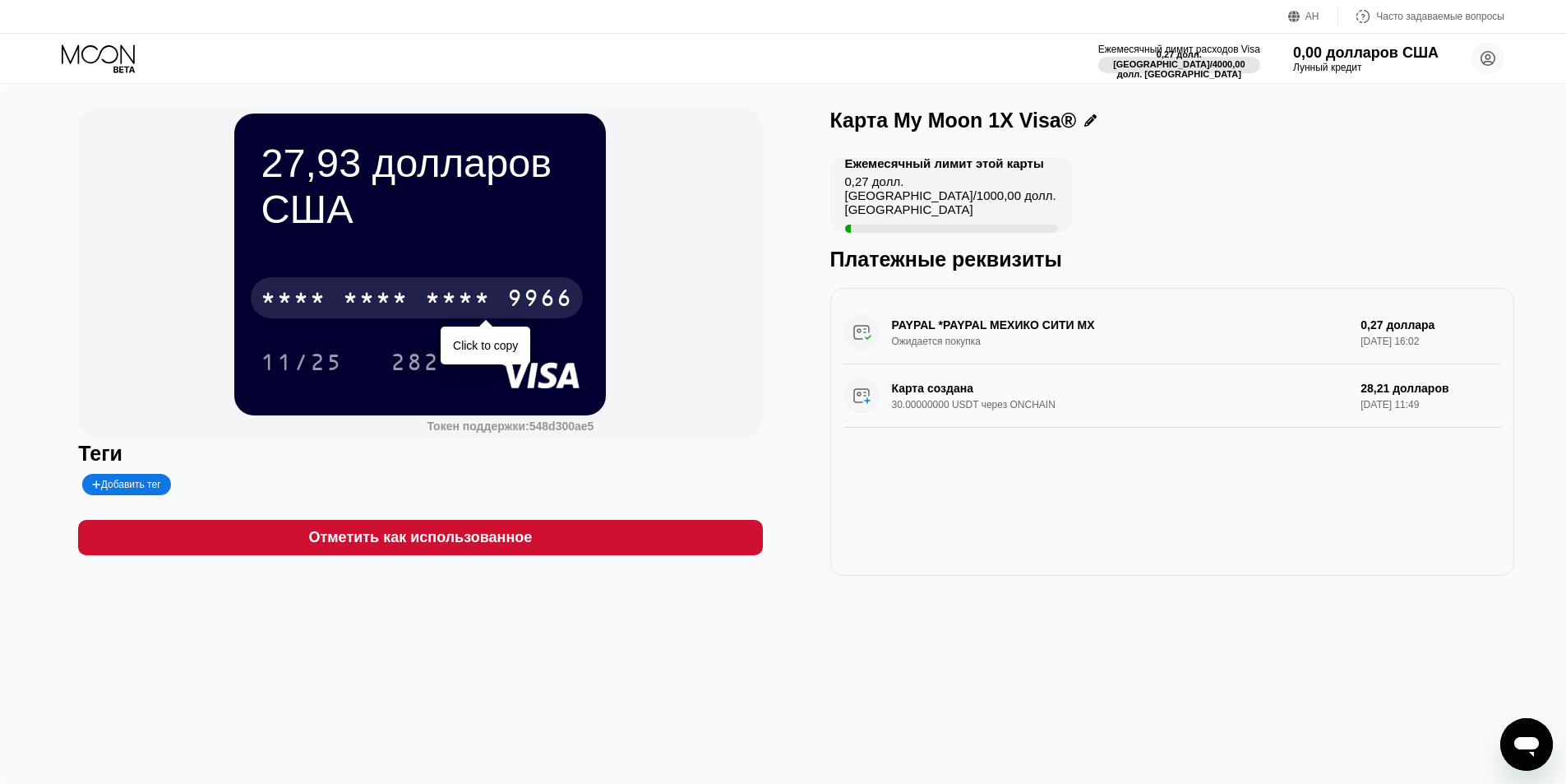
drag, startPoint x: 395, startPoint y: 313, endPoint x: 437, endPoint y: 326, distance: 44.5
click at [396, 312] on div "* * * *" at bounding box center [376, 300] width 66 height 26
